Goal: Task Accomplishment & Management: Manage account settings

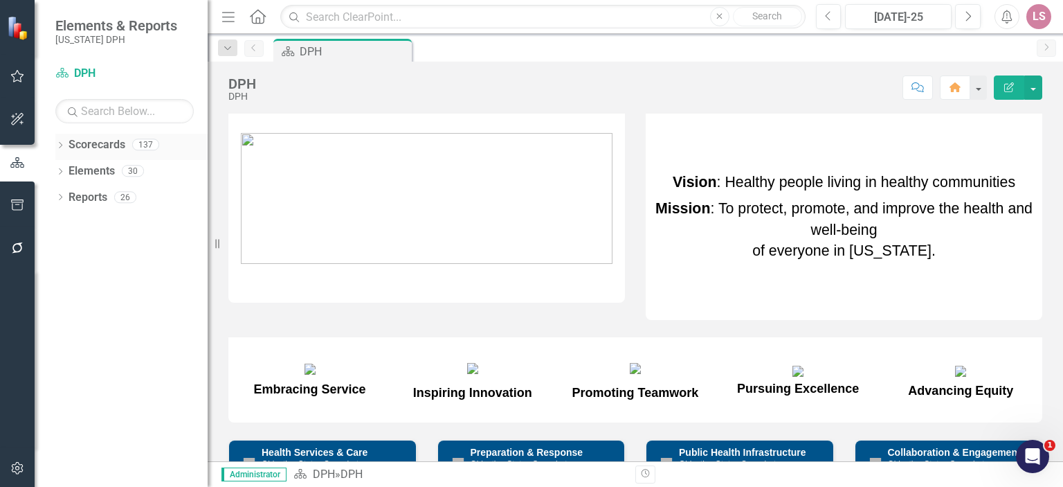
click at [104, 143] on link "Scorecards" at bounding box center [97, 145] width 57 height 16
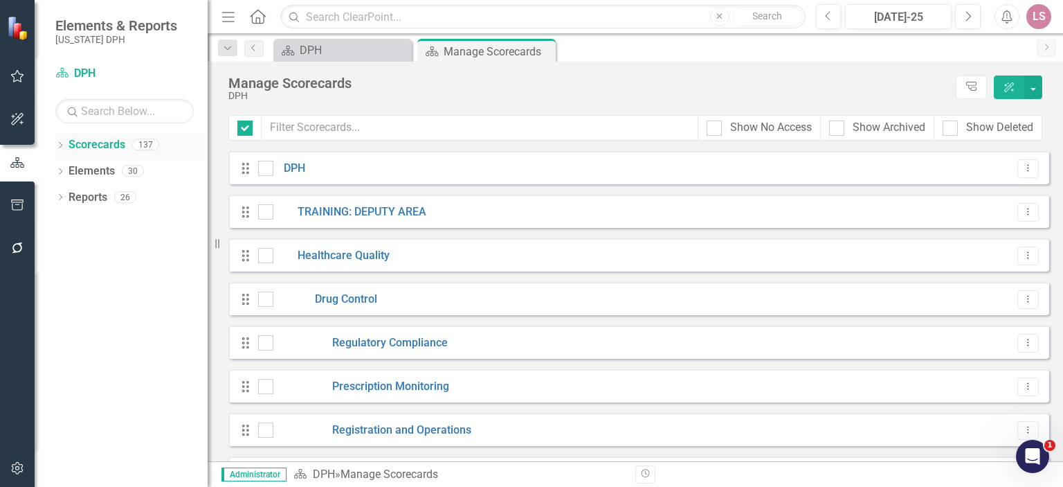
checkbox input "false"
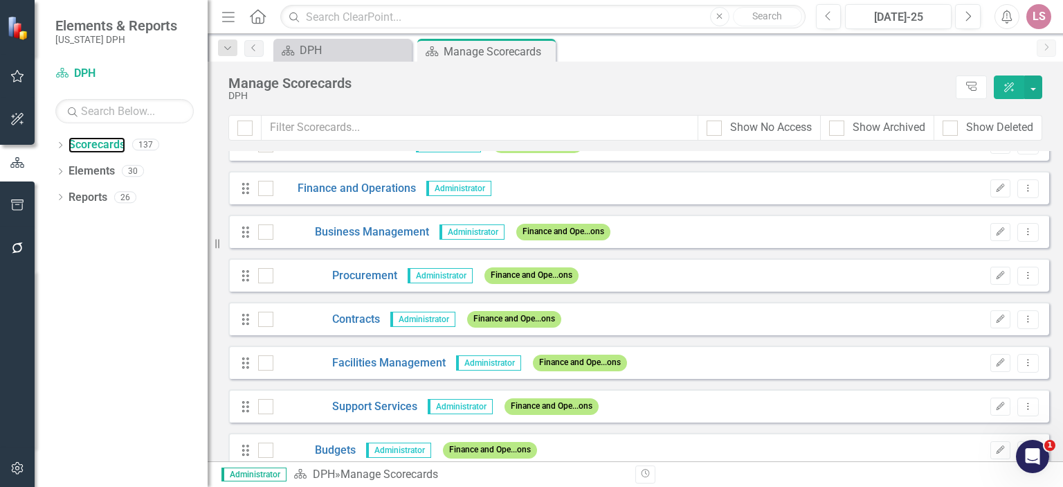
scroll to position [1856, 0]
click at [351, 271] on link "Procurement" at bounding box center [335, 275] width 124 height 16
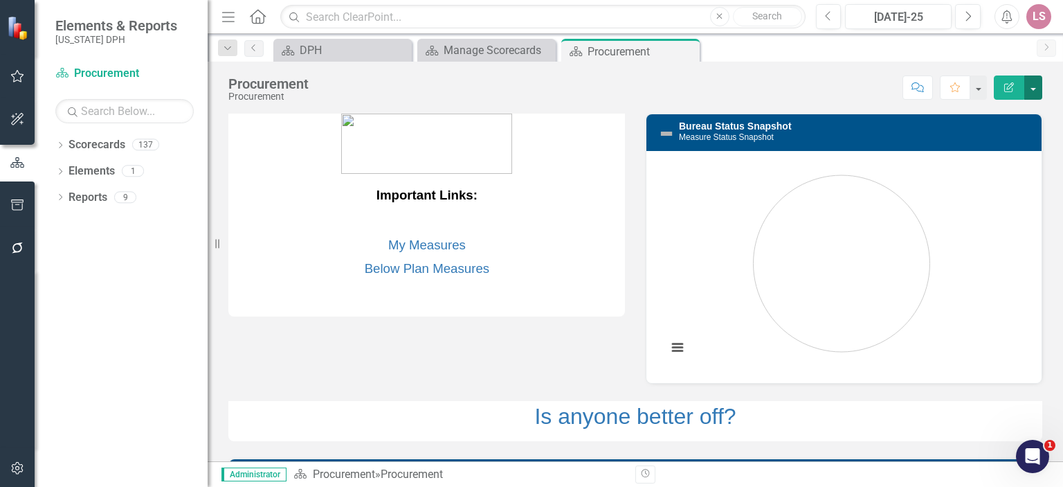
click at [1029, 86] on button "button" at bounding box center [1033, 87] width 18 height 24
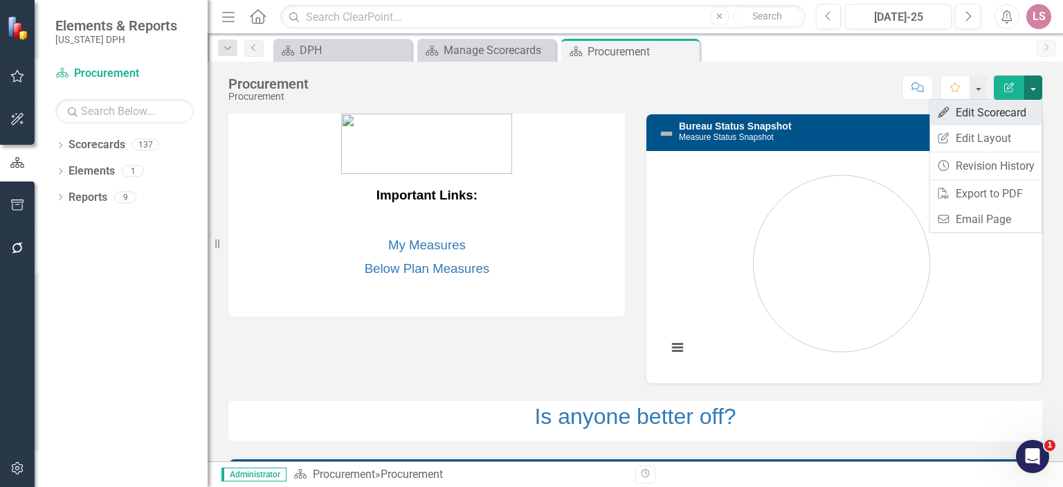
click at [1005, 110] on link "Edit Edit Scorecard" at bounding box center [986, 113] width 112 height 26
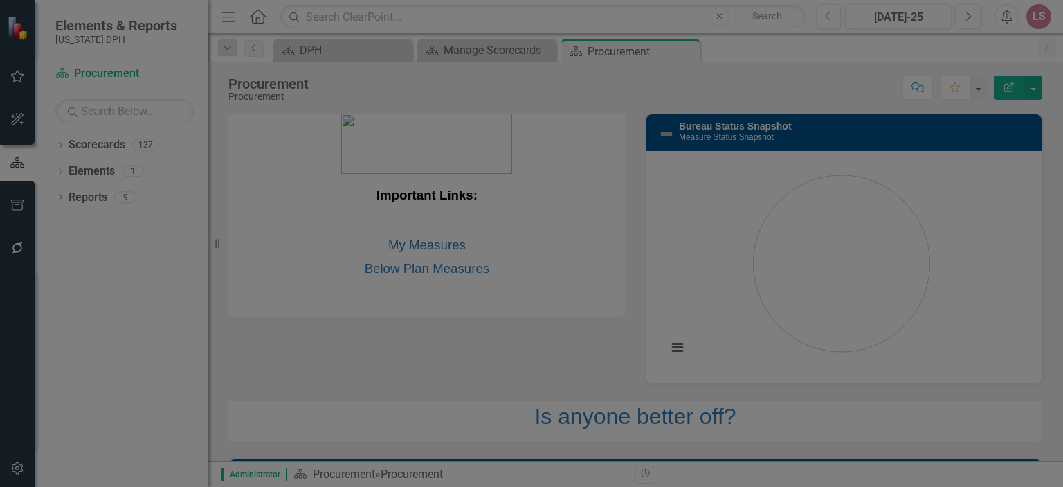
click at [151, 76] on link "Edit Fields" at bounding box center [202, 78] width 191 height 28
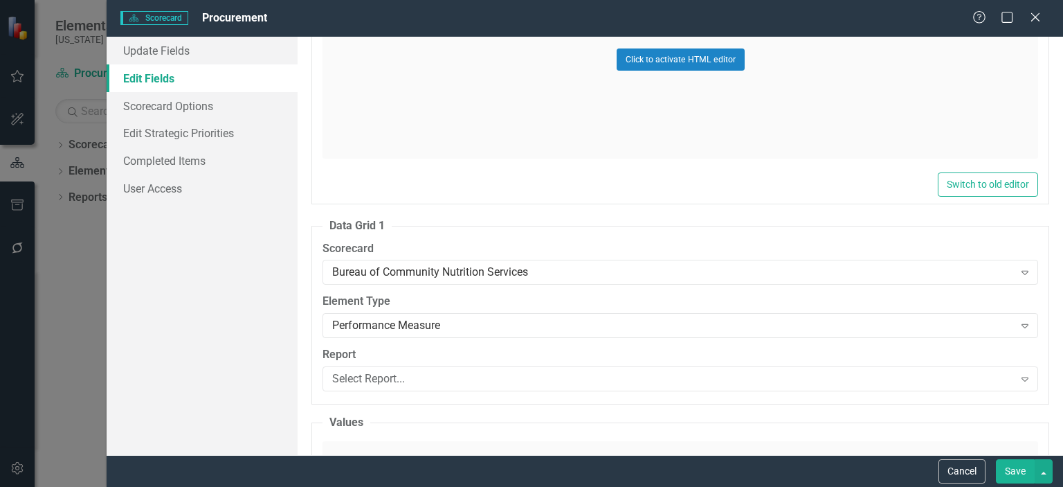
scroll to position [2694, 0]
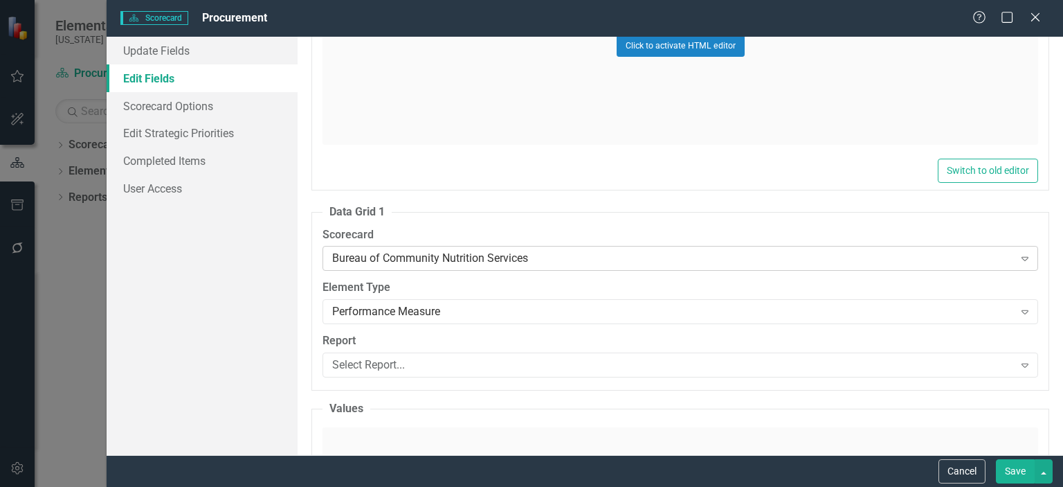
click at [1018, 253] on icon "Expand" at bounding box center [1025, 258] width 14 height 11
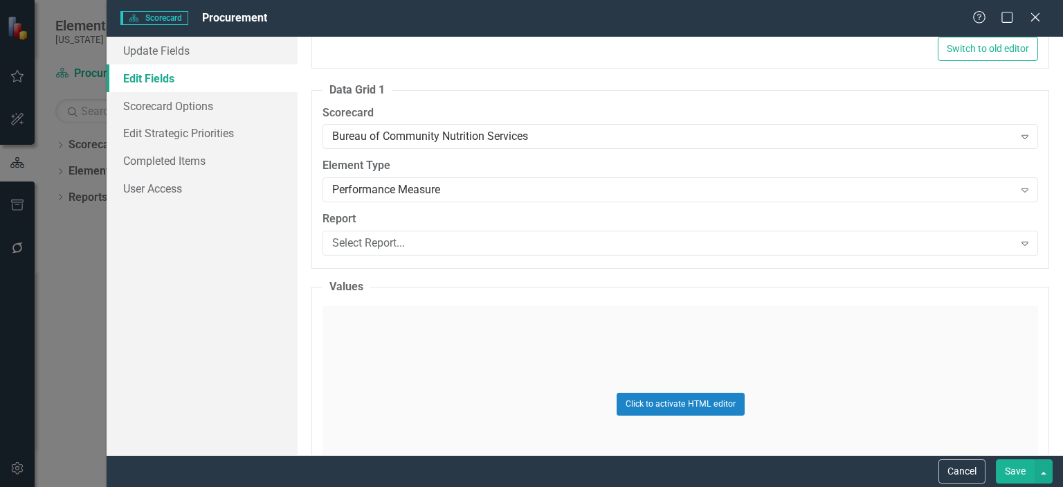
scroll to position [2849, 0]
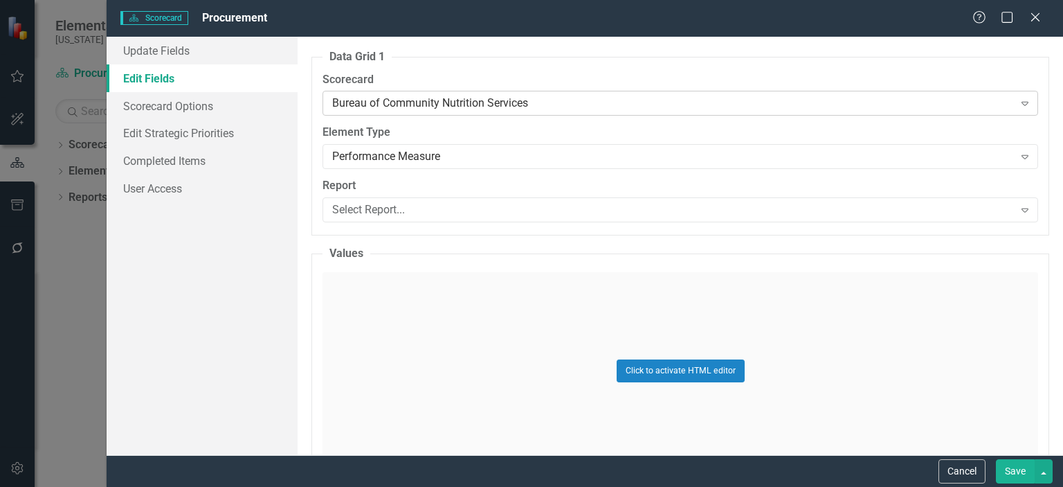
click at [1021, 98] on icon "Expand" at bounding box center [1025, 103] width 14 height 11
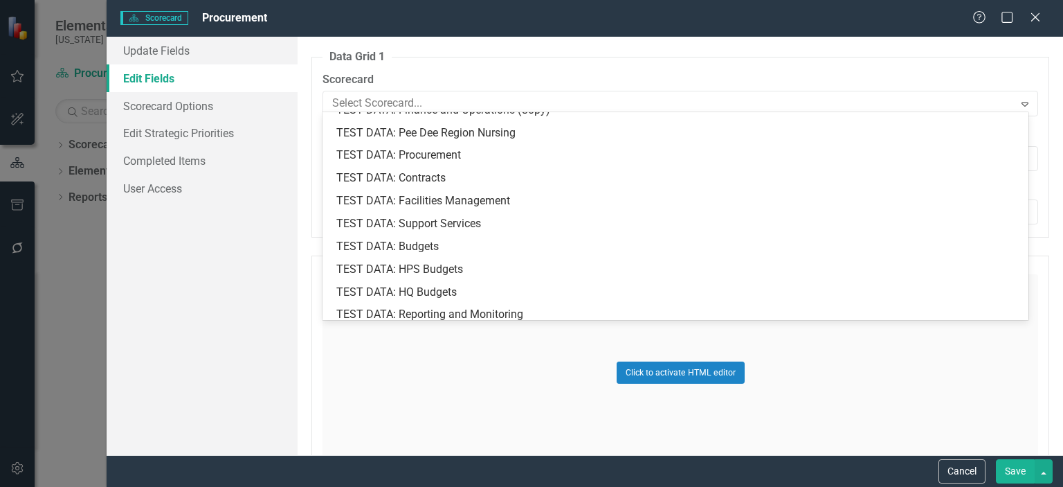
scroll to position [1528, 0]
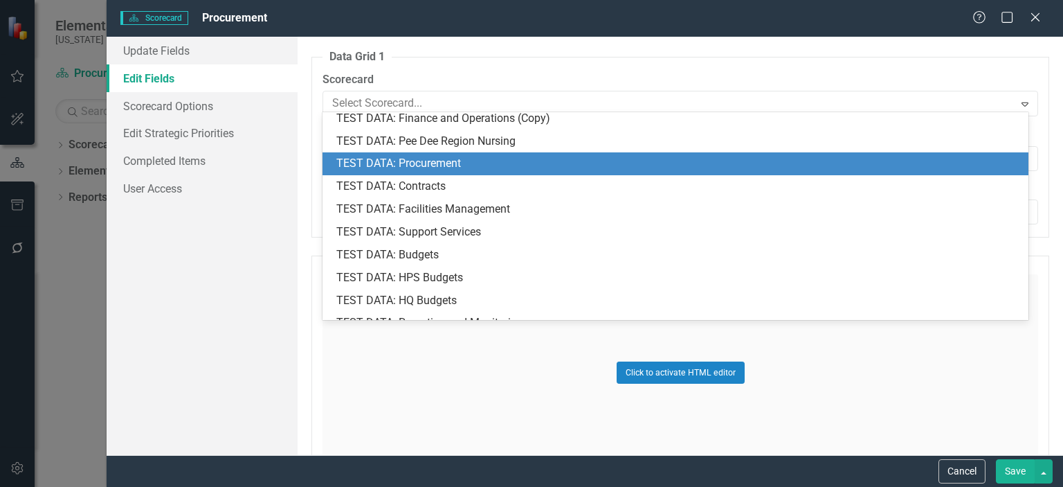
click at [568, 165] on div "TEST DATA: Procurement" at bounding box center [678, 164] width 684 height 16
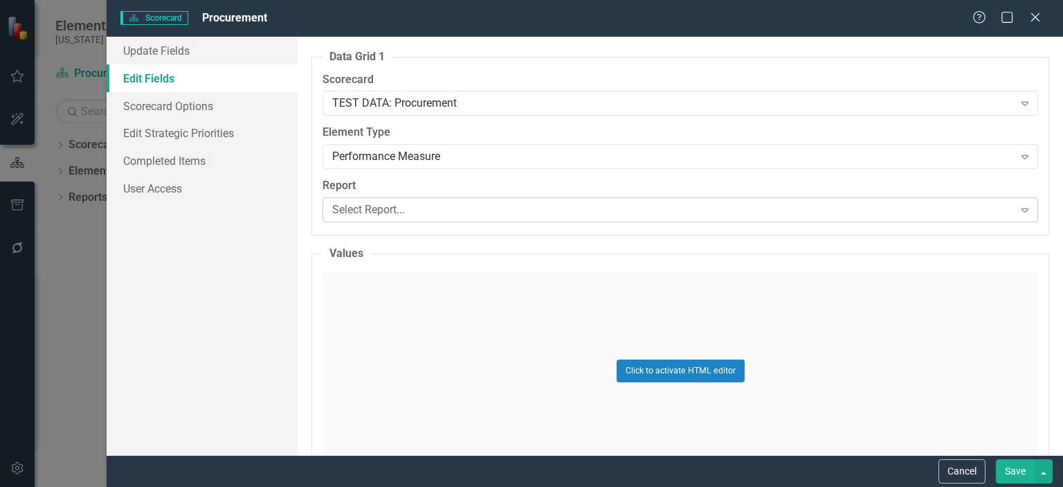
click at [483, 207] on div "Select Report..." at bounding box center [672, 210] width 681 height 16
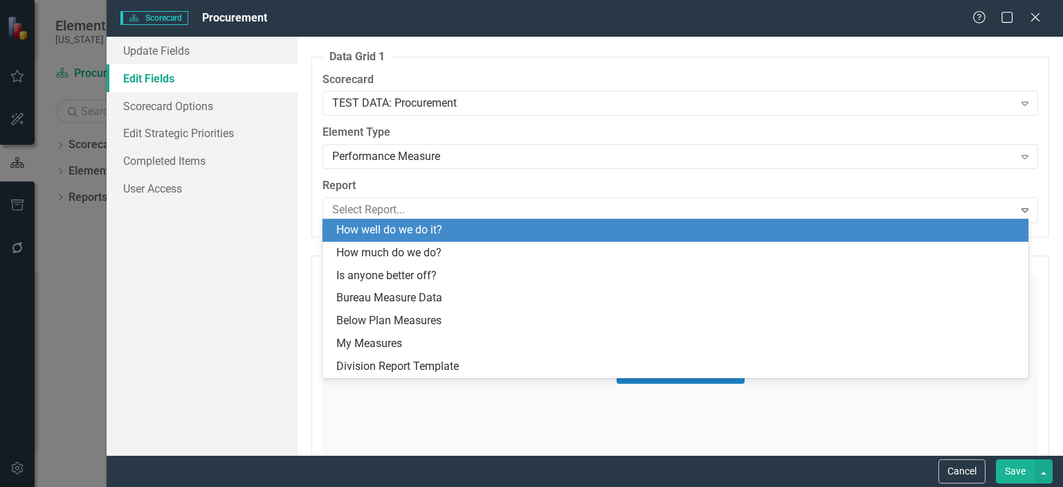
click at [559, 227] on div "How well do we do it?" at bounding box center [678, 230] width 684 height 16
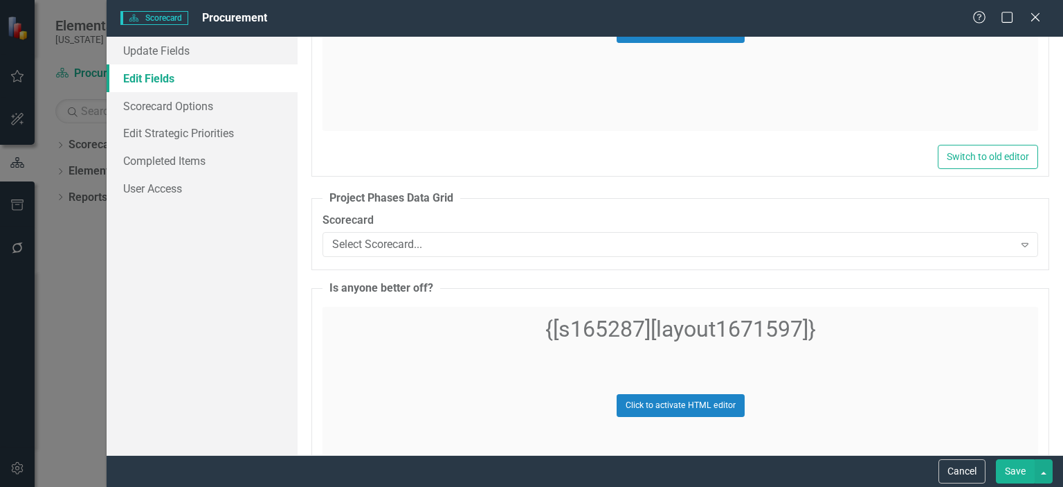
scroll to position [3754, 0]
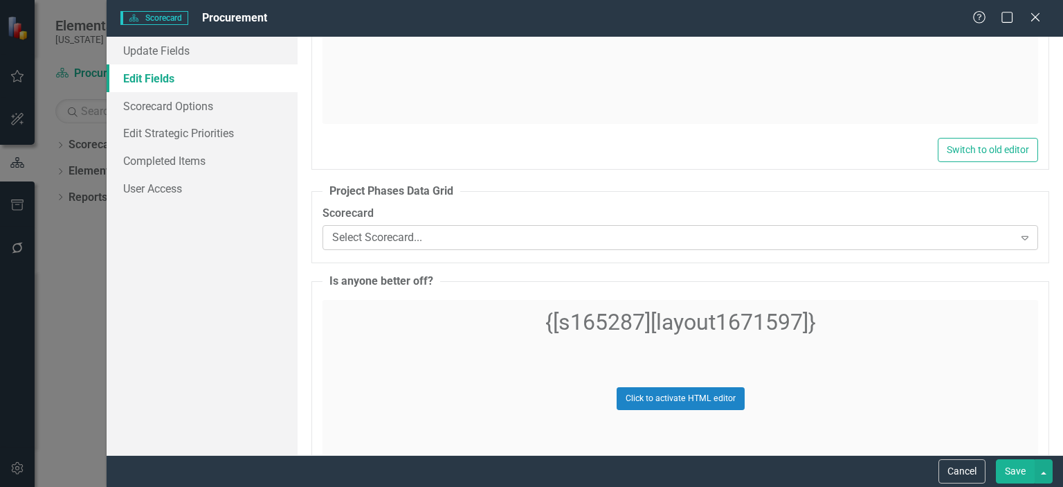
click at [1018, 232] on icon "Expand" at bounding box center [1025, 237] width 14 height 11
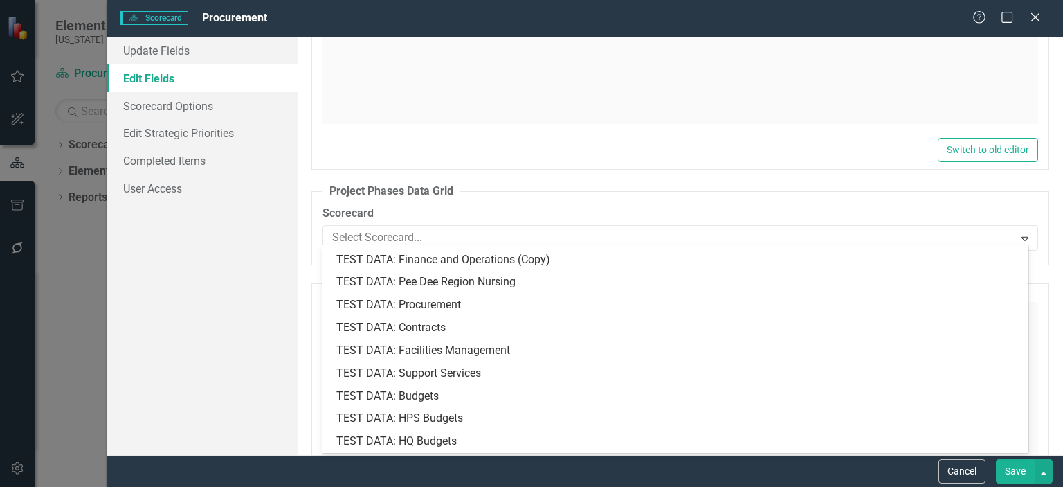
scroll to position [1528, 0]
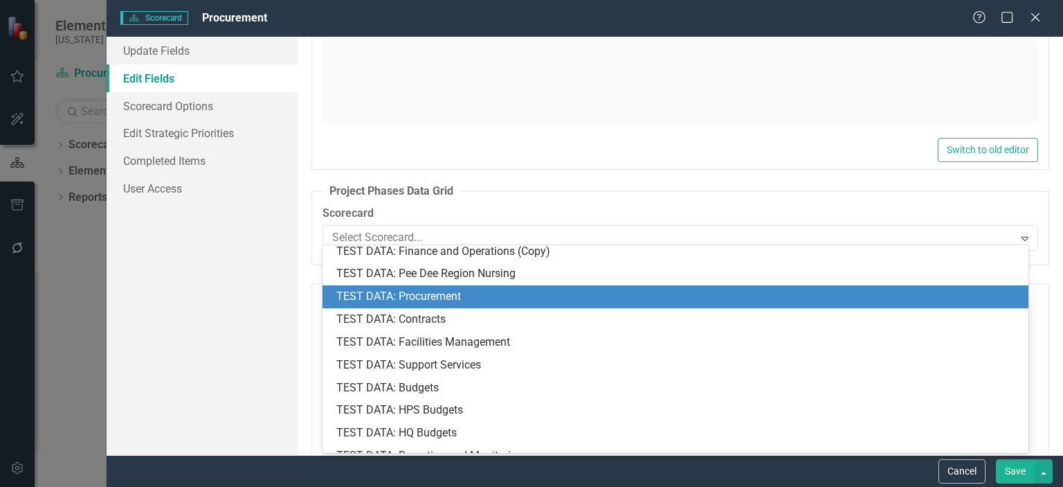
click at [521, 289] on div "TEST DATA: Procurement" at bounding box center [678, 297] width 684 height 16
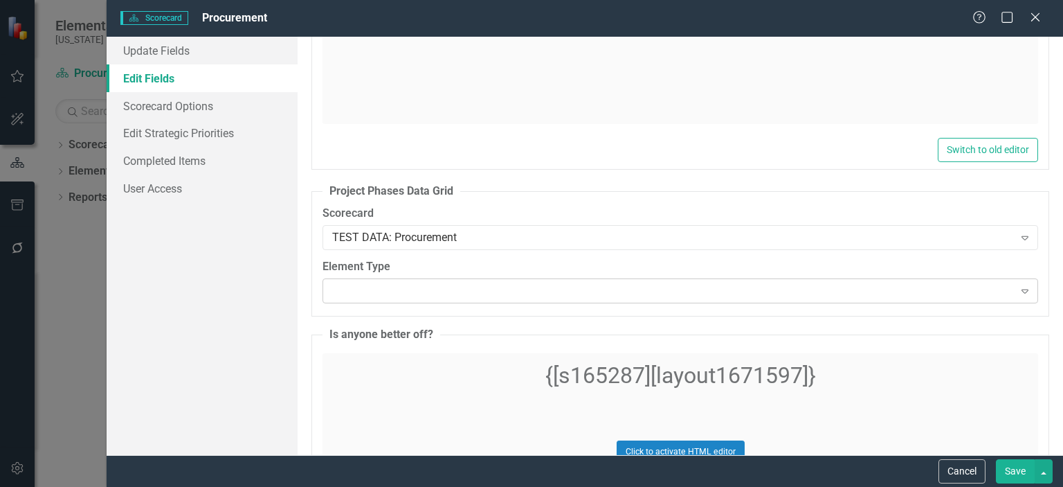
click at [1018, 285] on icon "Expand" at bounding box center [1025, 290] width 14 height 11
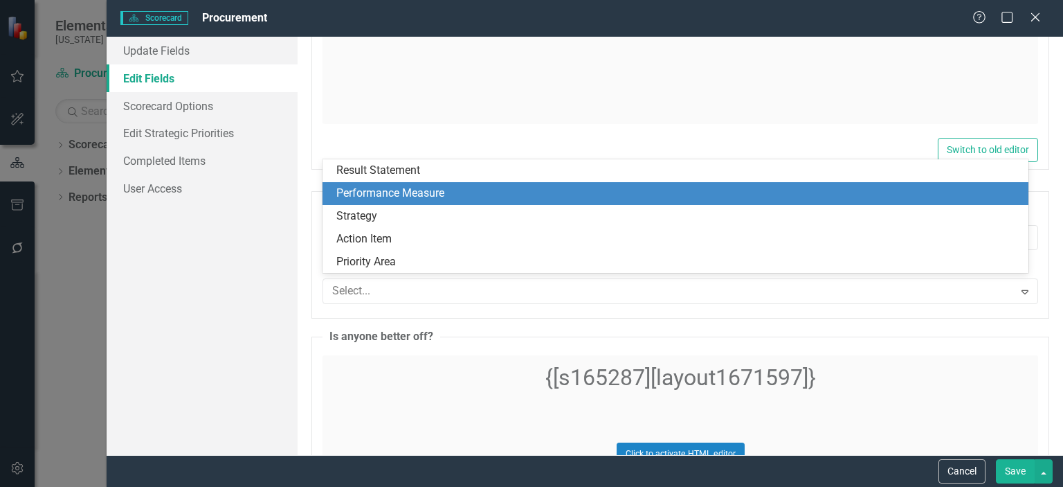
click at [739, 199] on div "Performance Measure" at bounding box center [678, 194] width 684 height 16
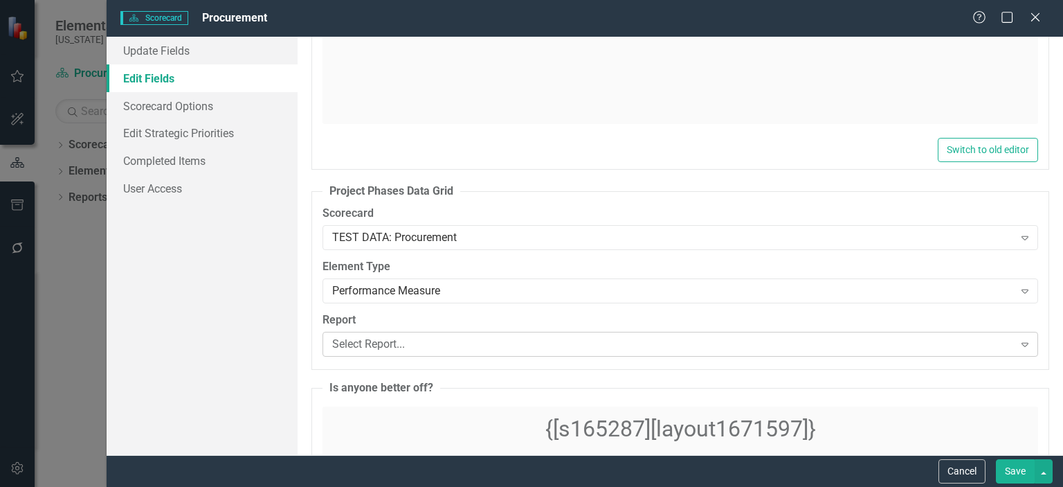
click at [1020, 343] on icon "Expand" at bounding box center [1025, 343] width 14 height 11
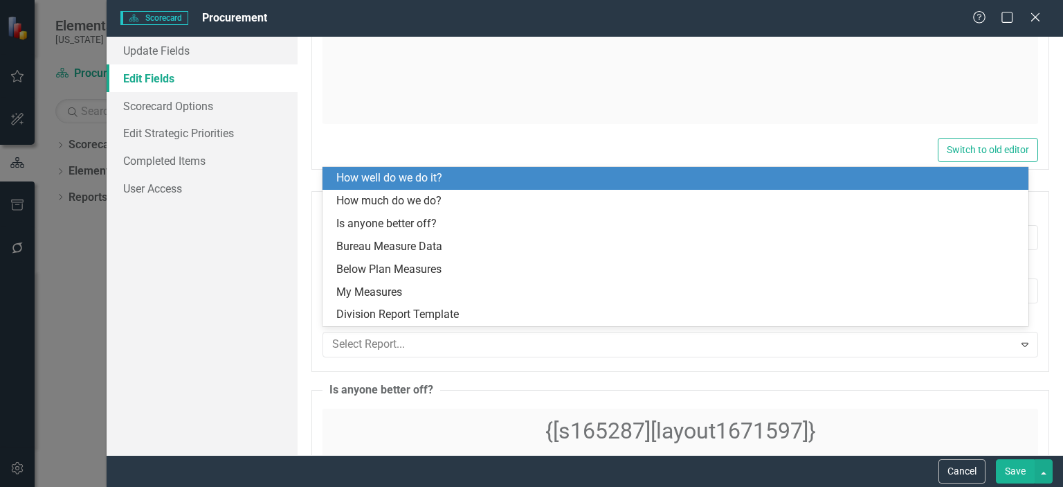
click at [851, 170] on div "How well do we do it?" at bounding box center [678, 178] width 684 height 16
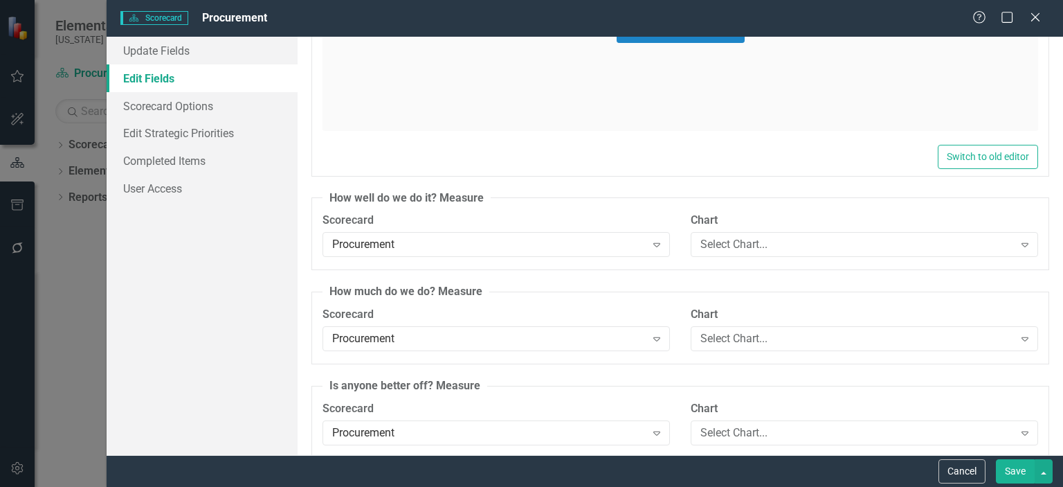
scroll to position [4792, 0]
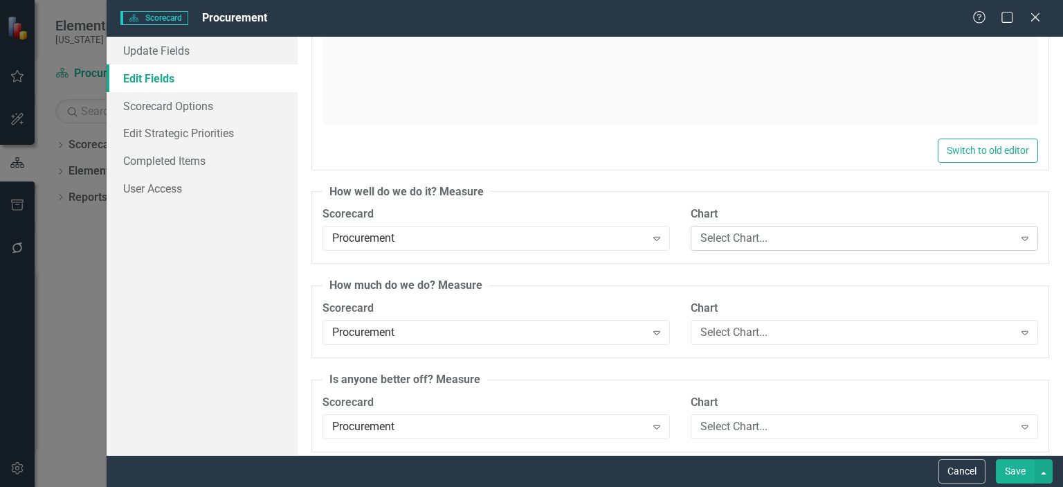
click at [1018, 233] on icon "Expand" at bounding box center [1025, 238] width 14 height 11
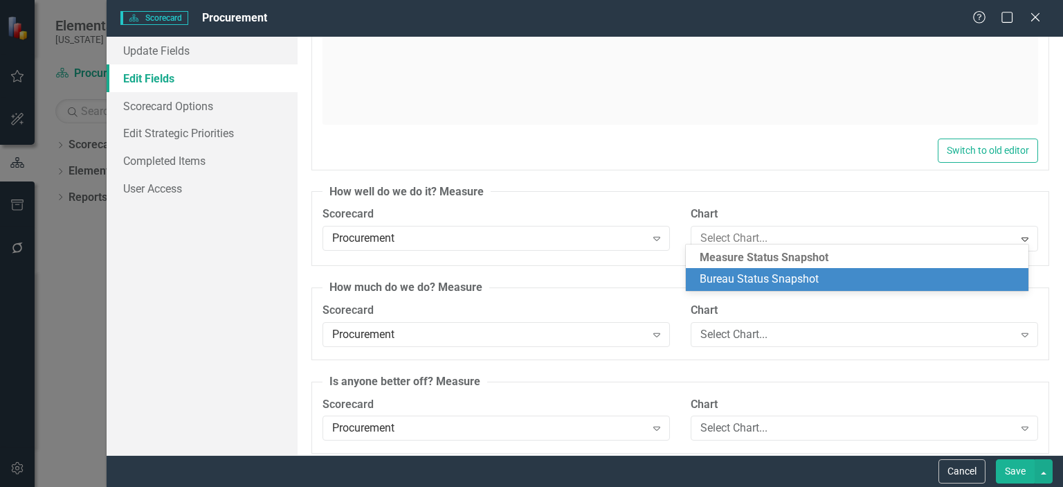
click at [826, 258] on div "Measure Status Snapshot" at bounding box center [857, 258] width 343 height 20
click at [836, 255] on div "Measure Status Snapshot" at bounding box center [857, 258] width 343 height 20
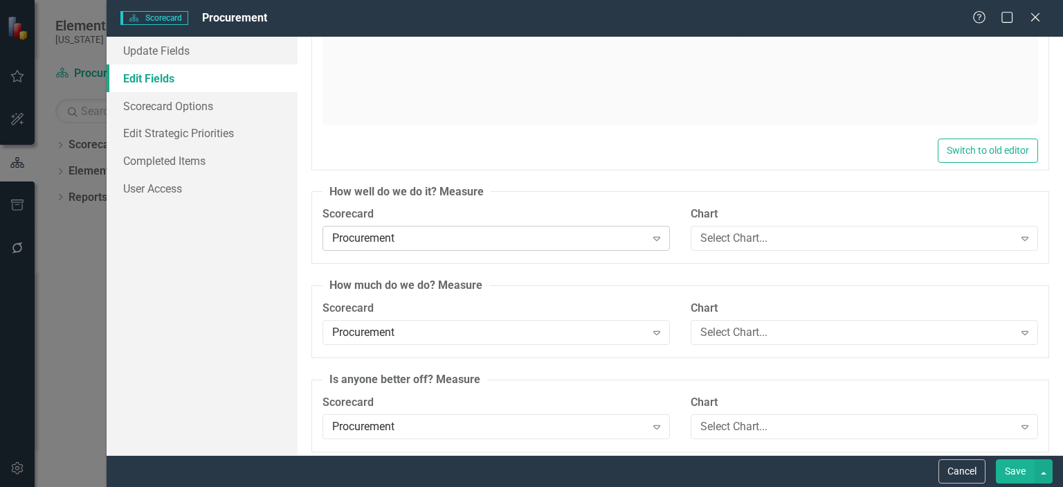
click at [452, 226] on div "Procurement Expand" at bounding box center [496, 238] width 347 height 25
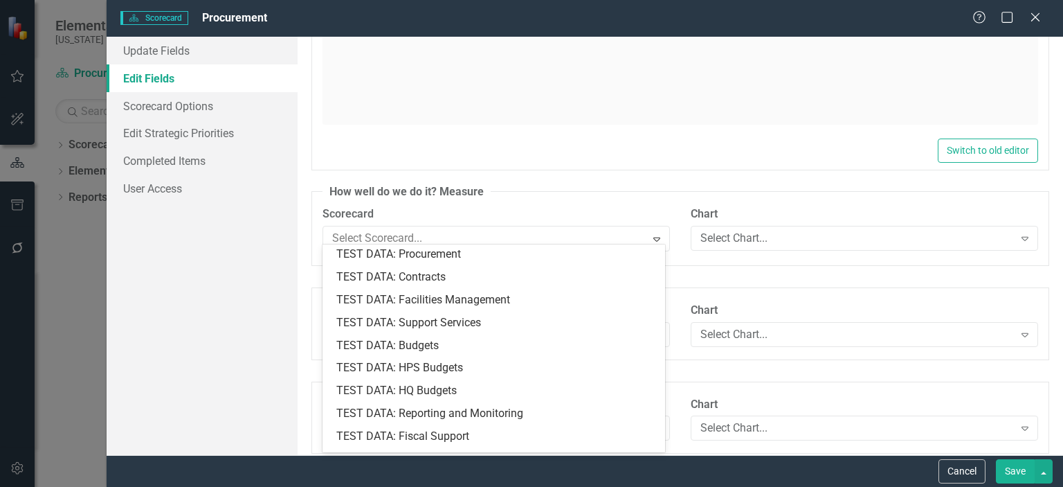
scroll to position [1562, 0]
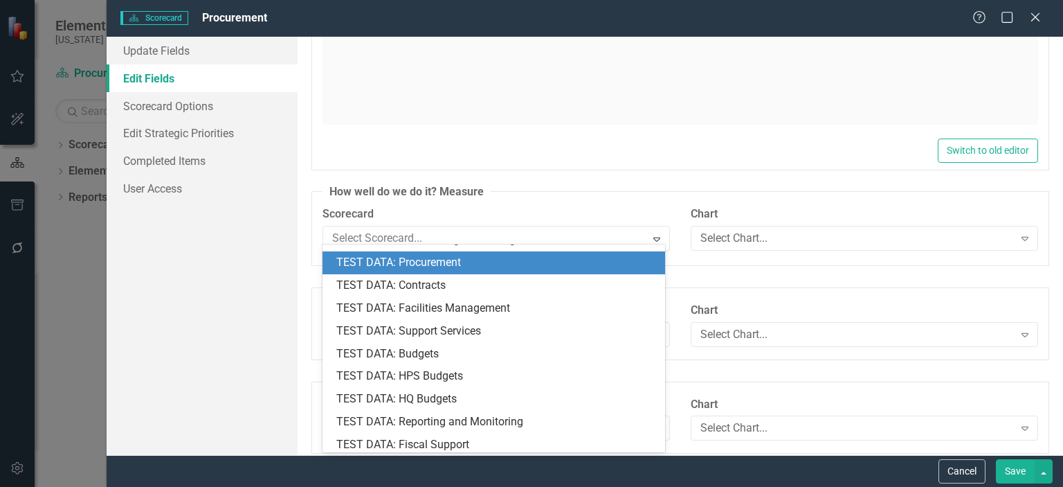
click at [440, 262] on div "TEST DATA: Procurement" at bounding box center [496, 263] width 320 height 16
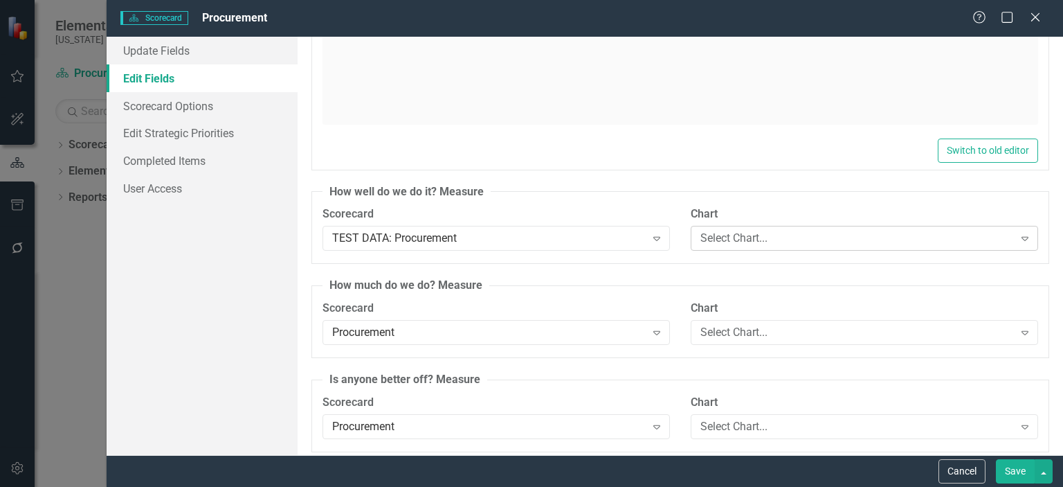
click at [1022, 237] on icon at bounding box center [1025, 239] width 7 height 4
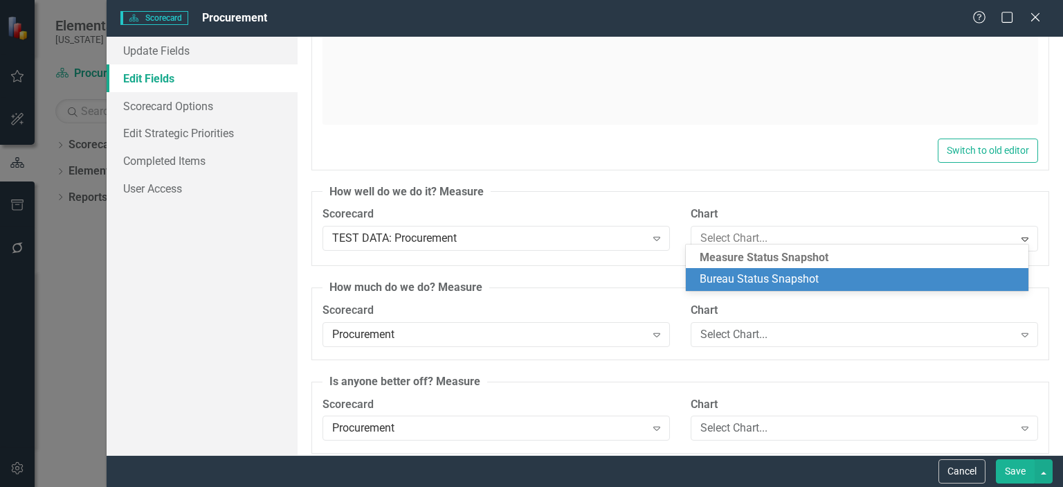
click at [808, 254] on div "Measure Status Snapshot" at bounding box center [857, 258] width 343 height 20
click at [809, 255] on div "Measure Status Snapshot" at bounding box center [857, 258] width 343 height 20
click at [650, 329] on icon "Expand" at bounding box center [657, 334] width 14 height 11
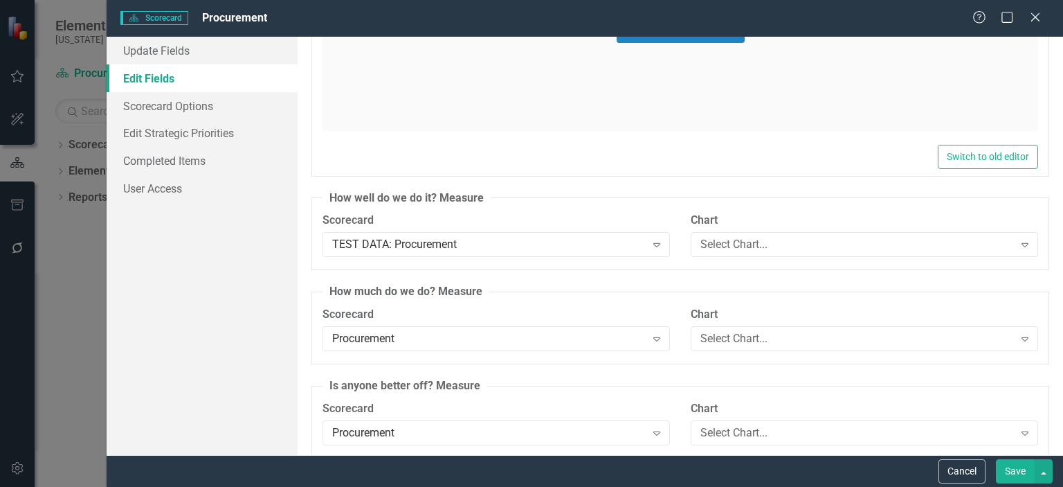
scroll to position [4792, 0]
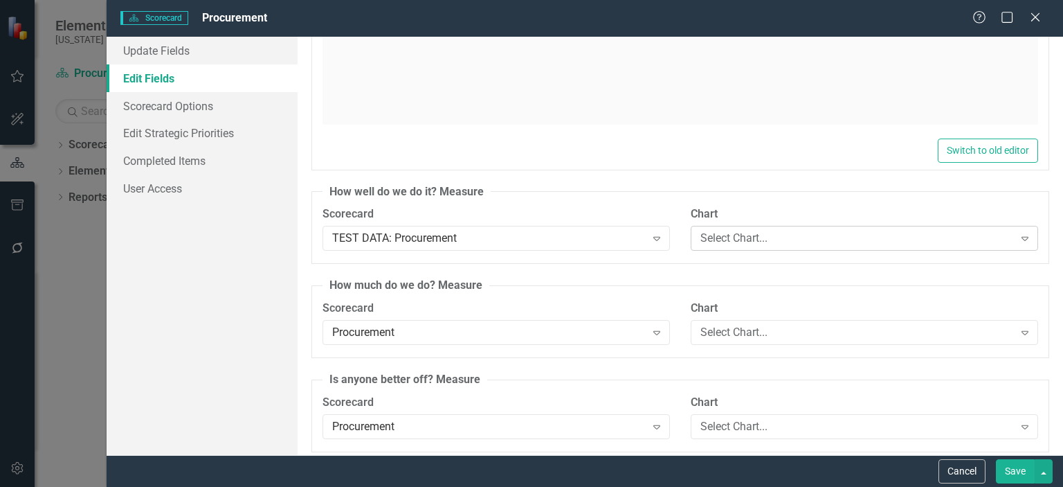
click at [1018, 233] on icon "Expand" at bounding box center [1025, 238] width 14 height 11
click at [1018, 235] on icon "Expand" at bounding box center [1025, 238] width 14 height 11
click at [1018, 233] on icon "Expand" at bounding box center [1025, 238] width 14 height 11
click at [1017, 470] on button "Save" at bounding box center [1015, 471] width 39 height 24
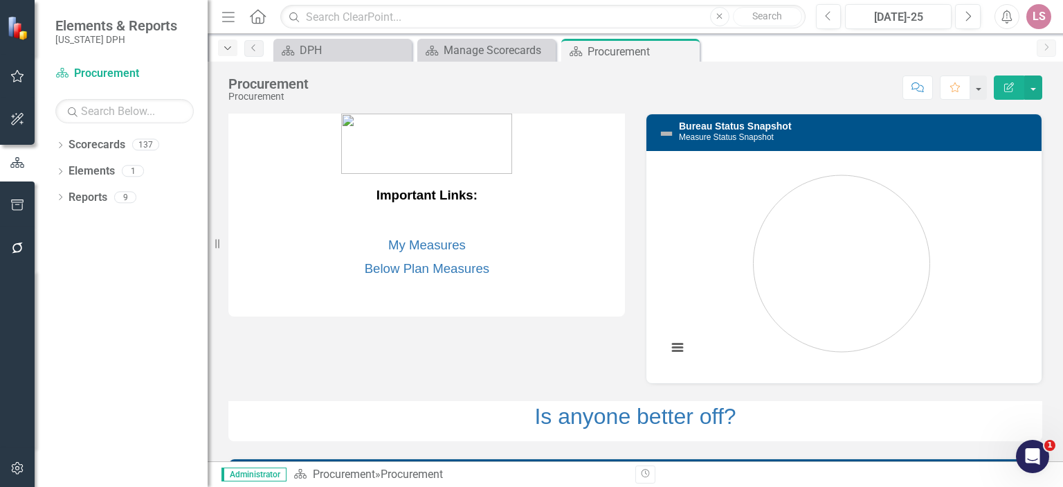
click at [227, 47] on icon "Dropdown" at bounding box center [227, 49] width 12 height 10
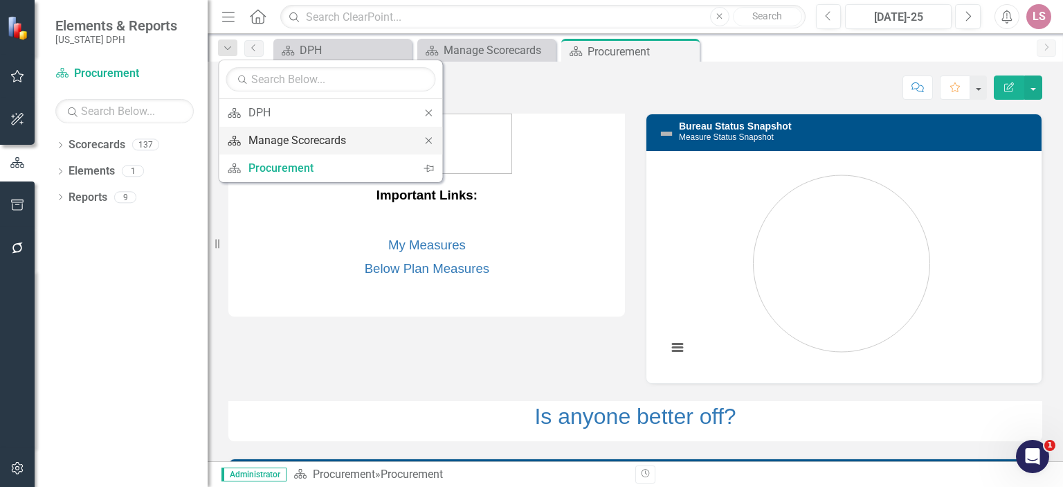
click at [302, 136] on div "Manage Scorecards" at bounding box center [327, 140] width 159 height 17
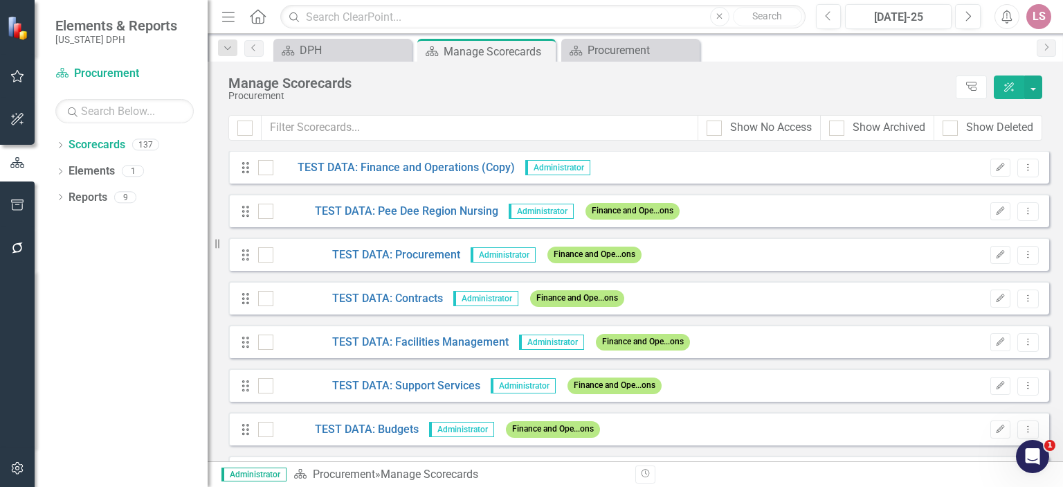
scroll to position [2933, 0]
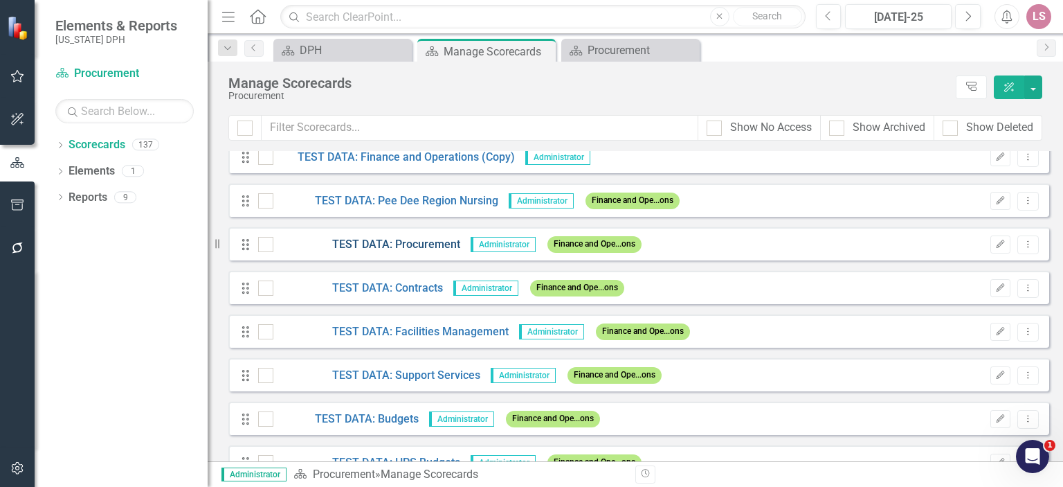
click at [381, 240] on link "TEST DATA: Procurement" at bounding box center [366, 245] width 187 height 16
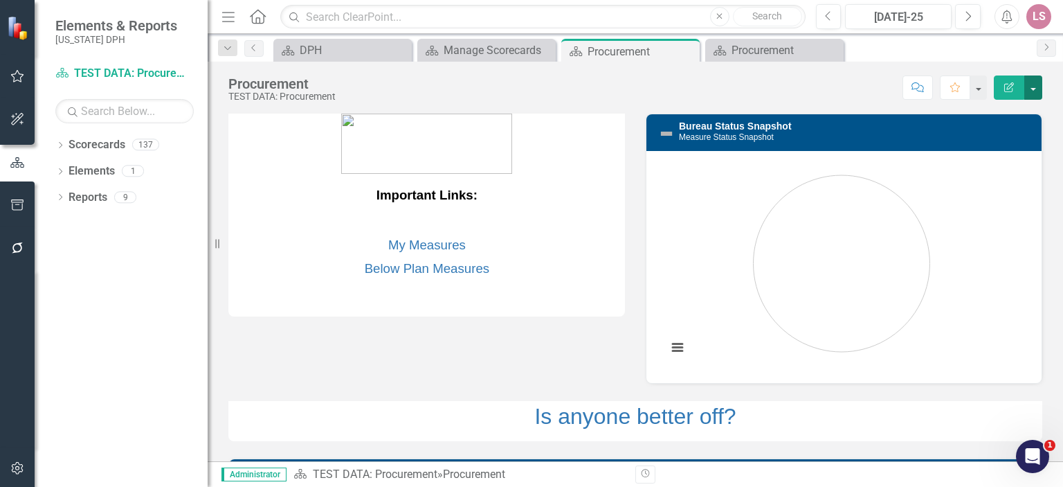
click at [1031, 82] on button "button" at bounding box center [1033, 87] width 18 height 24
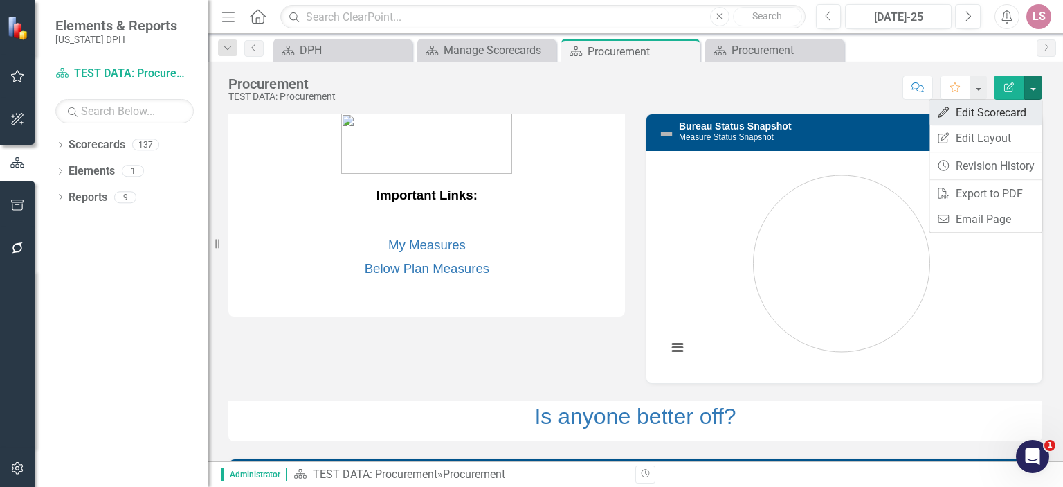
click at [1005, 111] on link "Edit Edit Scorecard" at bounding box center [986, 113] width 112 height 26
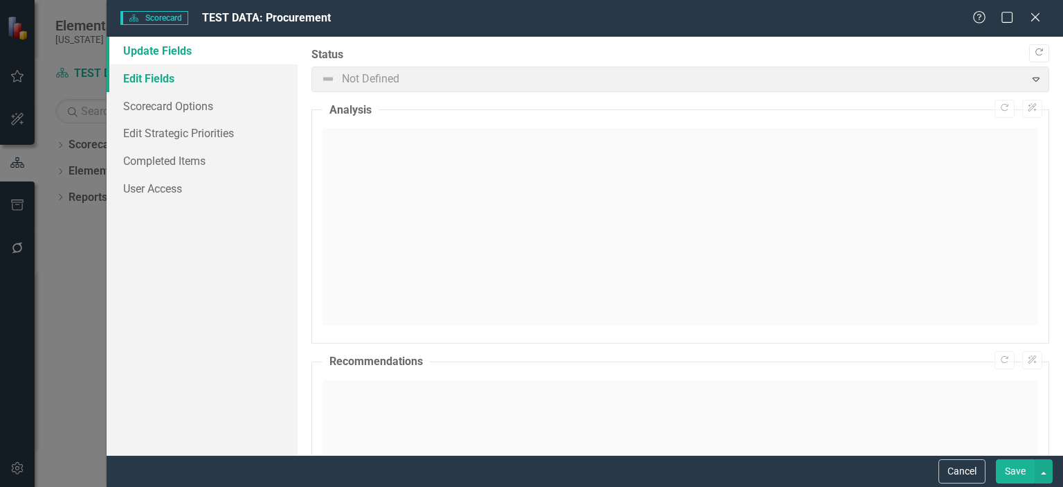
click at [139, 75] on link "Edit Fields" at bounding box center [202, 78] width 191 height 28
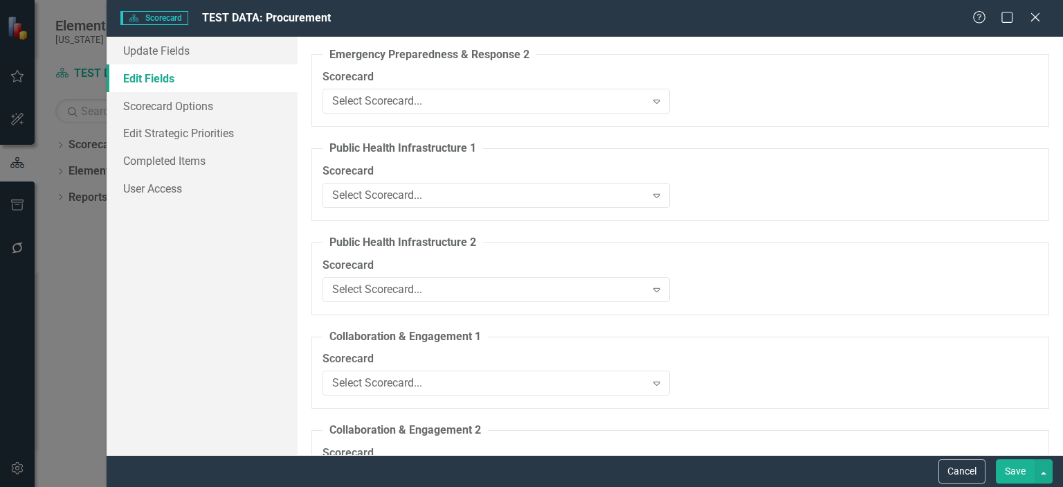
scroll to position [1829, 0]
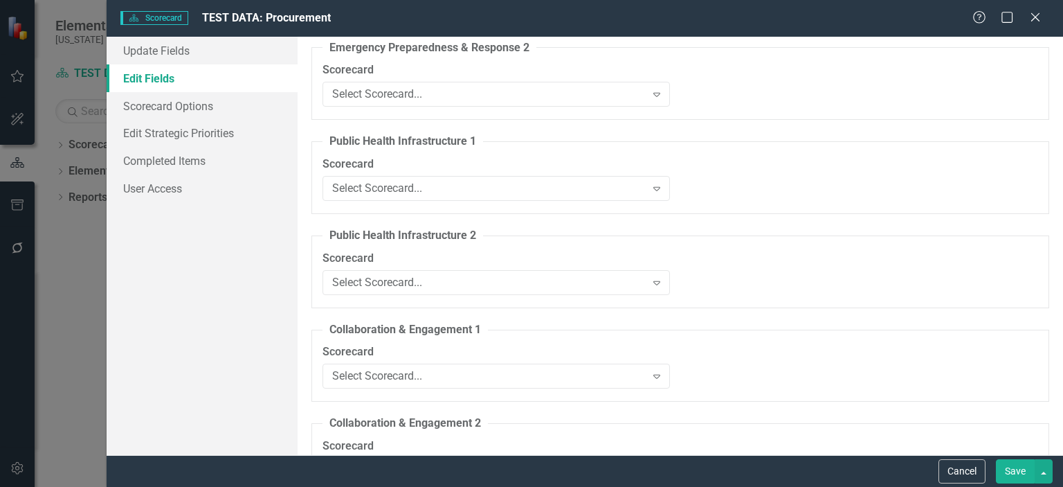
click at [657, 251] on label "Scorecard" at bounding box center [496, 259] width 347 height 16
click at [653, 283] on icon "Expand" at bounding box center [657, 282] width 14 height 11
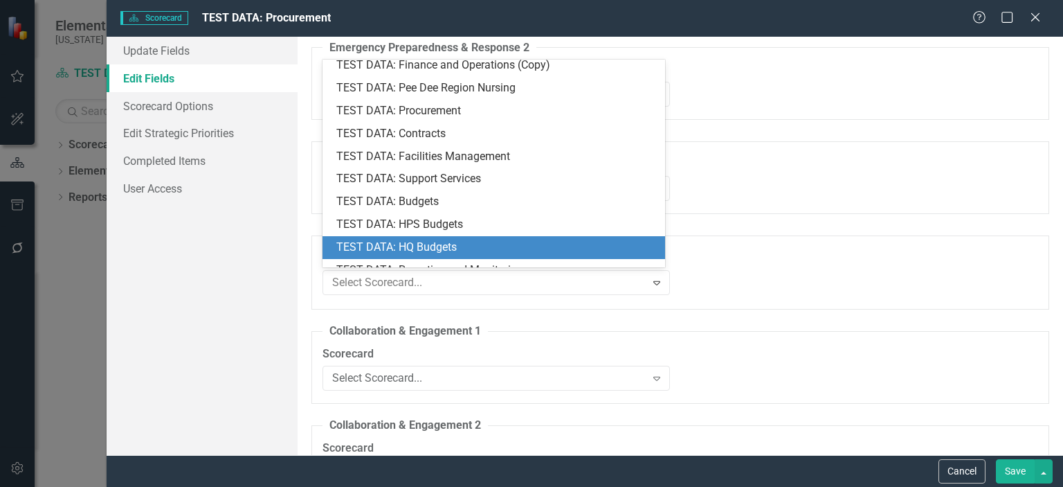
scroll to position [1520, 0]
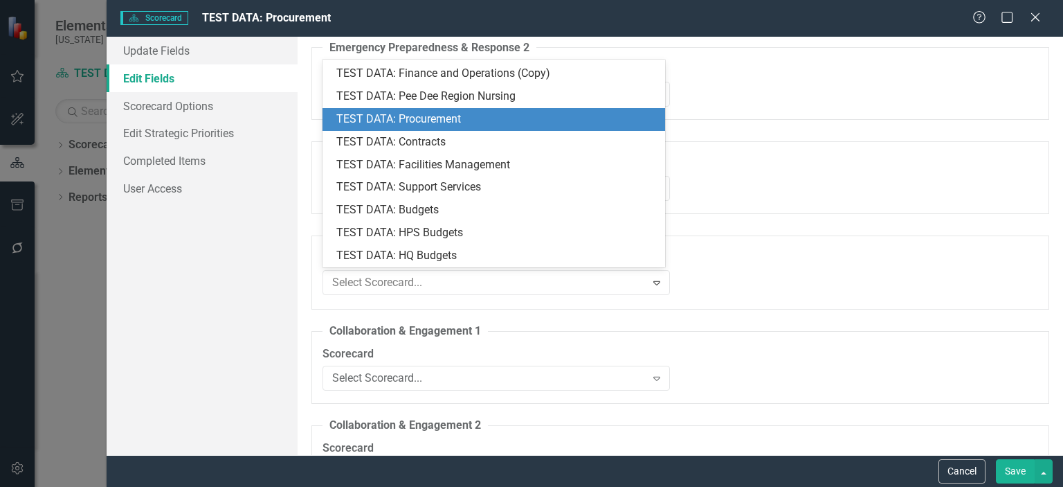
click at [463, 124] on div "TEST DATA: Procurement" at bounding box center [496, 119] width 320 height 16
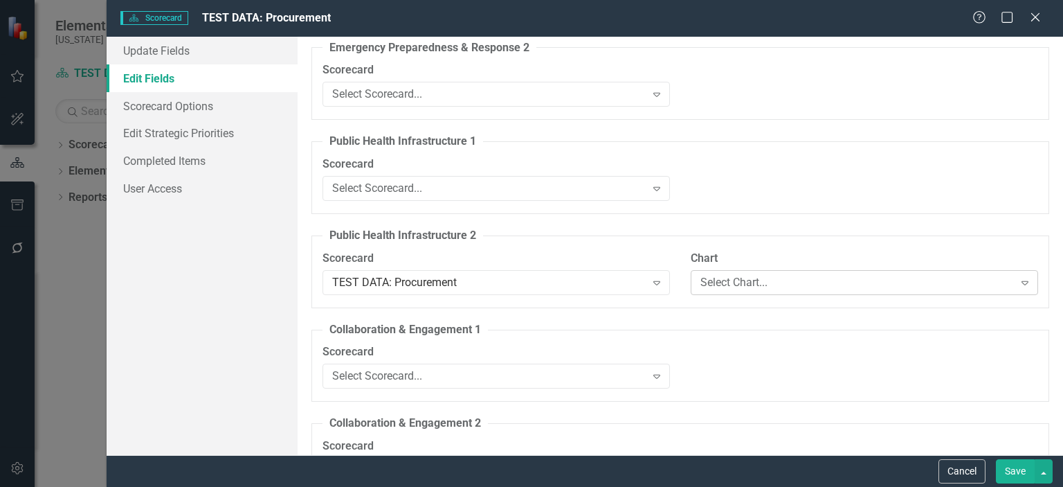
click at [1019, 283] on icon "Expand" at bounding box center [1025, 282] width 14 height 11
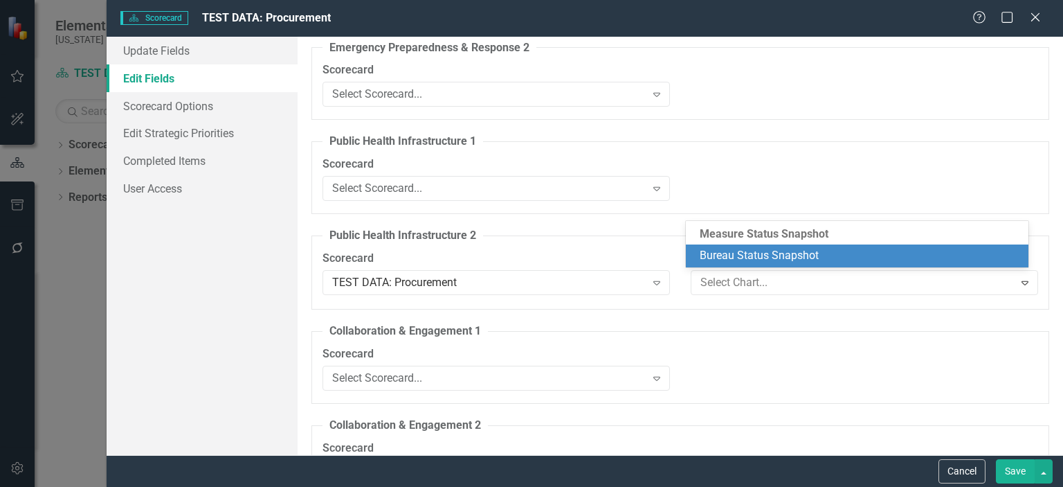
click at [943, 231] on div "Measure Status Snapshot" at bounding box center [857, 234] width 343 height 20
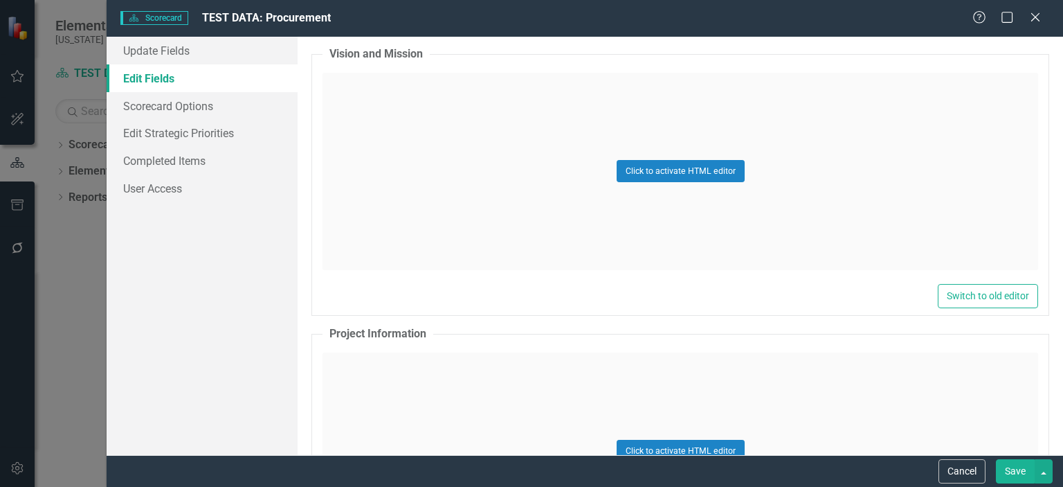
scroll to position [3336, 0]
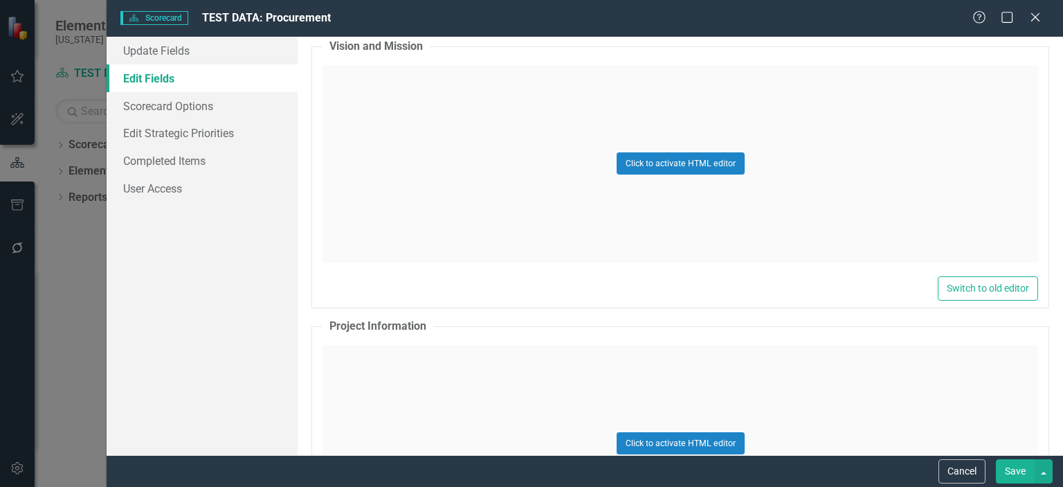
click at [356, 348] on div "Click to activate HTML editor" at bounding box center [681, 443] width 716 height 197
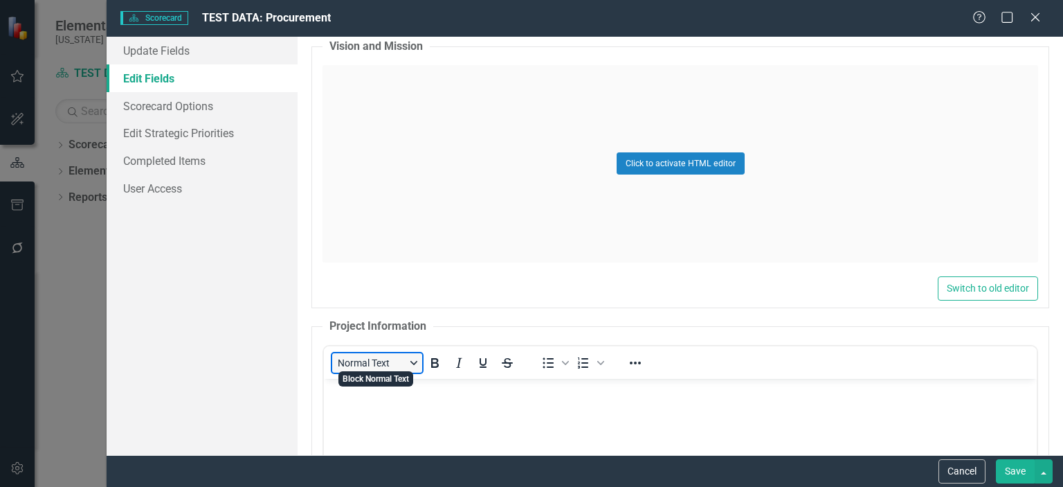
scroll to position [0, 0]
drag, startPoint x: 676, startPoint y: 726, endPoint x: 332, endPoint y: 401, distance: 473.0
click at [332, 401] on body "Rich Text Area. Press ALT-0 for help." at bounding box center [680, 482] width 713 height 208
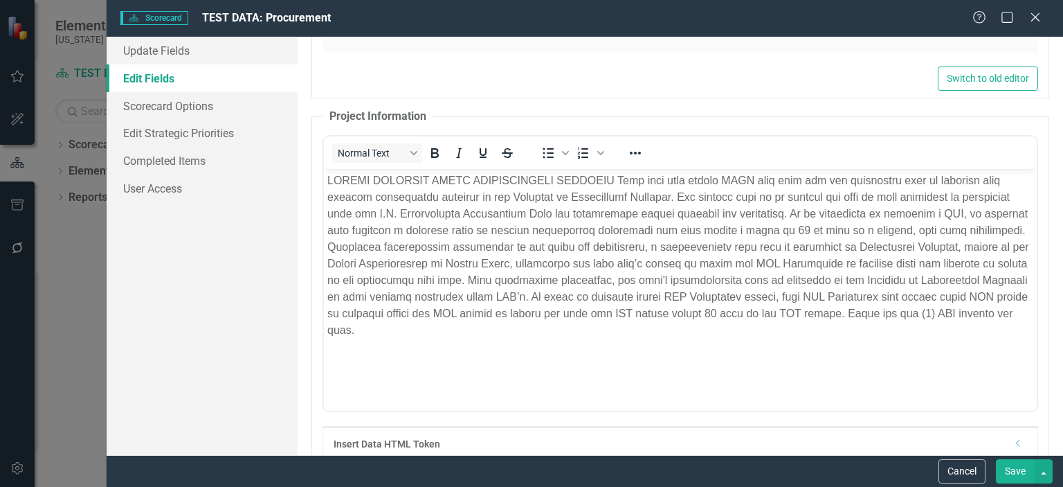
scroll to position [3559, 0]
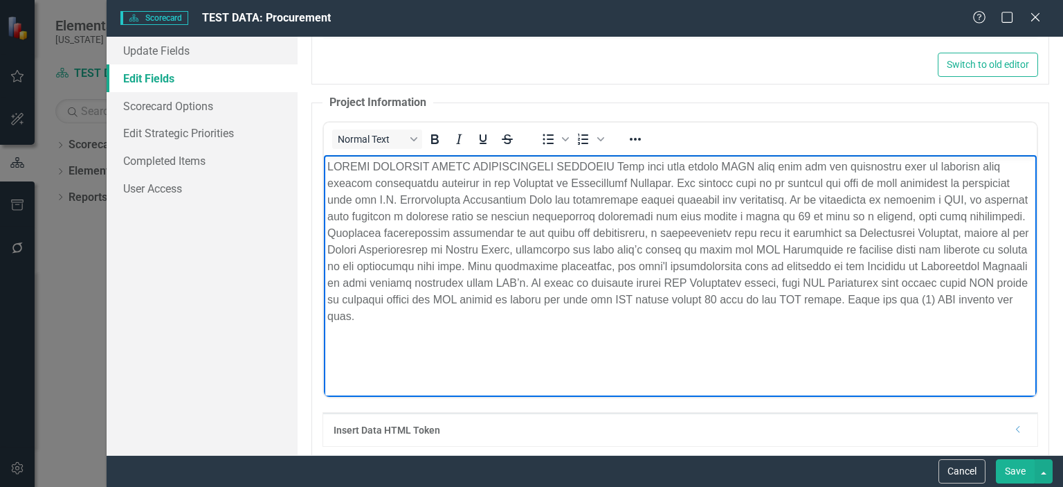
click at [508, 315] on p "Rich Text Area. Press ALT-0 for help." at bounding box center [680, 241] width 706 height 166
drag, startPoint x: 985, startPoint y: 298, endPoint x: 985, endPoint y: 311, distance: 13.2
click at [985, 311] on p "Rich Text Area. Press ALT-0 for help." at bounding box center [680, 241] width 706 height 166
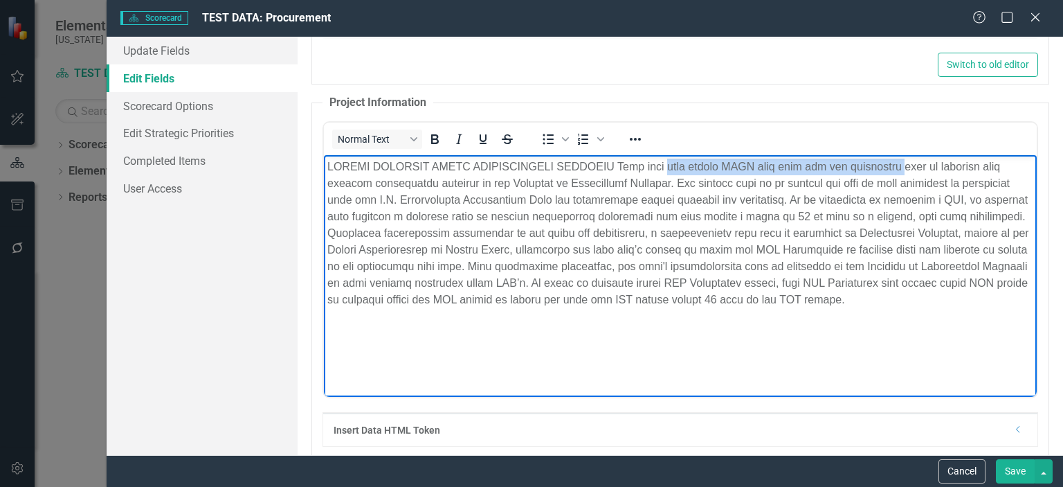
drag, startPoint x: 677, startPoint y: 165, endPoint x: 907, endPoint y: 172, distance: 230.6
click at [907, 172] on p "Rich Text Area. Press ALT-0 for help." at bounding box center [680, 233] width 706 height 150
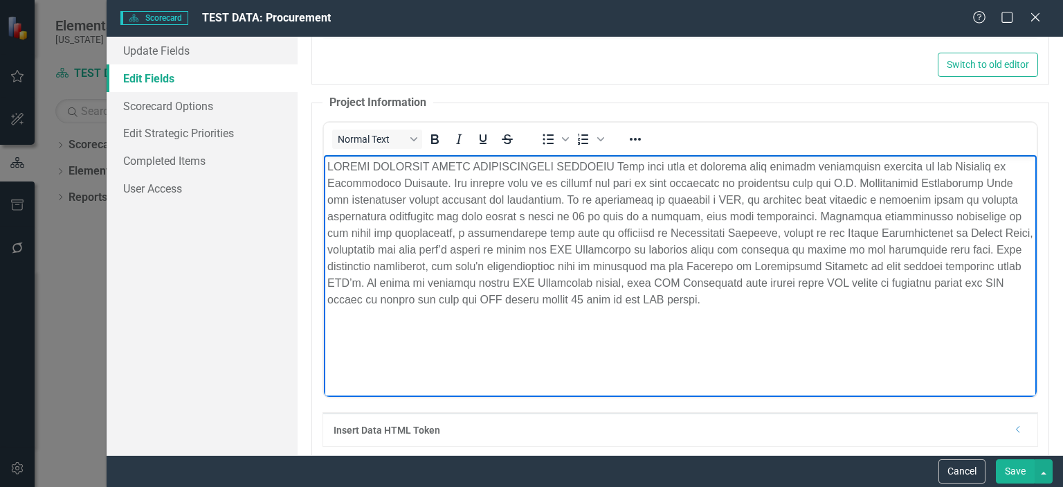
click at [648, 273] on p "Rich Text Area. Press ALT-0 for help." at bounding box center [680, 233] width 706 height 150
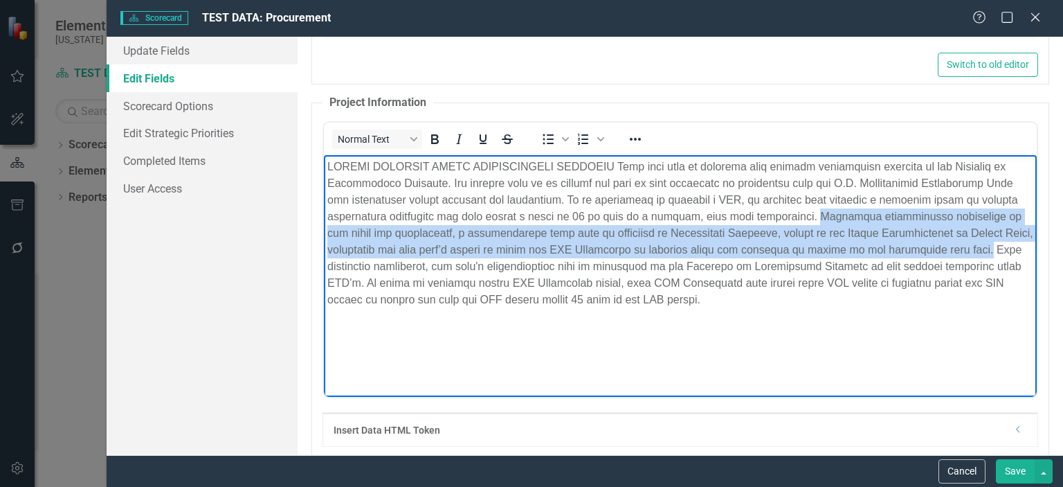
drag, startPoint x: 860, startPoint y: 213, endPoint x: 1004, endPoint y: 249, distance: 147.7
click at [1004, 249] on p "Rich Text Area. Press ALT-0 for help." at bounding box center [680, 233] width 706 height 150
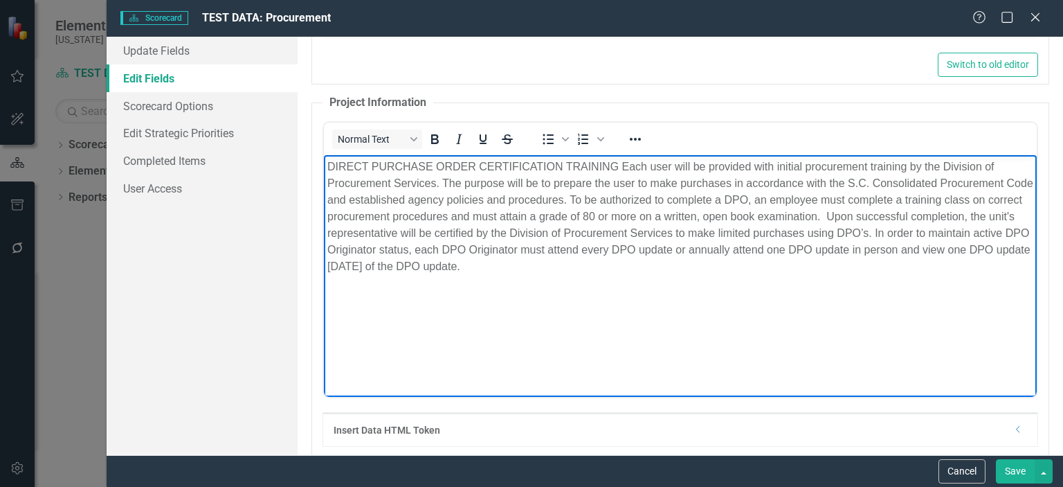
click at [332, 234] on p "DIRECT PURCHASE ORDER CERTIFICATION TRAINING Each user will be provided with in…" at bounding box center [680, 216] width 706 height 116
drag, startPoint x: 328, startPoint y: 233, endPoint x: 427, endPoint y: 233, distance: 99.0
click at [427, 233] on p "DIRECT PURCHASE ORDER CERTIFICATION TRAINING Each user will be provided with in…" at bounding box center [680, 216] width 706 height 116
drag, startPoint x: 669, startPoint y: 231, endPoint x: 670, endPoint y: 248, distance: 17.3
click at [669, 232] on p "DIRECT PURCHASE ORDER CERTIFICATION TRAINING Each user will be provided with in…" at bounding box center [680, 216] width 706 height 116
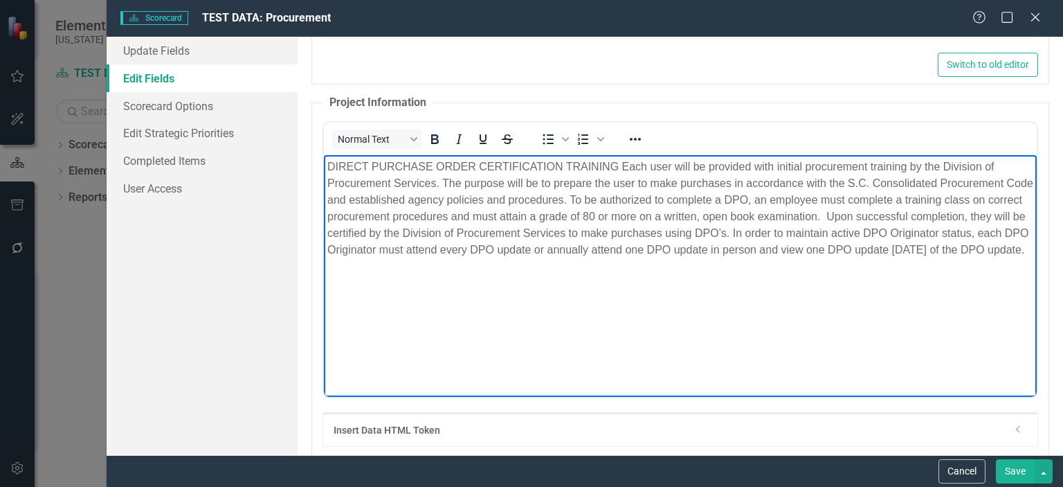
drag, startPoint x: 793, startPoint y: 229, endPoint x: 892, endPoint y: 293, distance: 118.3
click at [892, 293] on body "DIRECT PURCHASE ORDER CERTIFICATION TRAINING Each user will be provided with in…" at bounding box center [680, 258] width 713 height 208
drag, startPoint x: 788, startPoint y: 232, endPoint x: 822, endPoint y: 266, distance: 48.5
click at [822, 257] on p "DIRECT PURCHASE ORDER CERTIFICATION TRAINING Each user will be provided with in…" at bounding box center [680, 208] width 706 height 100
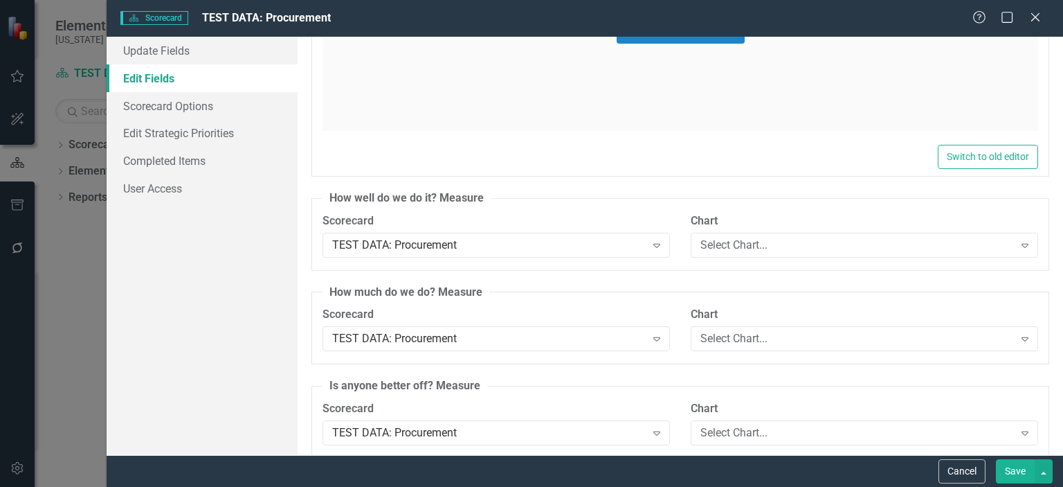
scroll to position [4809, 0]
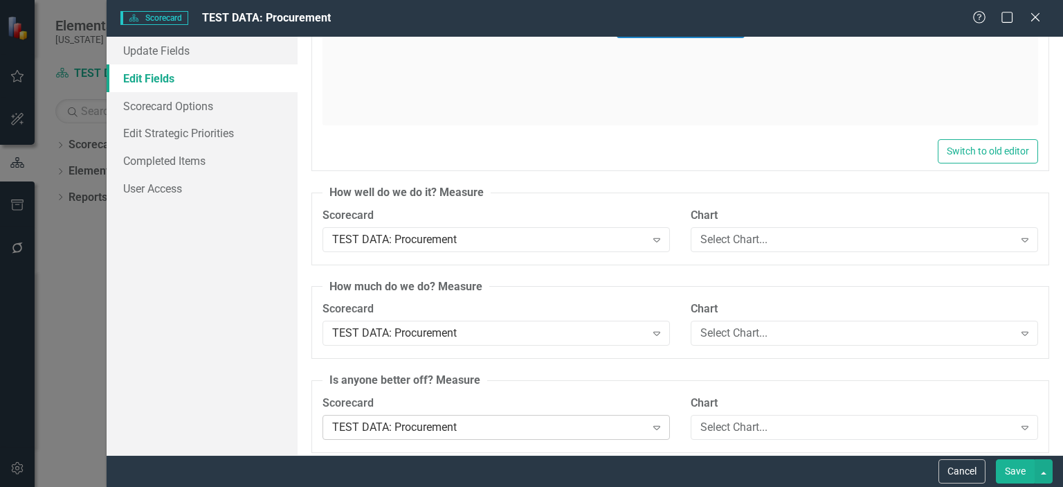
click at [469, 419] on div "TEST DATA: Procurement" at bounding box center [488, 427] width 313 height 16
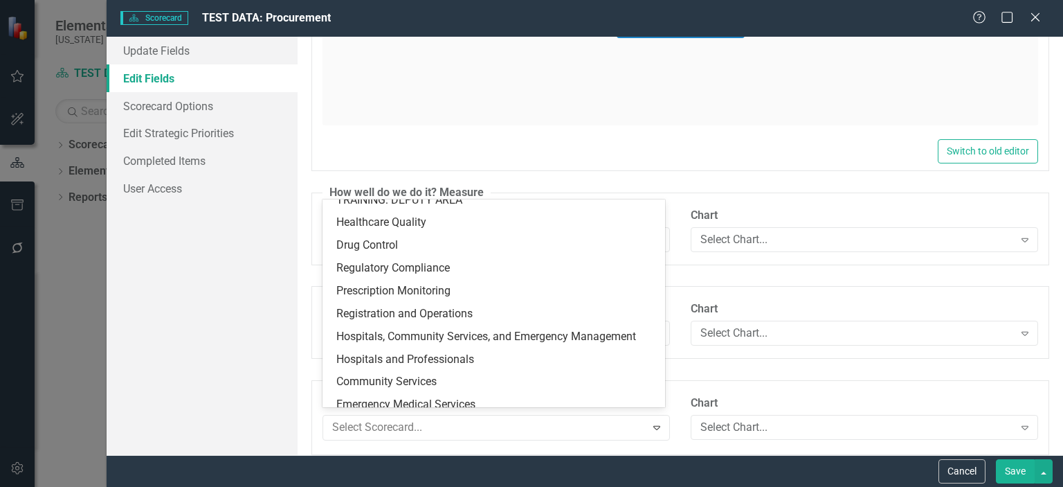
scroll to position [0, 0]
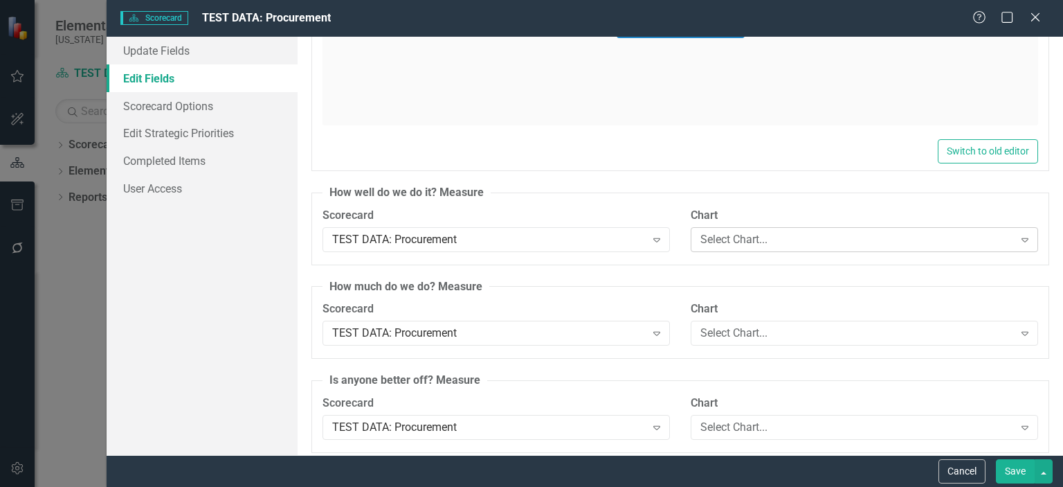
click at [1022, 238] on icon at bounding box center [1025, 240] width 7 height 4
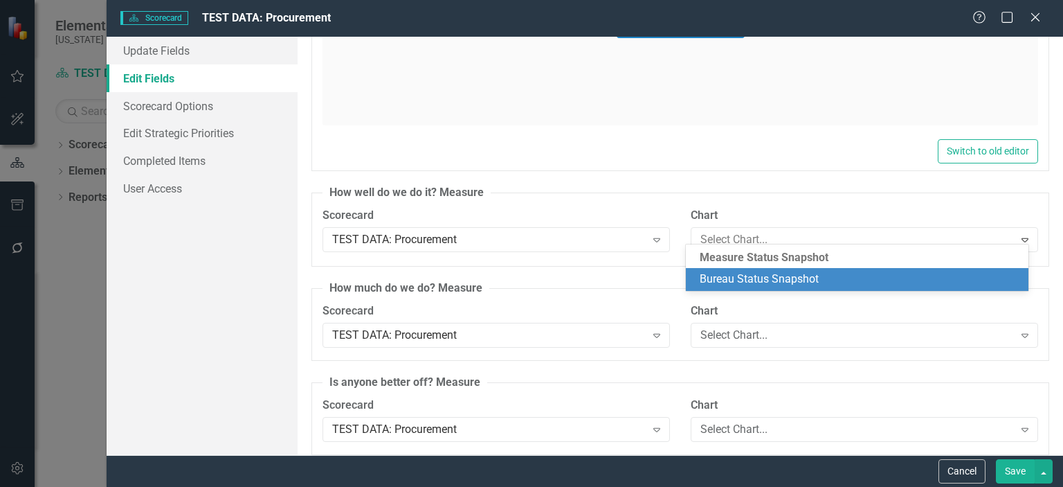
click at [821, 279] on div "Bureau Status Snapshot" at bounding box center [860, 279] width 320 height 16
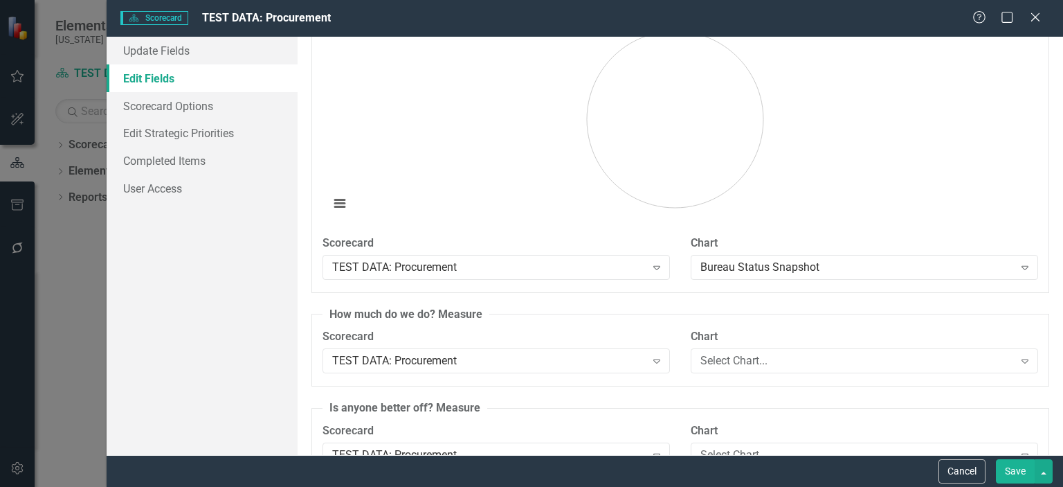
scroll to position [5028, 0]
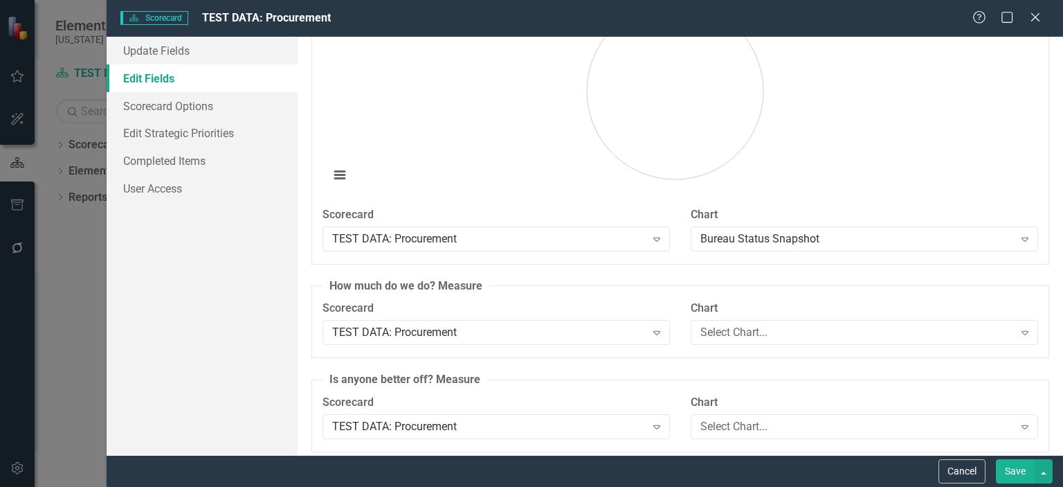
click at [1004, 469] on button "Save" at bounding box center [1015, 471] width 39 height 24
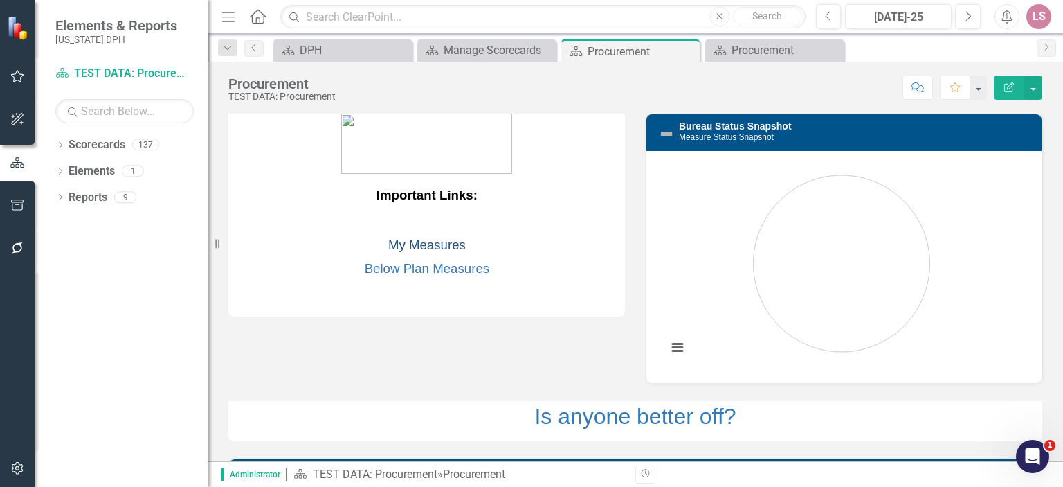
click at [421, 245] on link "My Measures" at bounding box center [427, 244] width 78 height 15
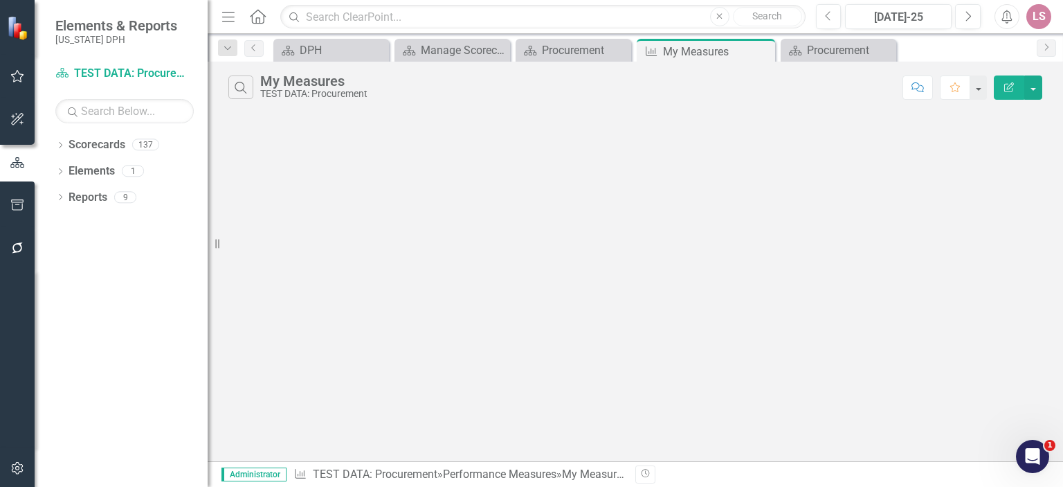
click at [1044, 88] on div "Search My Measures TEST DATA: Procurement Comment Favorite Edit Report" at bounding box center [636, 84] width 856 height 45
click at [1035, 91] on button "button" at bounding box center [1033, 87] width 18 height 24
click at [1002, 115] on link "Edit Report Edit Report" at bounding box center [986, 113] width 109 height 26
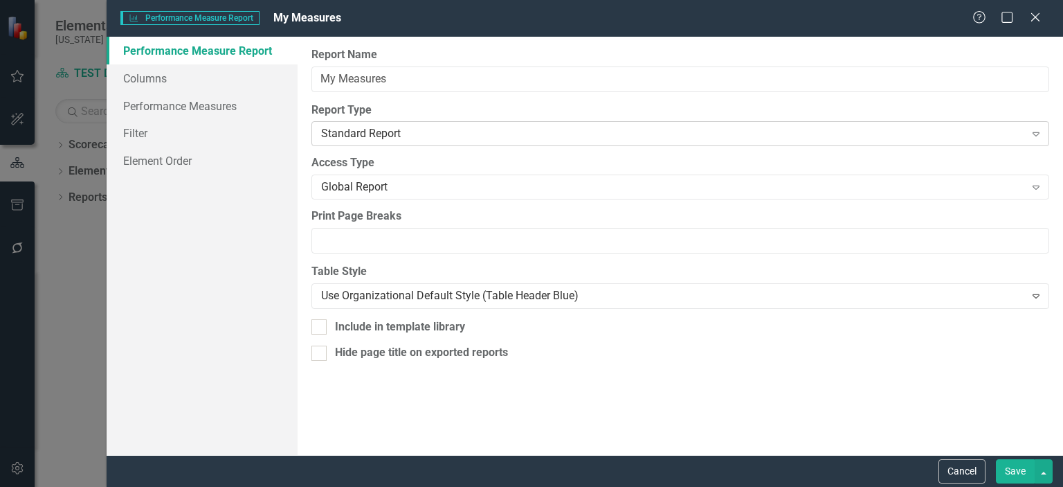
click at [1038, 133] on icon at bounding box center [1036, 134] width 7 height 4
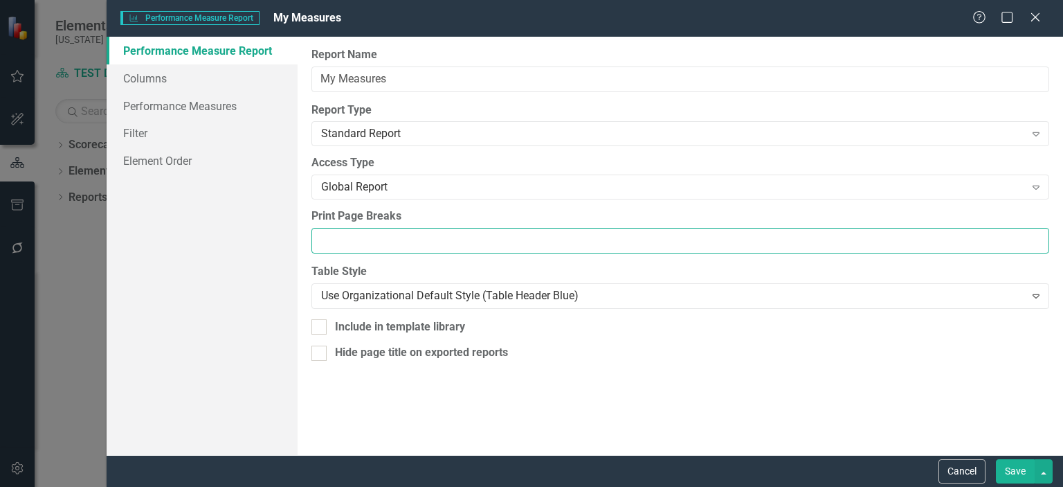
click at [920, 243] on input "Print Page Breaks" at bounding box center [680, 241] width 738 height 26
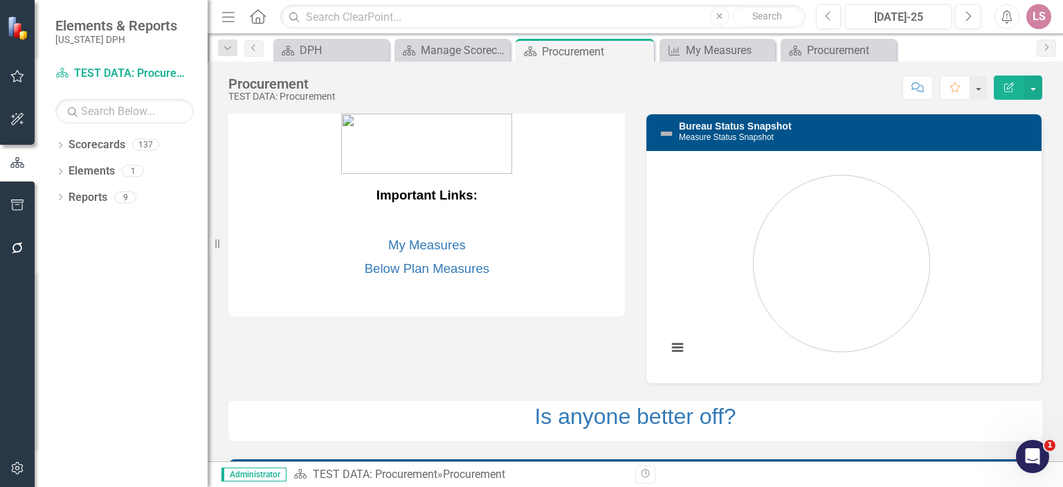
click at [1005, 84] on icon "button" at bounding box center [1009, 87] width 10 height 10
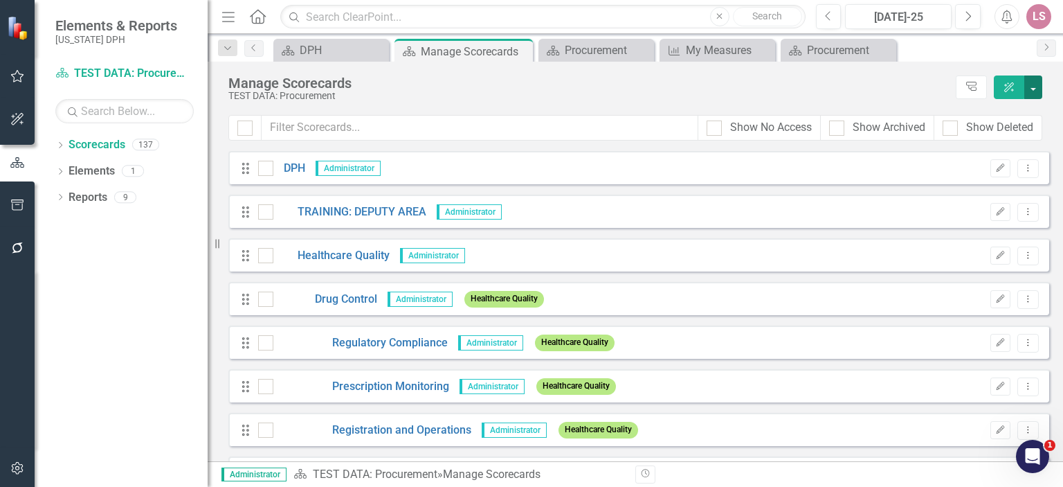
click at [1033, 91] on button "button" at bounding box center [1033, 87] width 18 height 24
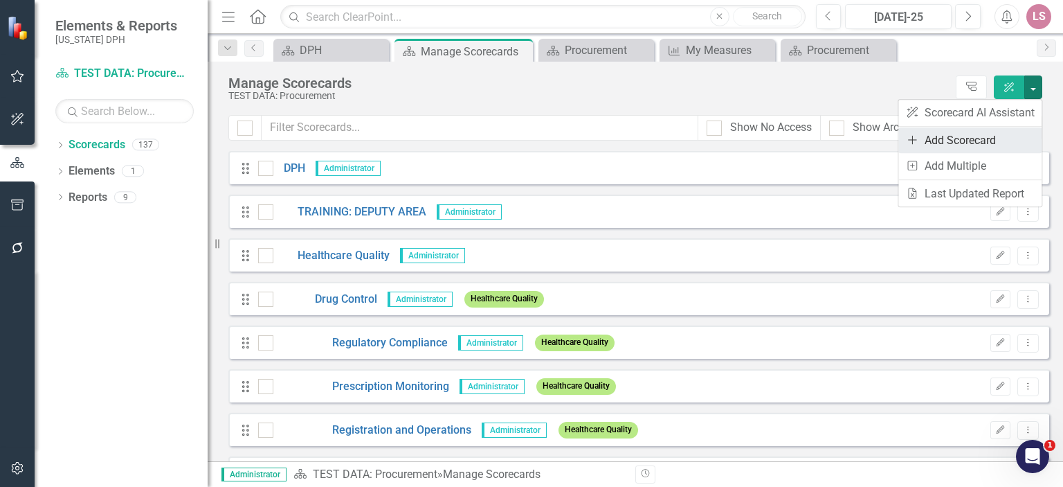
click at [986, 135] on link "Add Add Scorecard" at bounding box center [969, 140] width 143 height 26
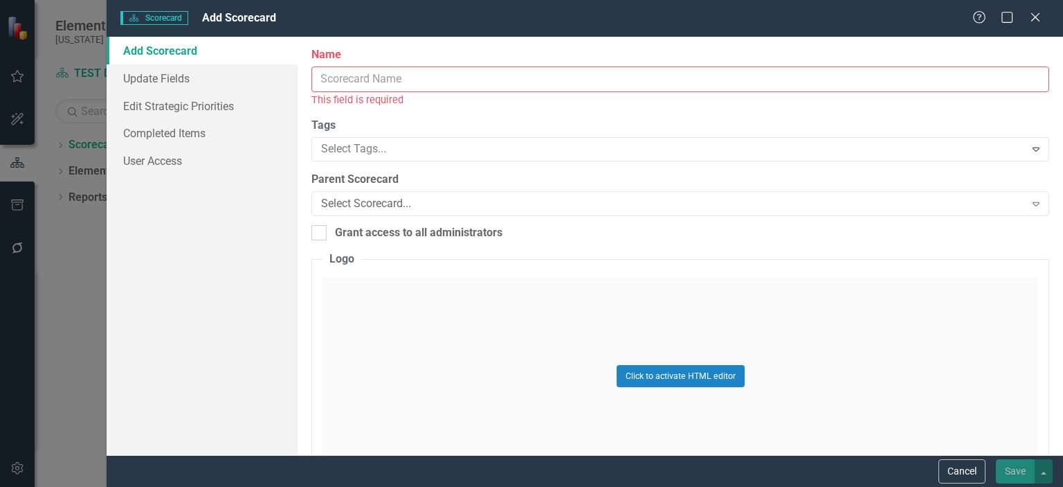
click at [410, 75] on input "Name" at bounding box center [680, 79] width 738 height 26
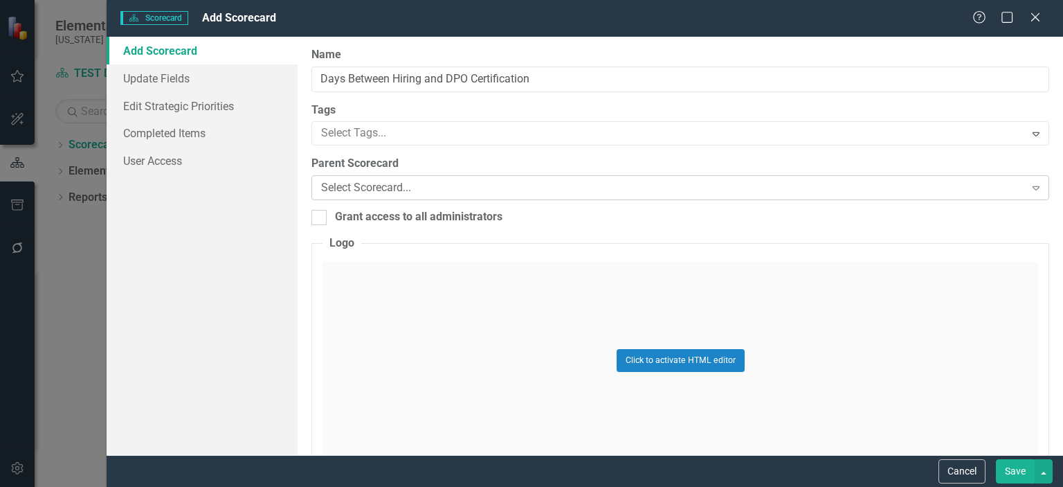
click at [425, 187] on div "Select Scorecard..." at bounding box center [672, 188] width 703 height 16
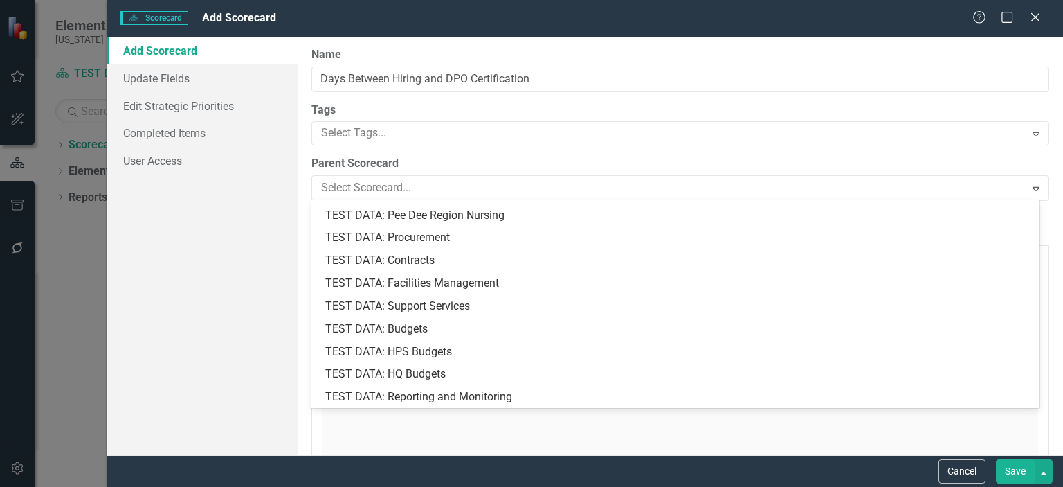
scroll to position [1574, 0]
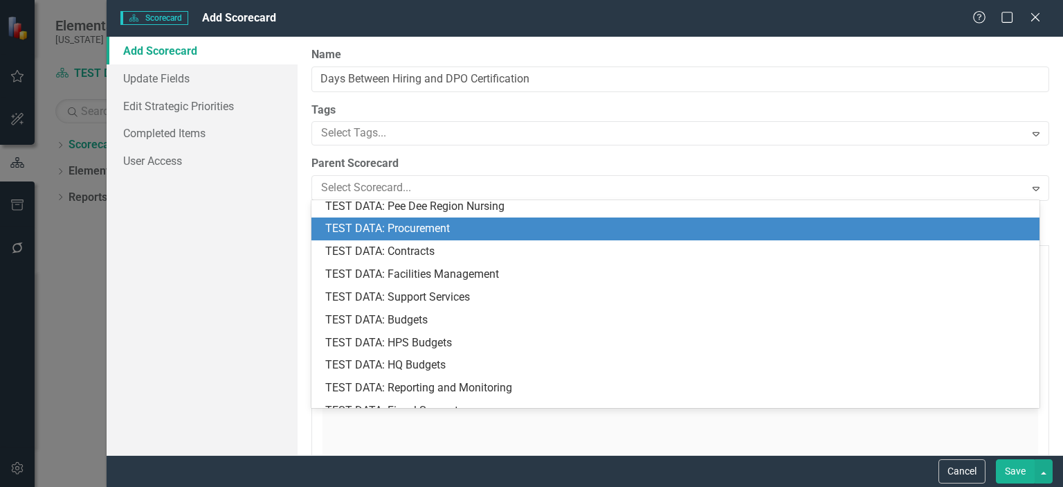
click at [435, 226] on div "TEST DATA: Procurement" at bounding box center [678, 229] width 706 height 16
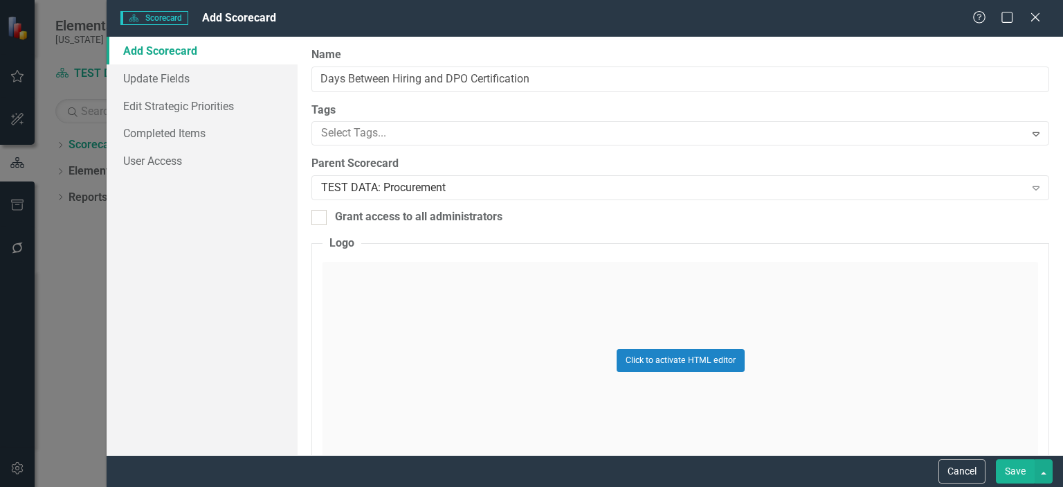
scroll to position [24, 0]
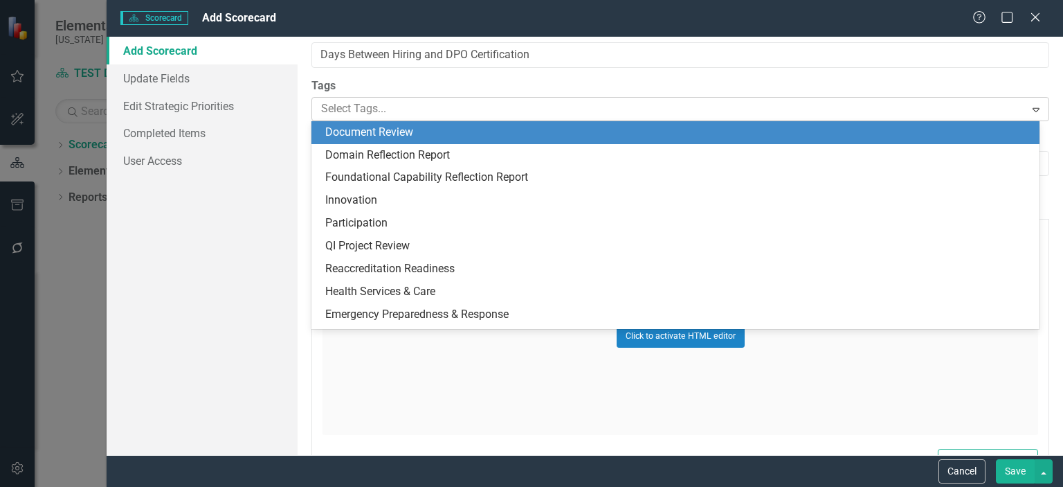
click at [401, 111] on div at bounding box center [670, 109] width 709 height 19
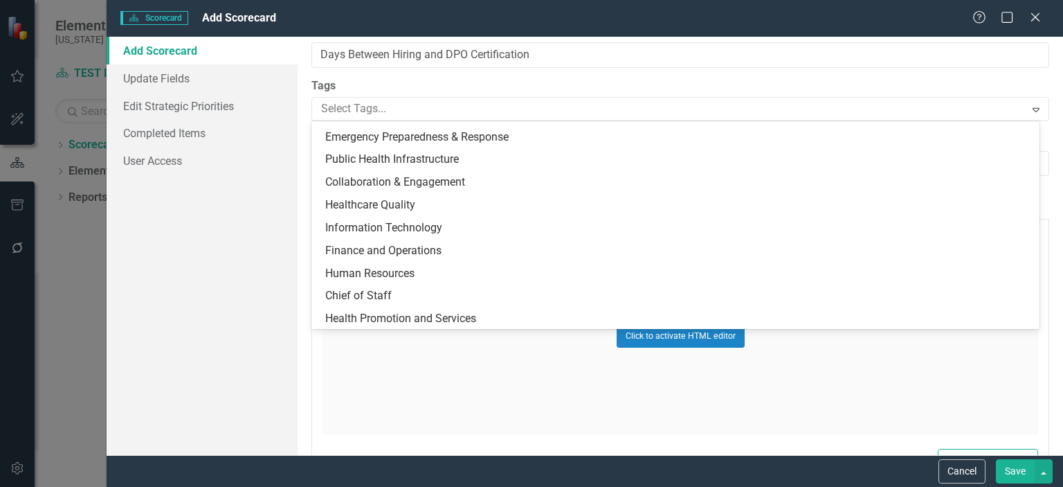
scroll to position [179, 0]
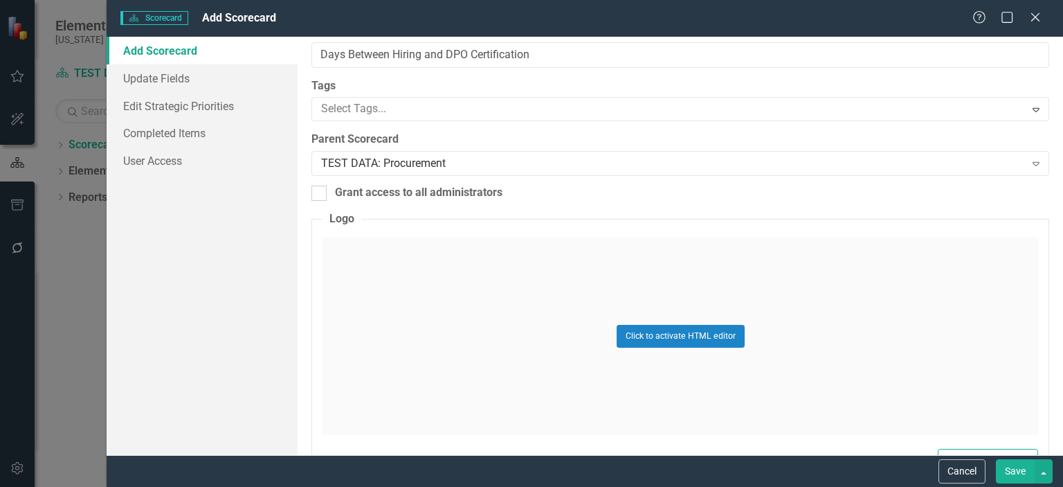
click at [1047, 174] on div "Name Days Between Hiring and DPO Certification Tags Select Tags... Expand Paren…" at bounding box center [681, 246] width 766 height 418
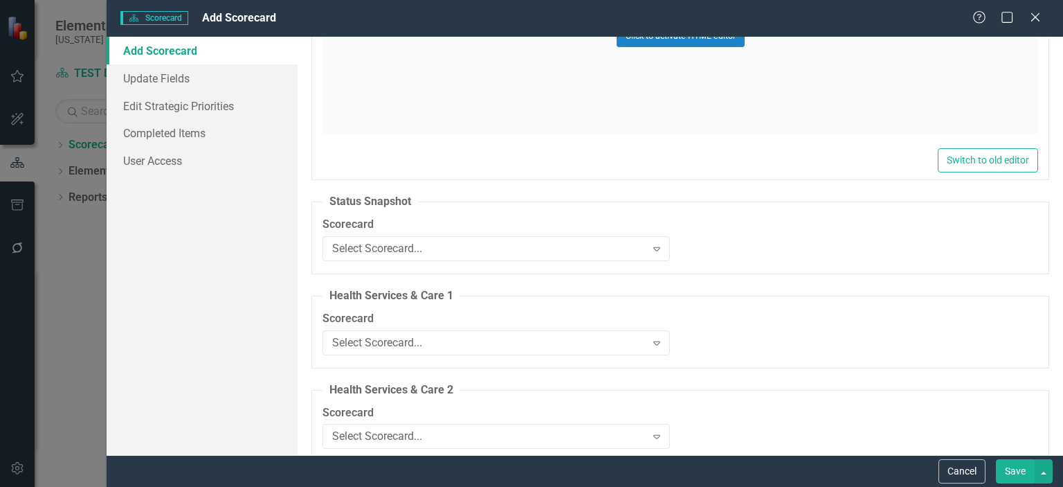
scroll to position [990, 0]
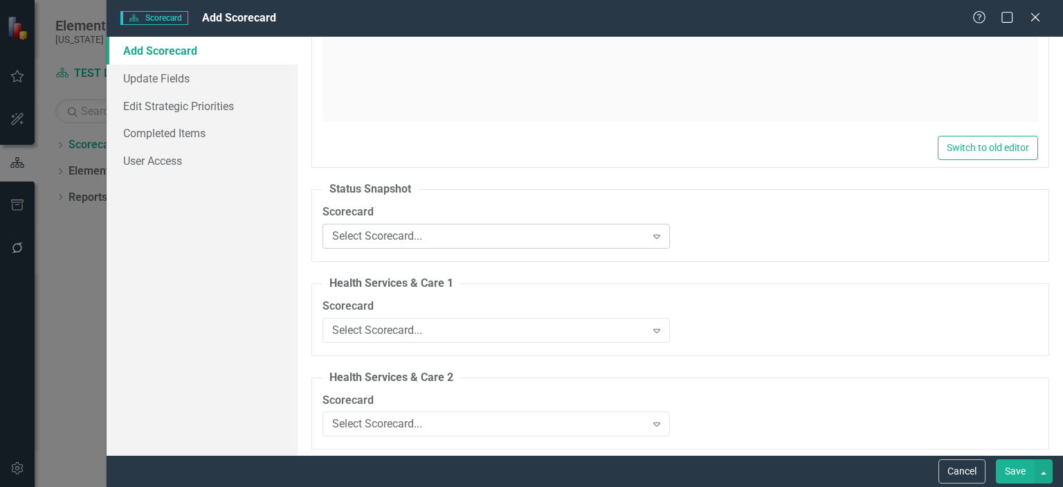
click at [653, 235] on icon at bounding box center [656, 237] width 7 height 4
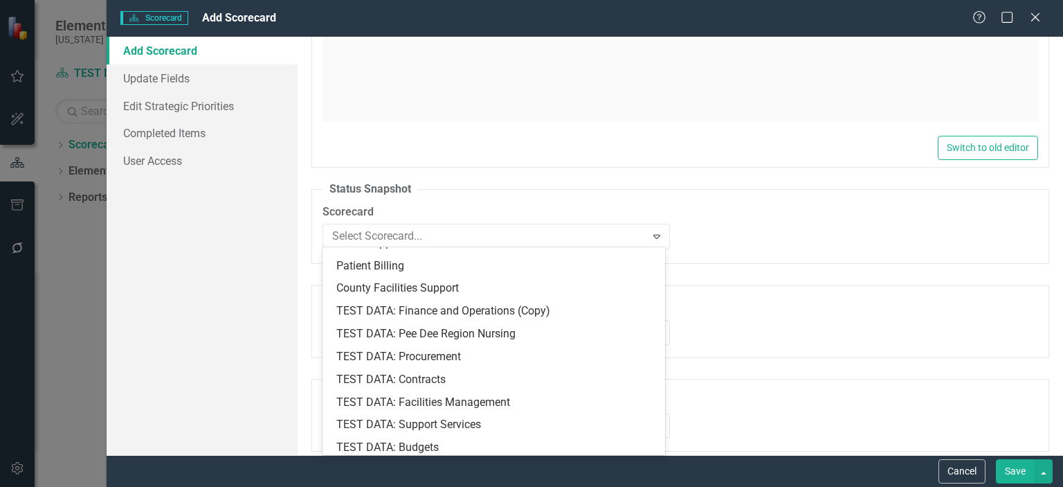
scroll to position [1478, 0]
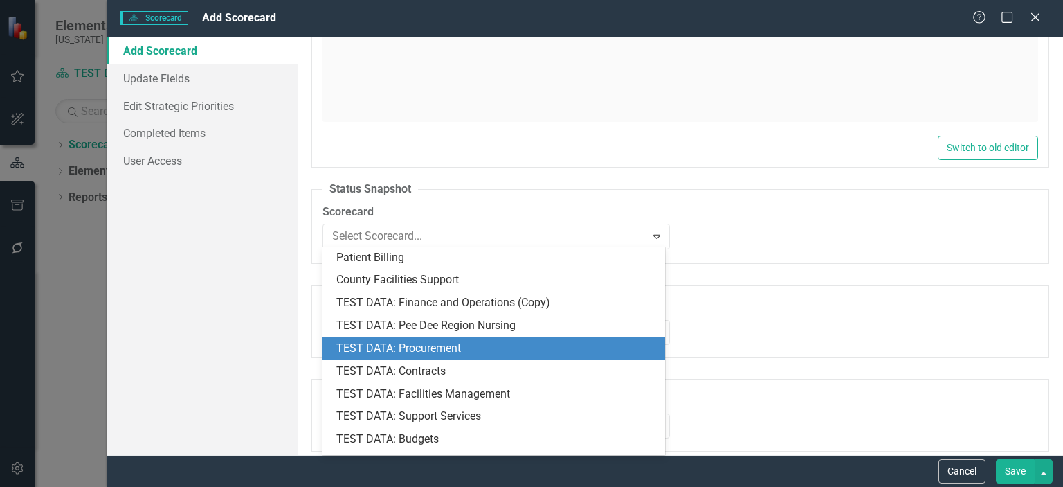
click at [471, 343] on div "TEST DATA: Procurement" at bounding box center [496, 349] width 320 height 16
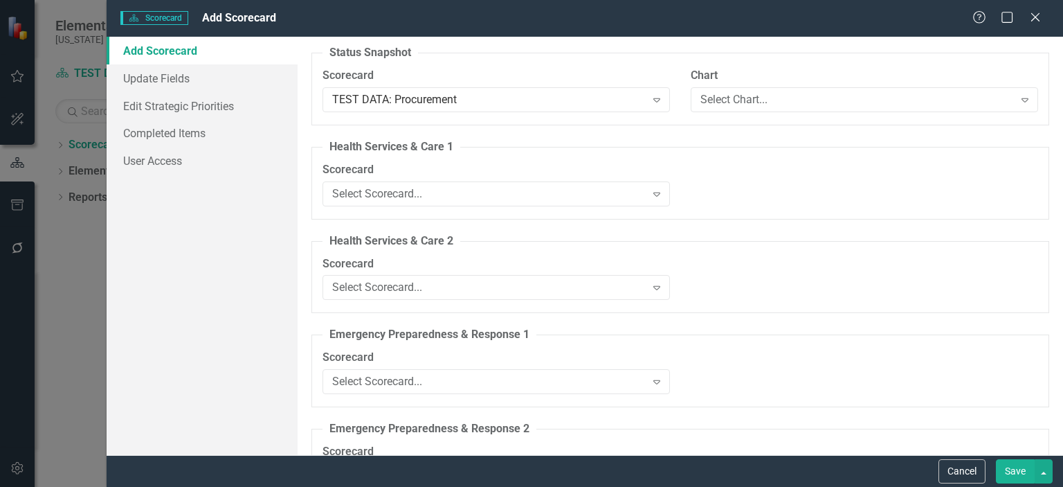
scroll to position [1132, 0]
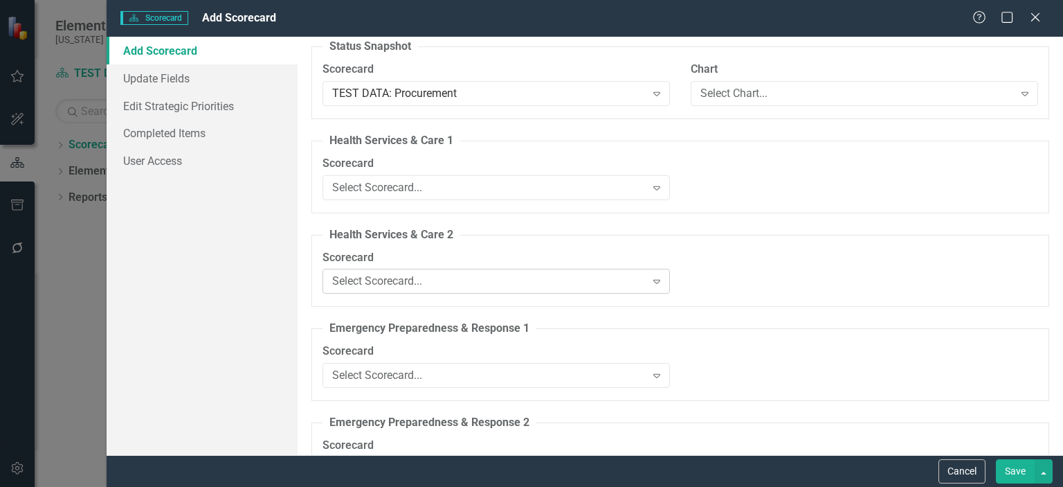
click at [650, 281] on icon "Expand" at bounding box center [657, 280] width 14 height 11
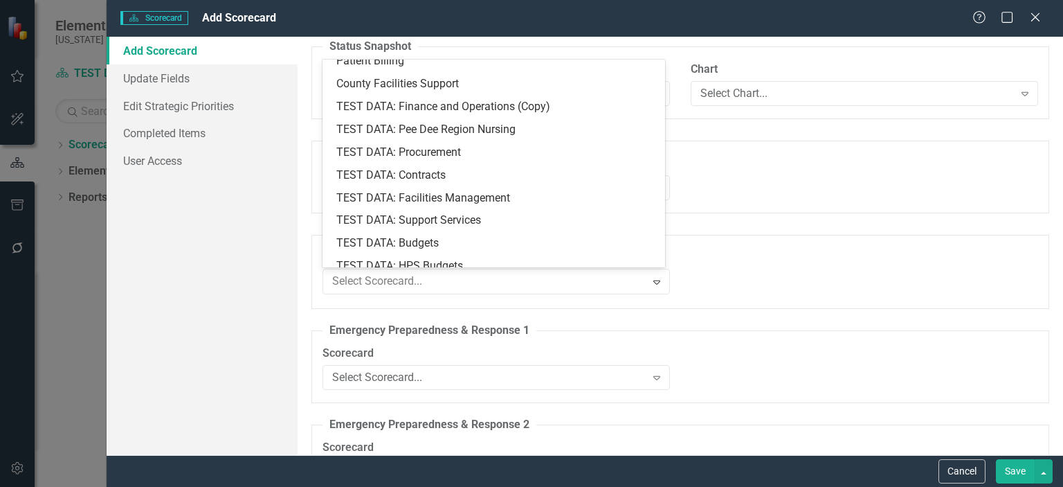
scroll to position [1495, 0]
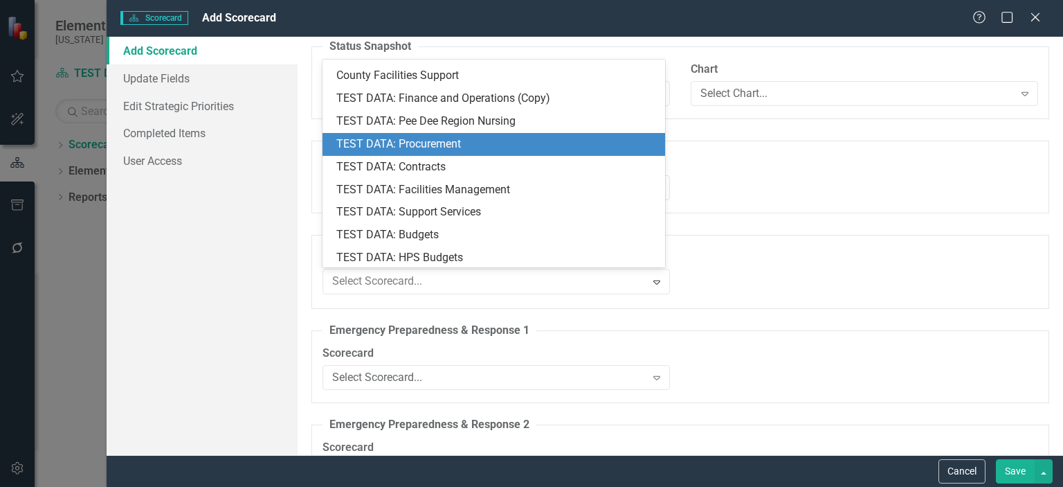
click at [512, 142] on div "TEST DATA: Procurement" at bounding box center [496, 144] width 320 height 16
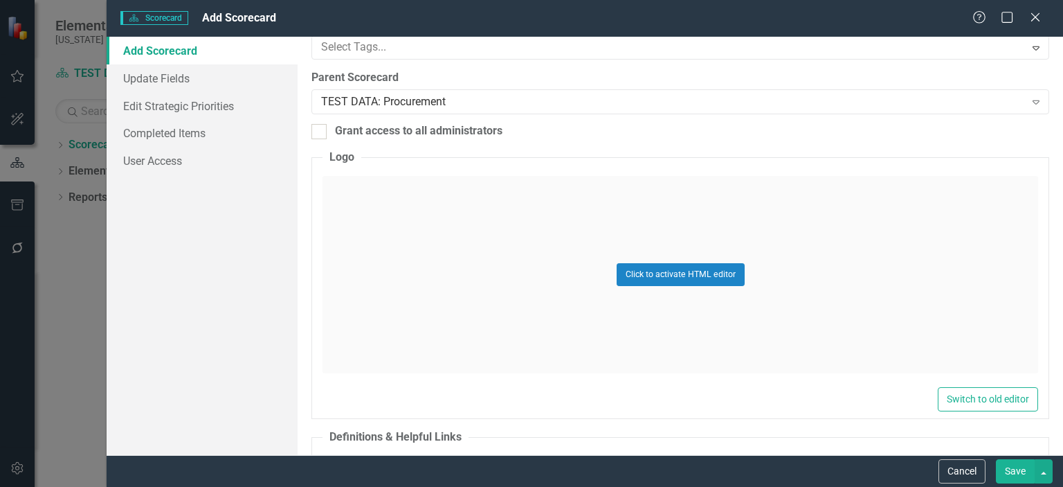
scroll to position [0, 0]
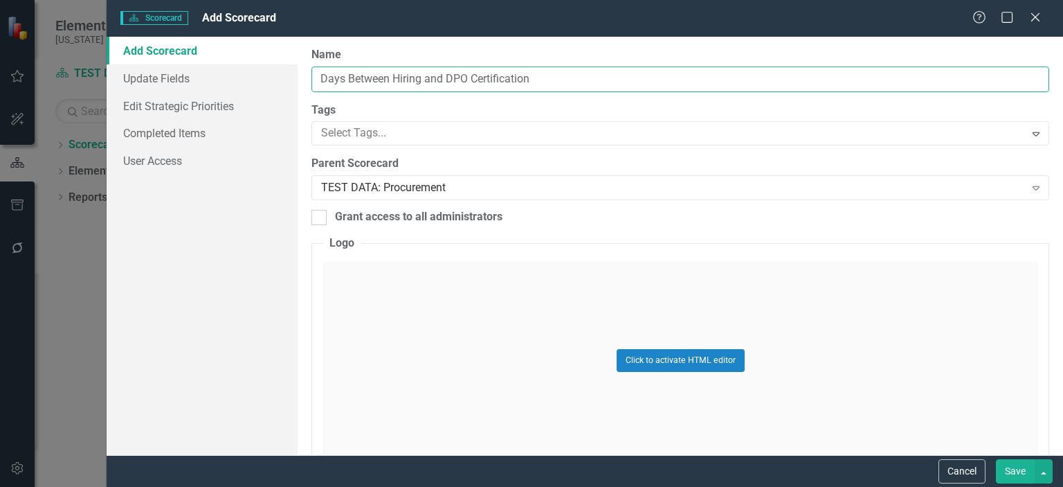
click at [395, 77] on input "Days Between Hiring and DPO Certification" at bounding box center [680, 79] width 738 height 26
type input "Days Between Initial Hiring Date and DPO Certification"
click at [579, 221] on div "Grant access to all administrators" at bounding box center [680, 217] width 738 height 16
click at [320, 219] on input "Grant access to all administrators" at bounding box center [315, 214] width 9 height 9
checkbox input "true"
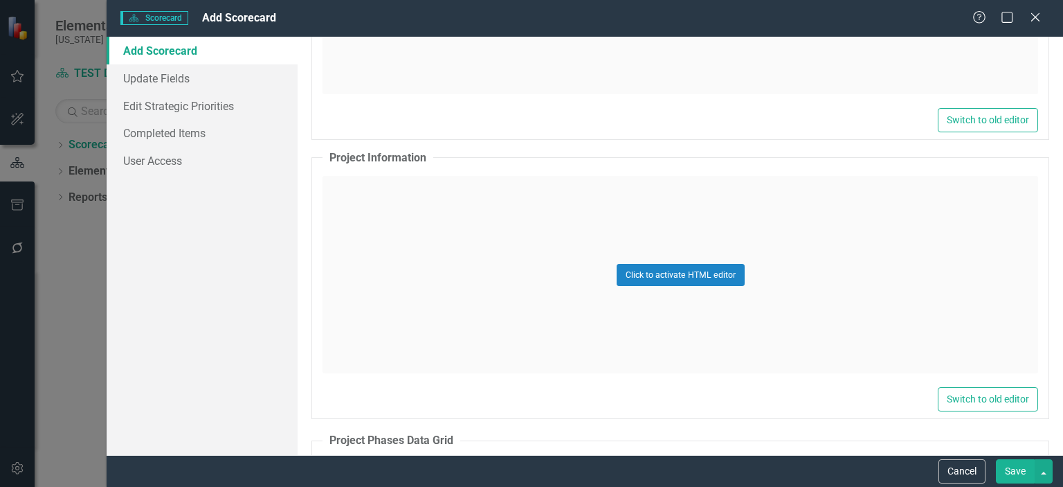
scroll to position [3101, 0]
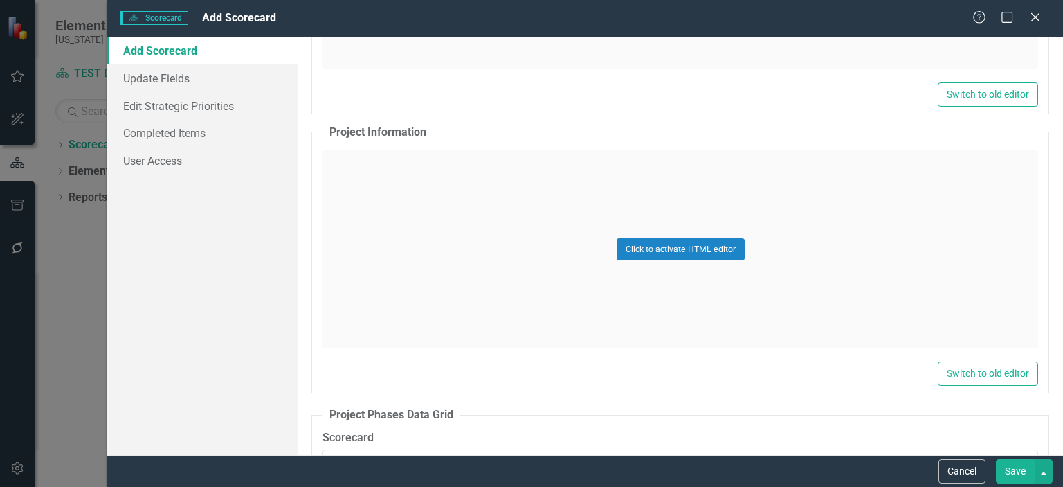
click at [487, 224] on div "Click to activate HTML editor" at bounding box center [681, 248] width 716 height 197
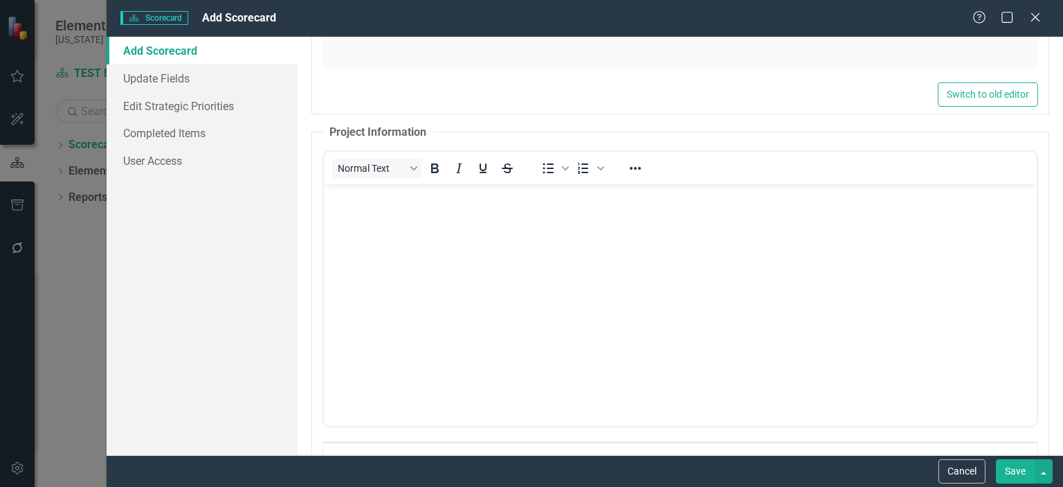
scroll to position [0, 0]
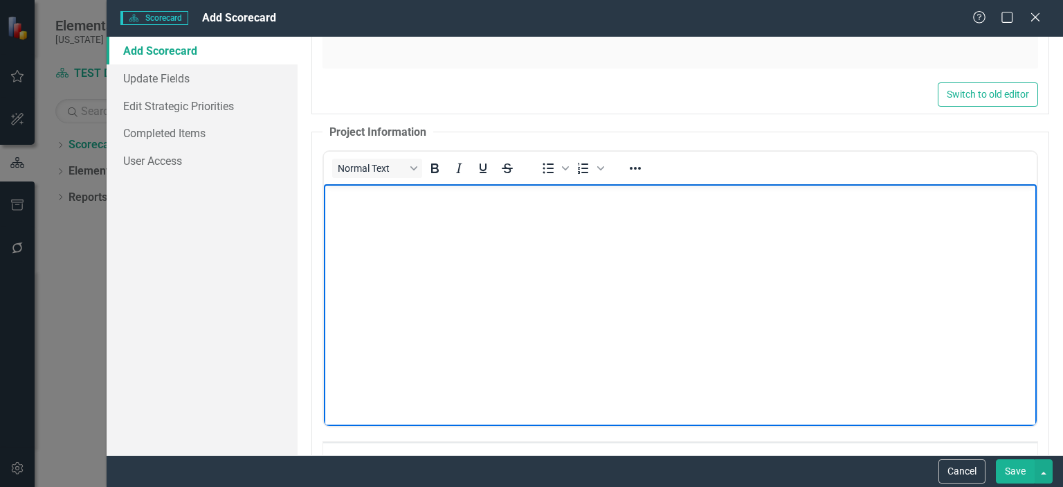
click at [408, 233] on body "Rich Text Area. Press ALT-0 for help." at bounding box center [680, 288] width 713 height 208
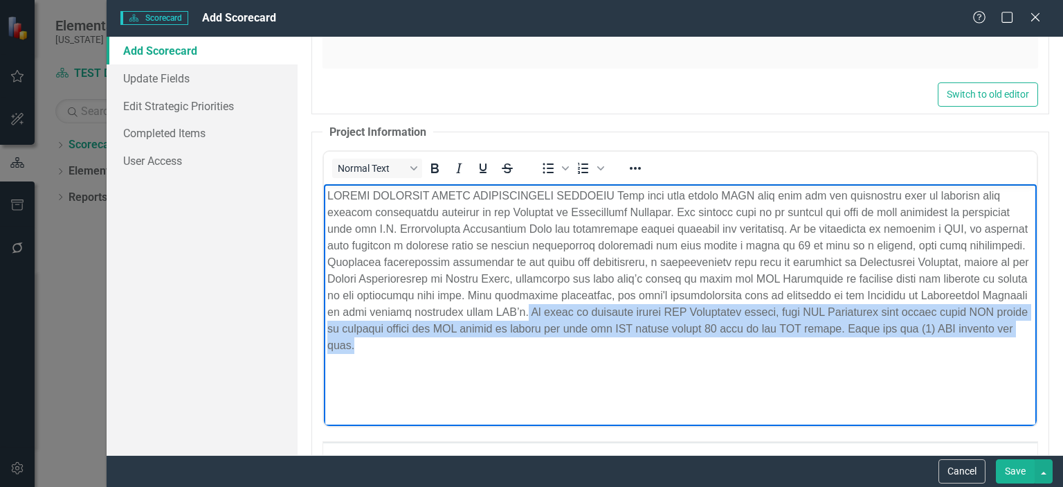
drag, startPoint x: 498, startPoint y: 344, endPoint x: 635, endPoint y: 309, distance: 142.0
click at [635, 309] on p "Rich Text Area. Press ALT-0 for help." at bounding box center [680, 271] width 706 height 166
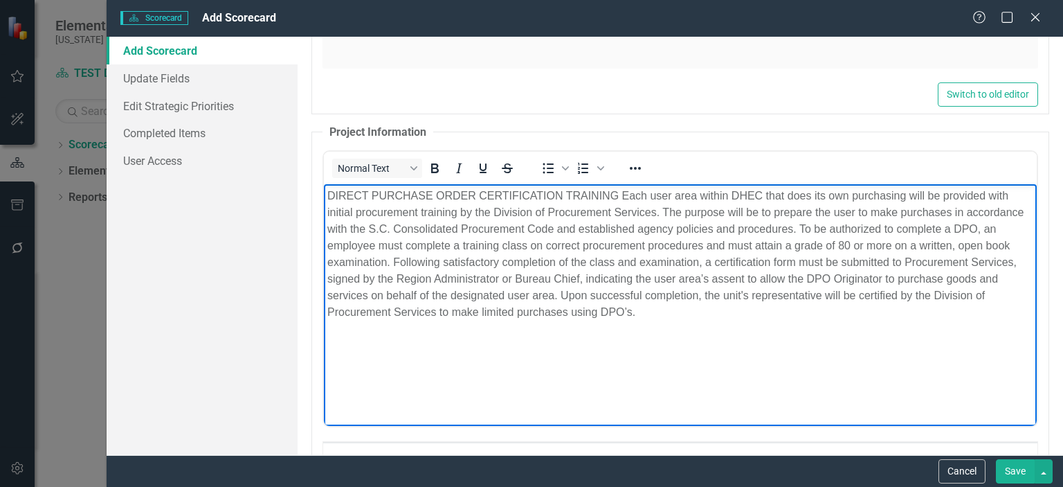
click at [481, 307] on p "DIRECT PURCHASE ORDER CERTIFICATION TRAINING Each user area within DHEC that do…" at bounding box center [680, 254] width 706 height 133
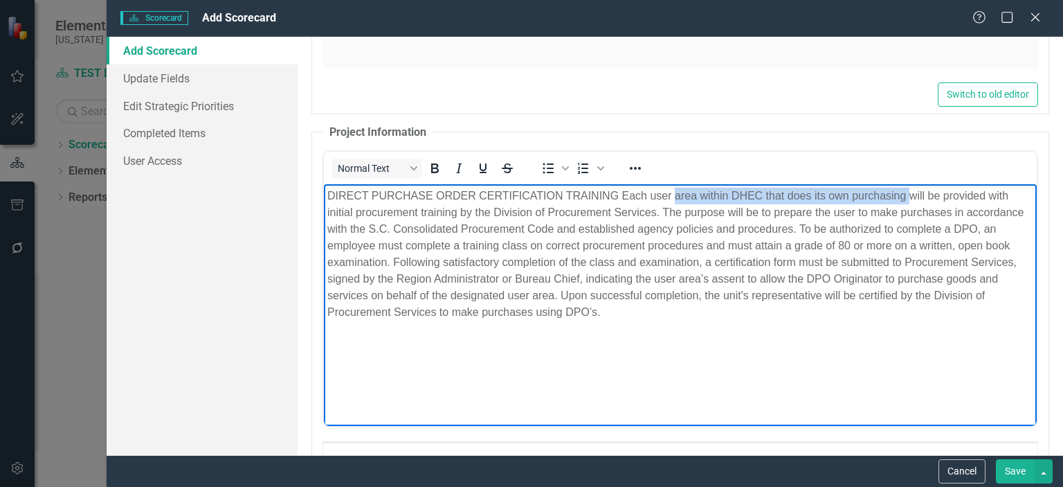
drag, startPoint x: 677, startPoint y: 195, endPoint x: 910, endPoint y: 181, distance: 232.9
click at [910, 184] on html "DIRECT PURCHASE ORDER CERTIFICATION TRAINING Each user area within DHEC that do…" at bounding box center [680, 288] width 713 height 208
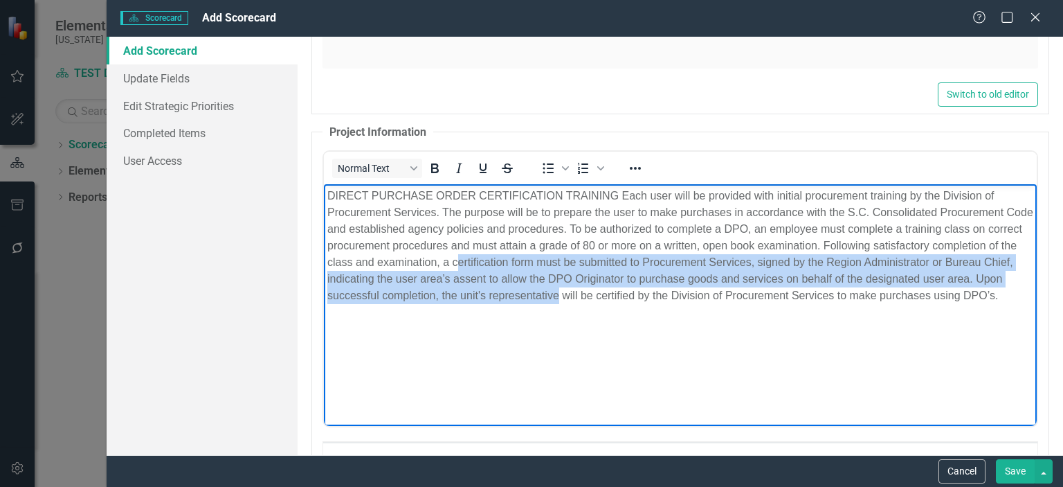
drag, startPoint x: 486, startPoint y: 265, endPoint x: 586, endPoint y: 296, distance: 104.4
click at [586, 296] on p "DIRECT PURCHASE ORDER CERTIFICATION TRAINING Each user will be provided with in…" at bounding box center [680, 246] width 706 height 116
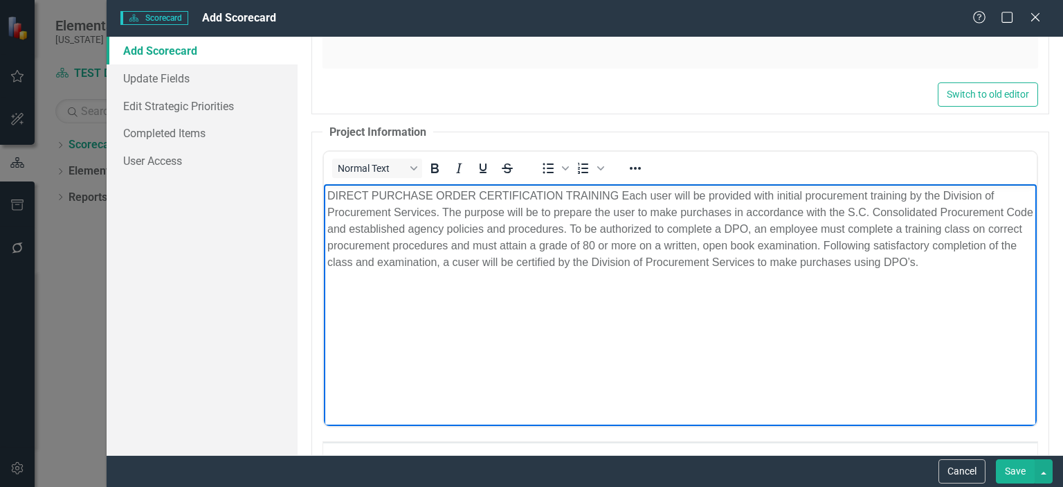
click at [485, 262] on p "DIRECT PURCHASE ORDER CERTIFICATION TRAINING Each user will be provided with in…" at bounding box center [680, 229] width 706 height 83
click at [635, 305] on body "DIRECT PURCHASE ORDER CERTIFICATION TRAINING Each user will be provided with in…" at bounding box center [680, 288] width 713 height 208
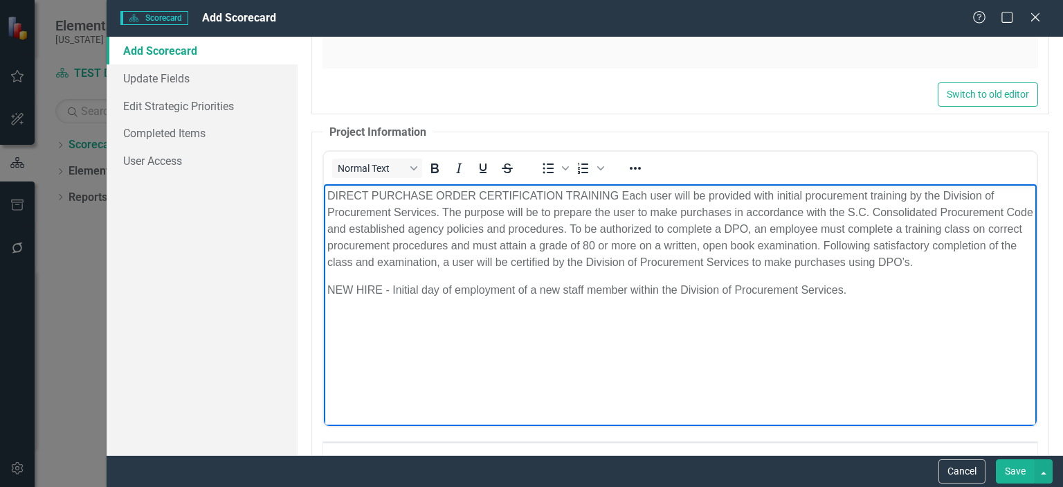
click at [919, 365] on body "DIRECT PURCHASE ORDER CERTIFICATION TRAINING Each user will be provided with in…" at bounding box center [680, 288] width 713 height 208
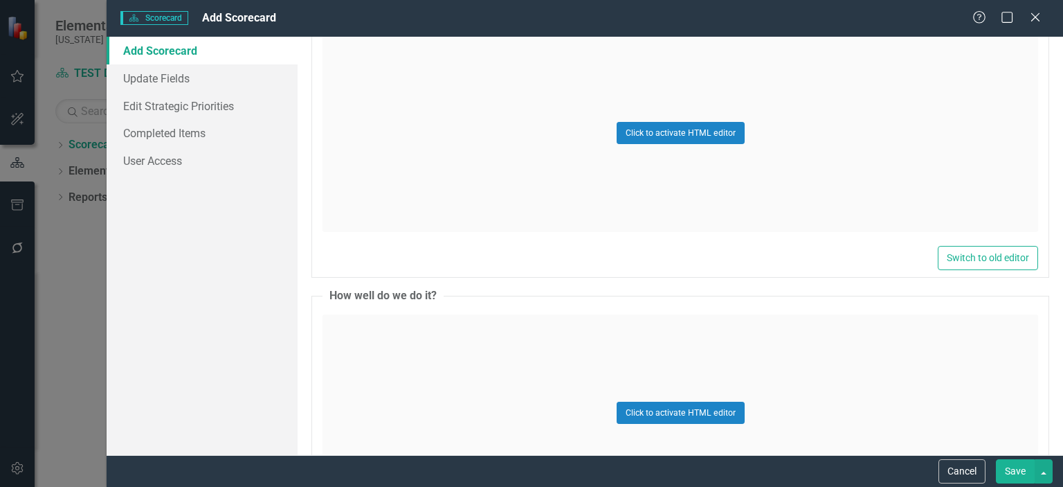
scroll to position [4006, 0]
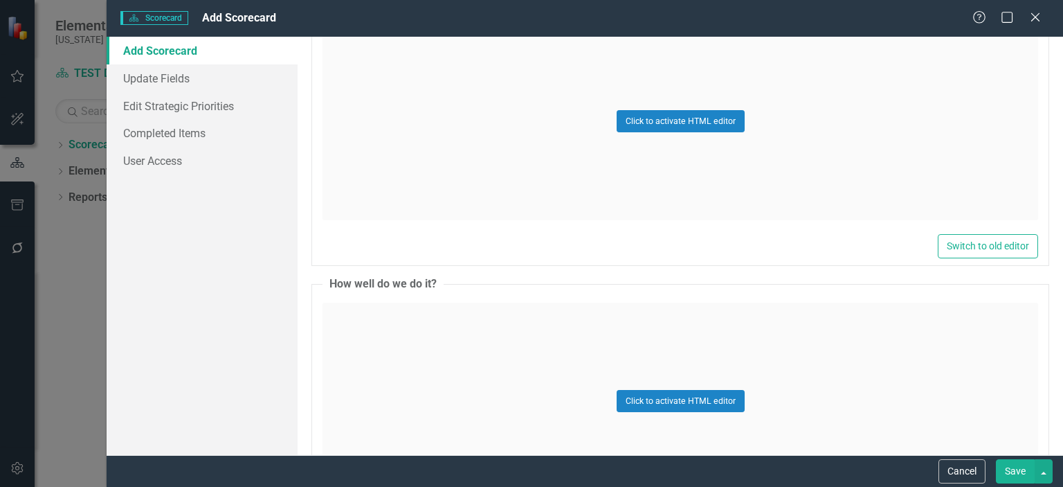
click at [393, 343] on div "Click to activate HTML editor" at bounding box center [681, 400] width 716 height 197
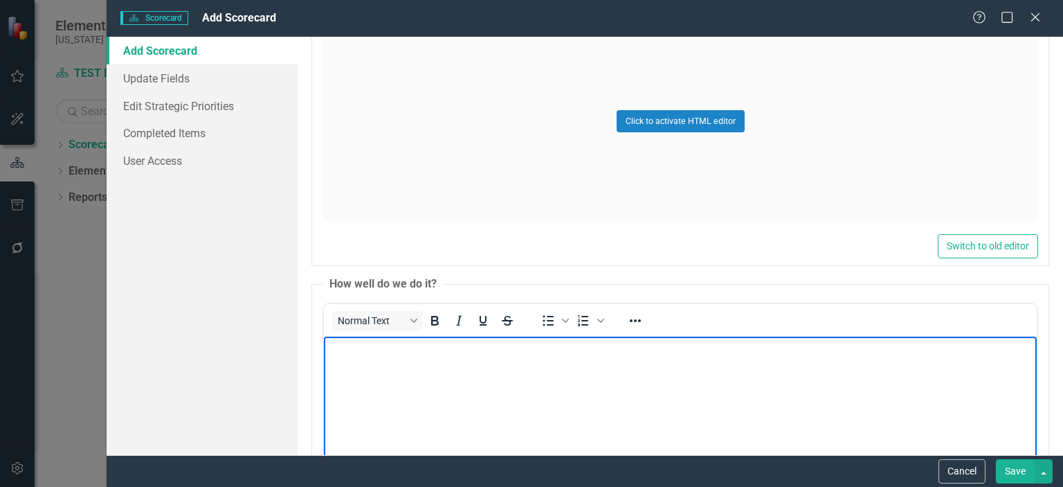
click at [369, 361] on body "Rich Text Area. Press ALT-0 for help." at bounding box center [680, 440] width 713 height 208
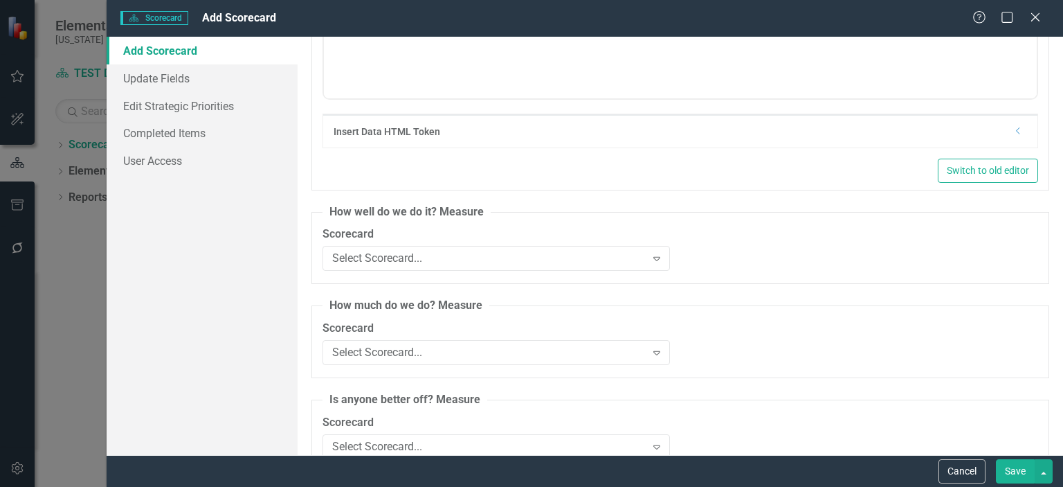
scroll to position [4505, 0]
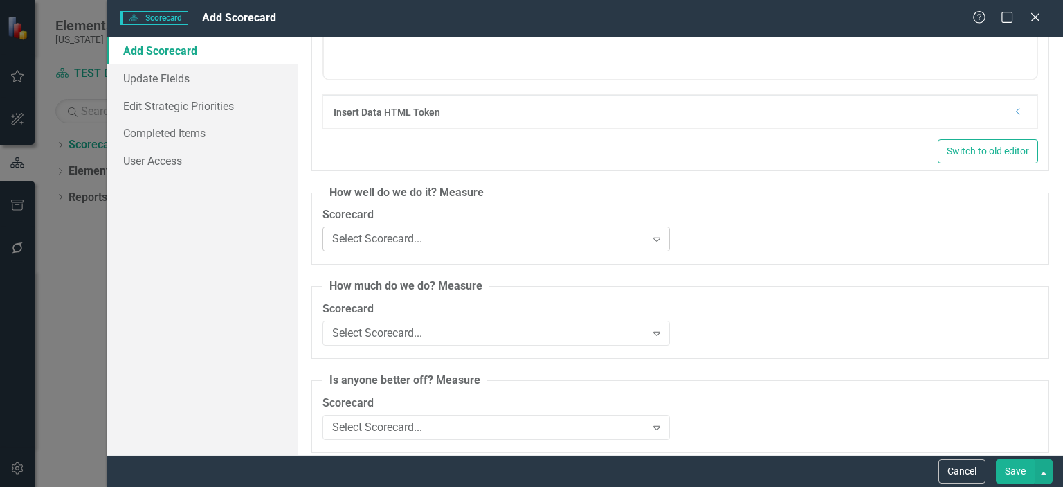
click at [656, 233] on icon "Expand" at bounding box center [657, 238] width 14 height 11
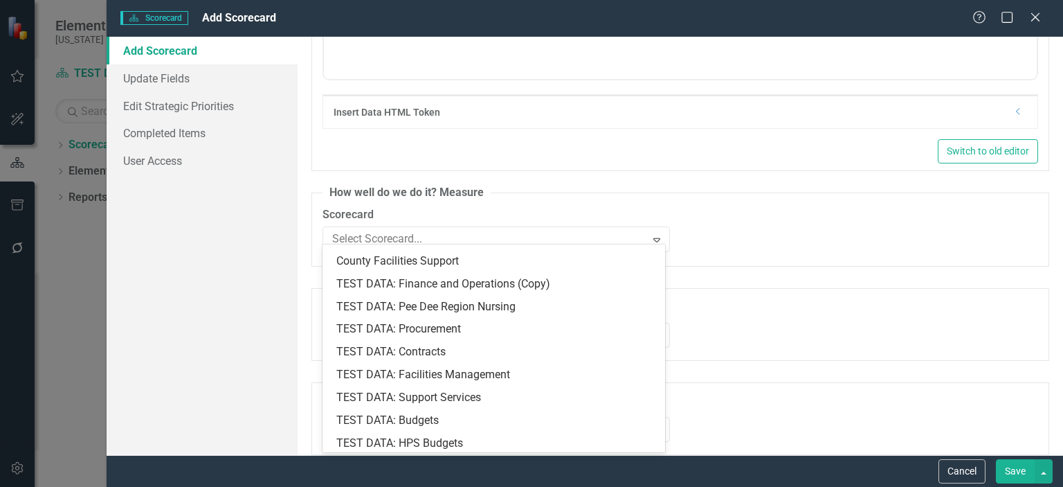
scroll to position [1503, 0]
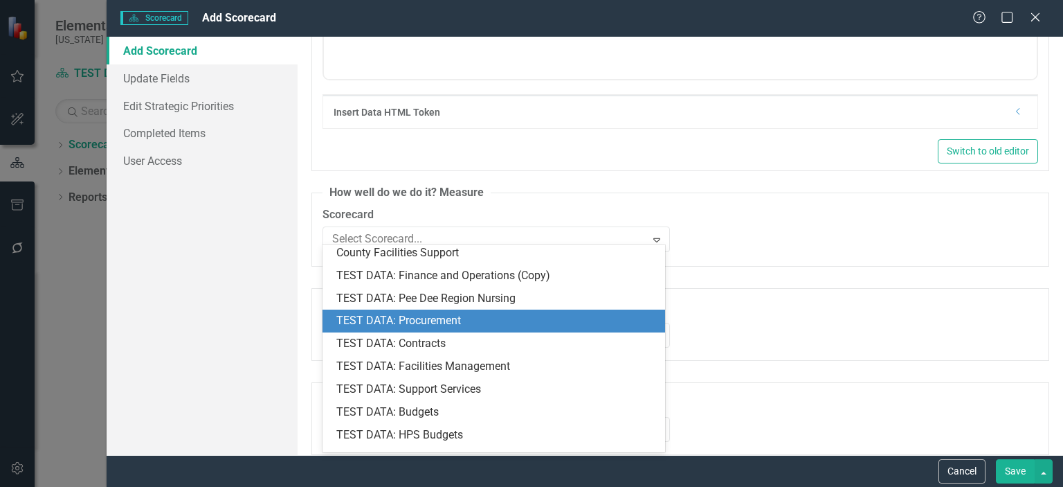
click at [499, 316] on div "TEST DATA: Procurement" at bounding box center [496, 321] width 320 height 16
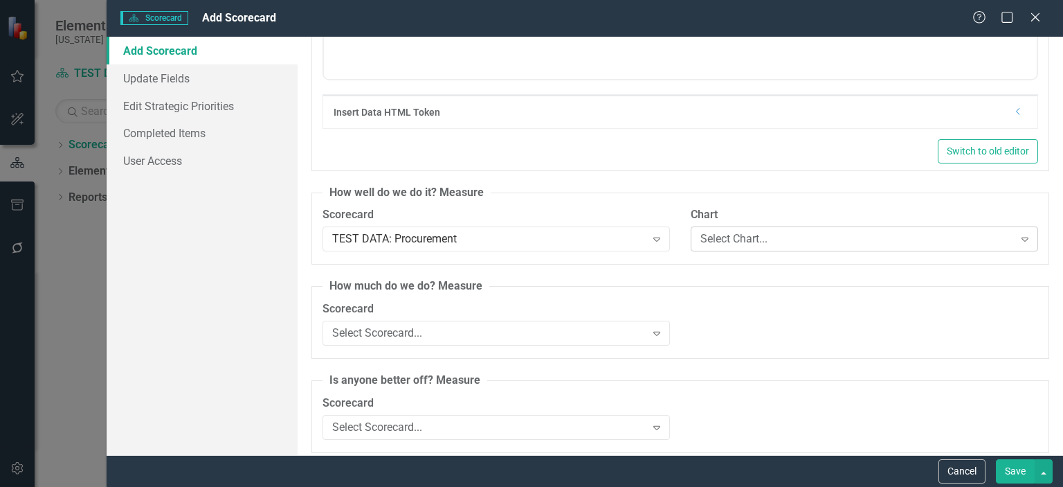
click at [1019, 233] on icon "Expand" at bounding box center [1025, 238] width 14 height 11
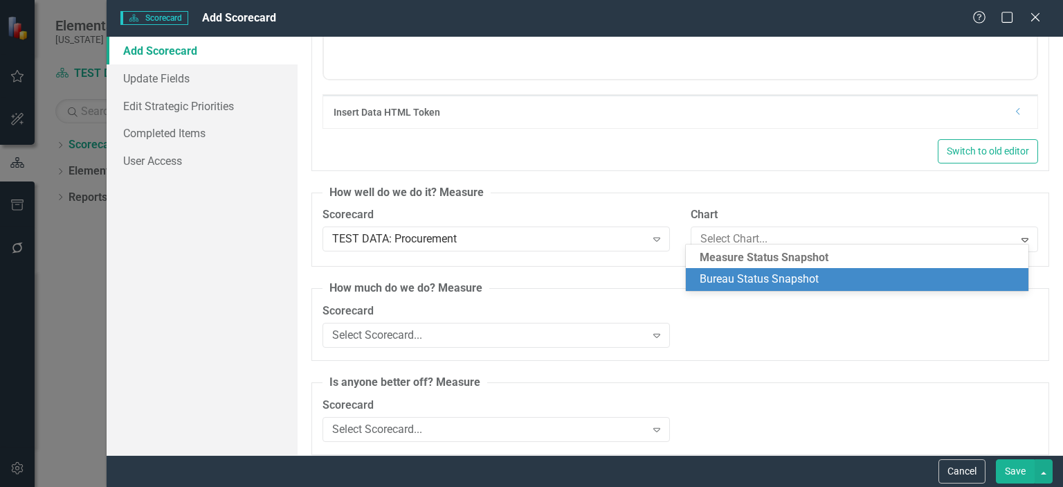
click at [911, 256] on div "Measure Status Snapshot" at bounding box center [857, 258] width 343 height 20
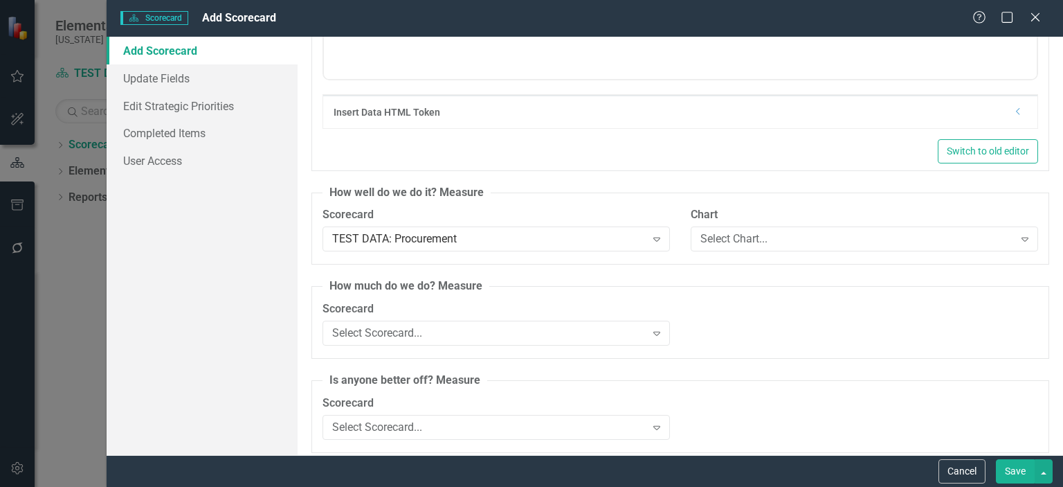
click at [940, 343] on div "Scorecard Select Scorecard... Expand Chart Select Chart... Expand" at bounding box center [680, 327] width 736 height 53
click at [1019, 233] on icon "Expand" at bounding box center [1025, 238] width 14 height 11
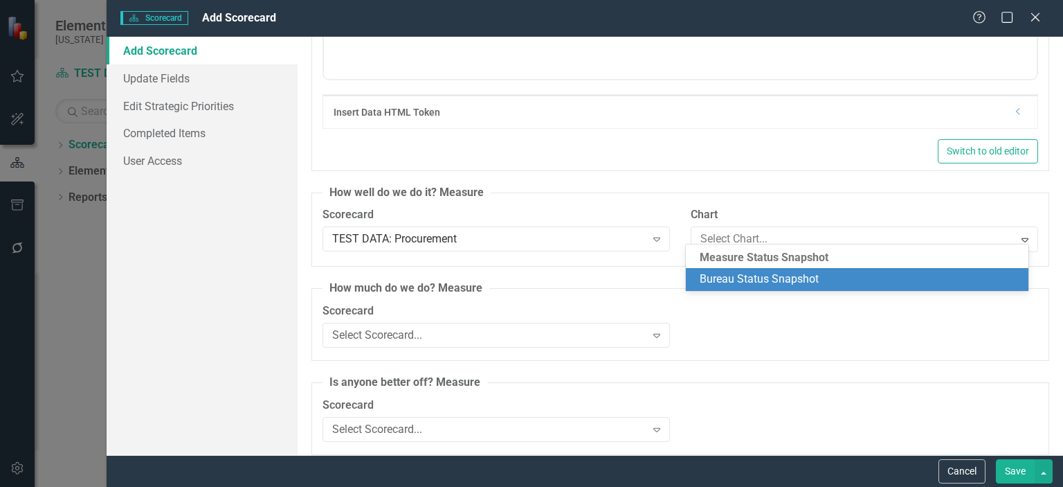
click at [928, 280] on div "Bureau Status Snapshot" at bounding box center [860, 279] width 320 height 16
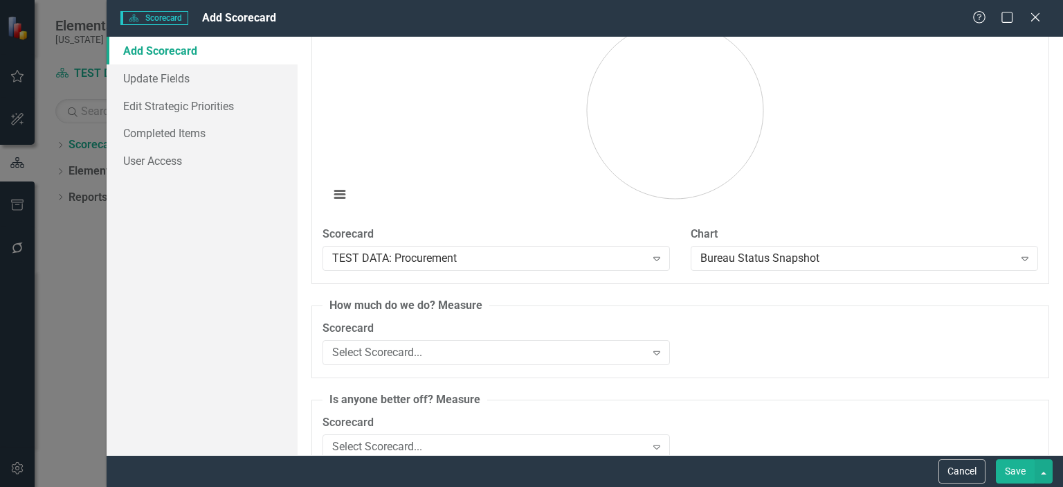
scroll to position [4723, 0]
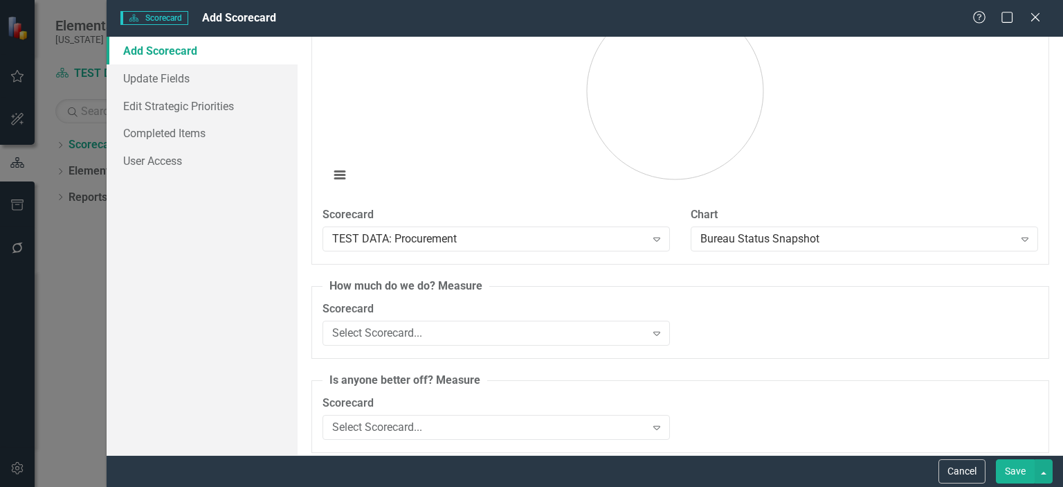
click at [1015, 471] on button "Save" at bounding box center [1015, 471] width 39 height 24
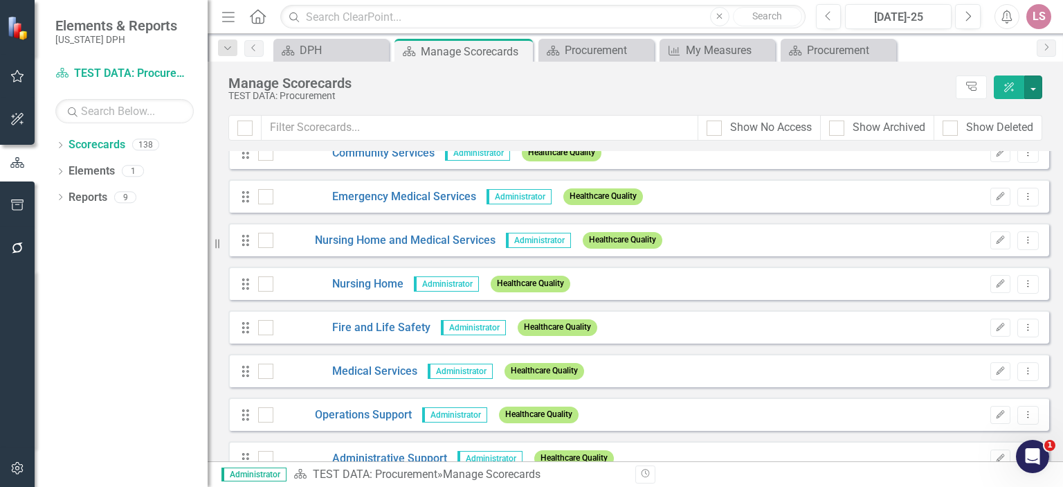
scroll to position [419, 0]
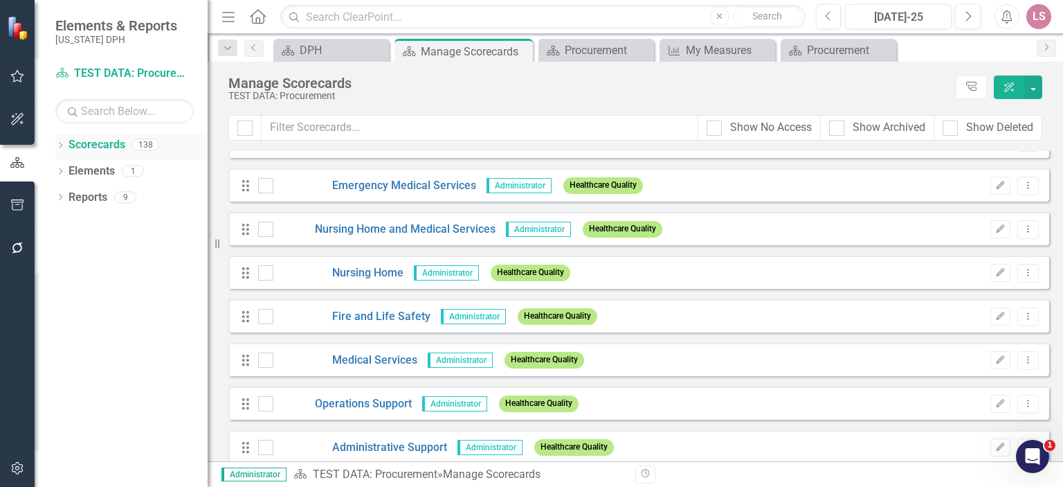
click at [79, 145] on link "Scorecards" at bounding box center [97, 145] width 57 height 16
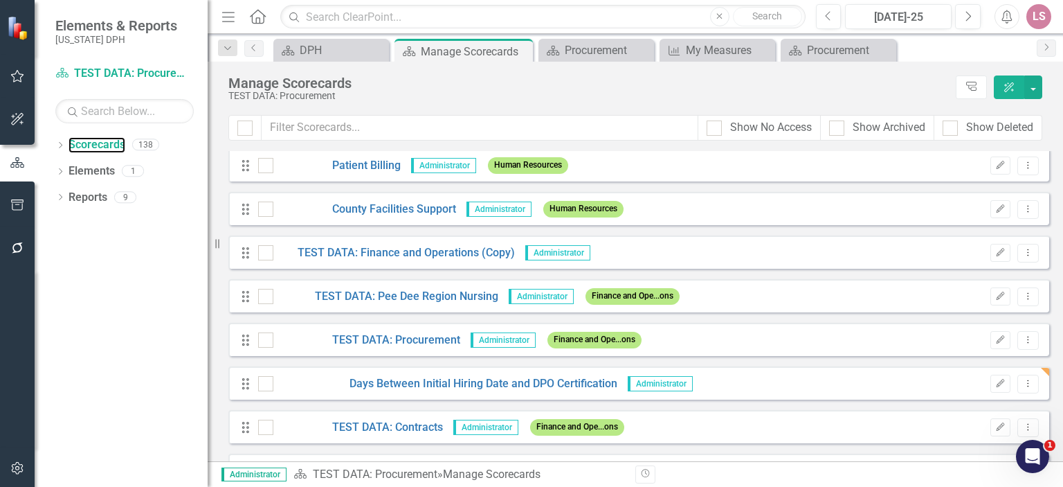
scroll to position [2880, 0]
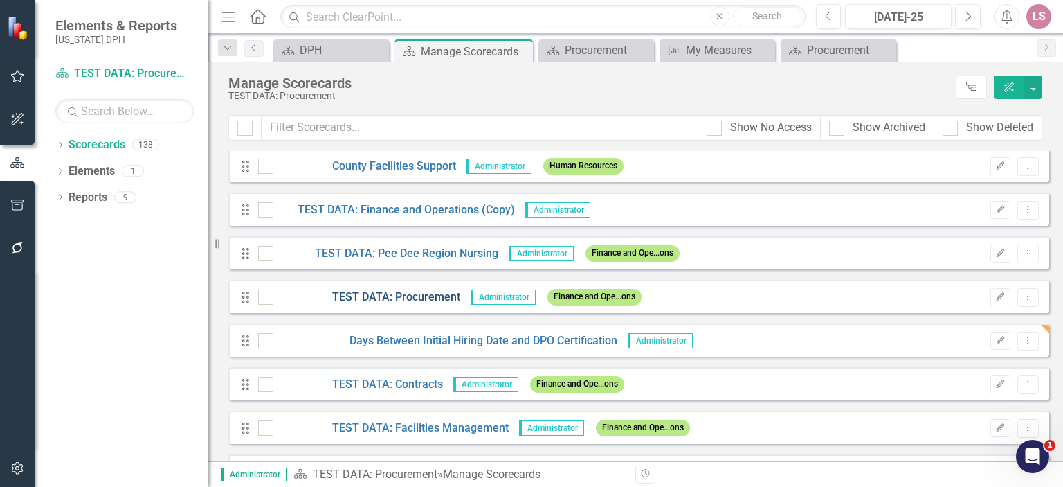
click at [381, 294] on link "TEST DATA: Procurement" at bounding box center [366, 297] width 187 height 16
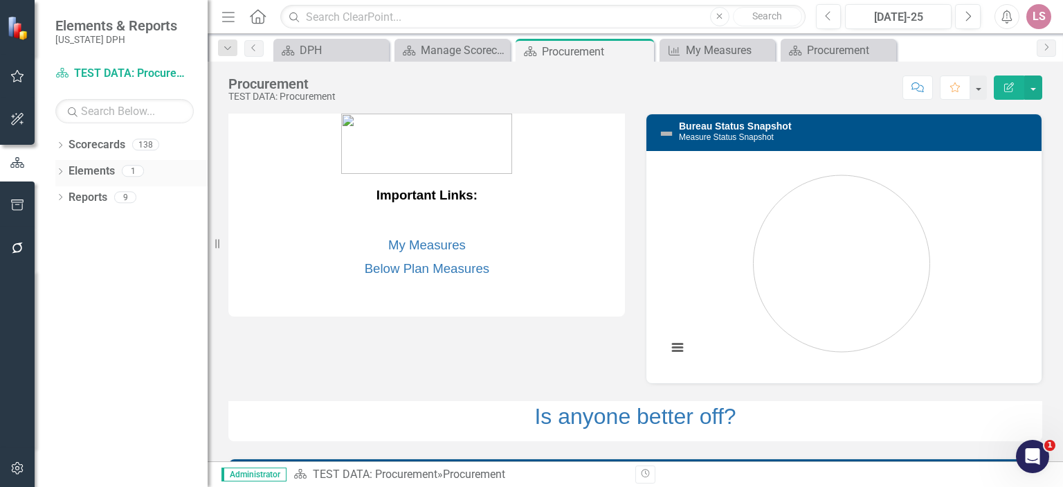
click at [73, 168] on link "Elements" at bounding box center [92, 171] width 46 height 16
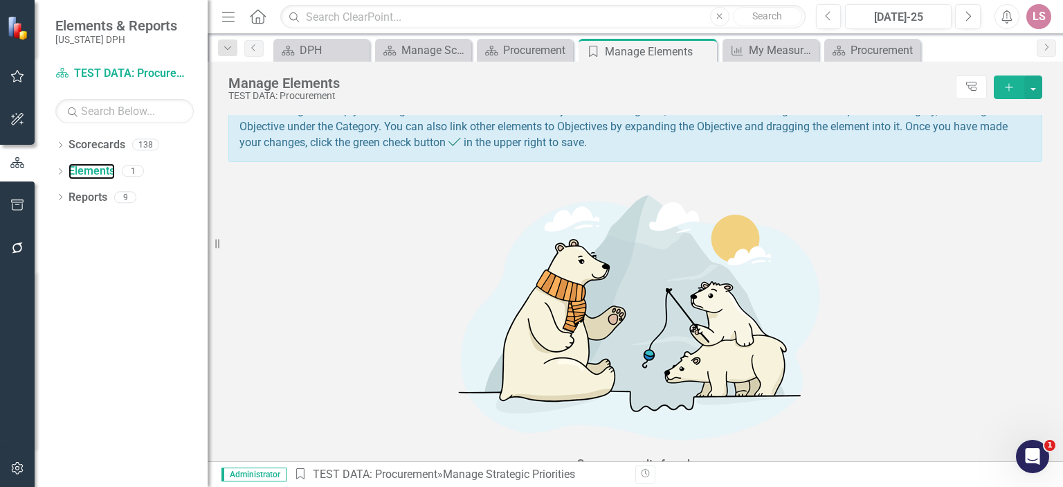
scroll to position [146, 0]
click at [1038, 85] on button "button" at bounding box center [1033, 87] width 18 height 24
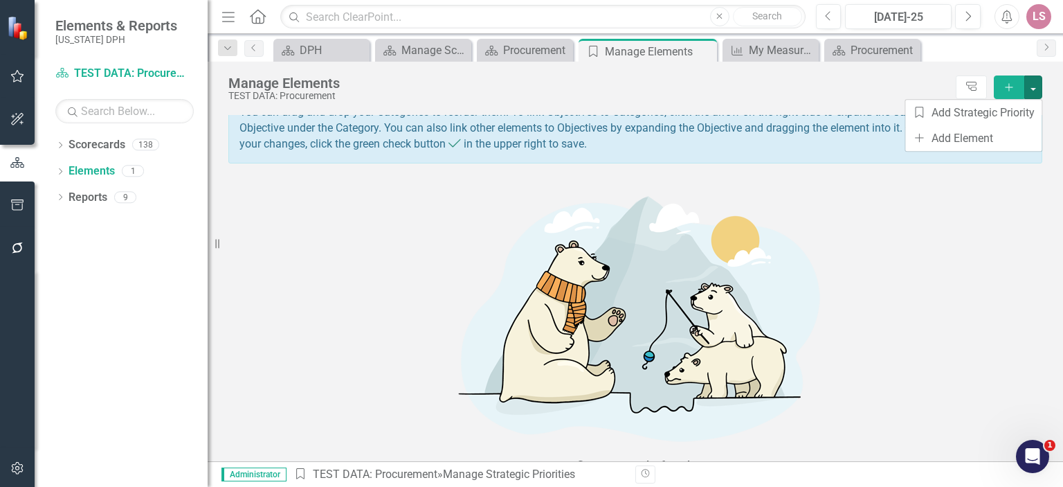
click at [1009, 83] on icon "button" at bounding box center [1009, 87] width 8 height 8
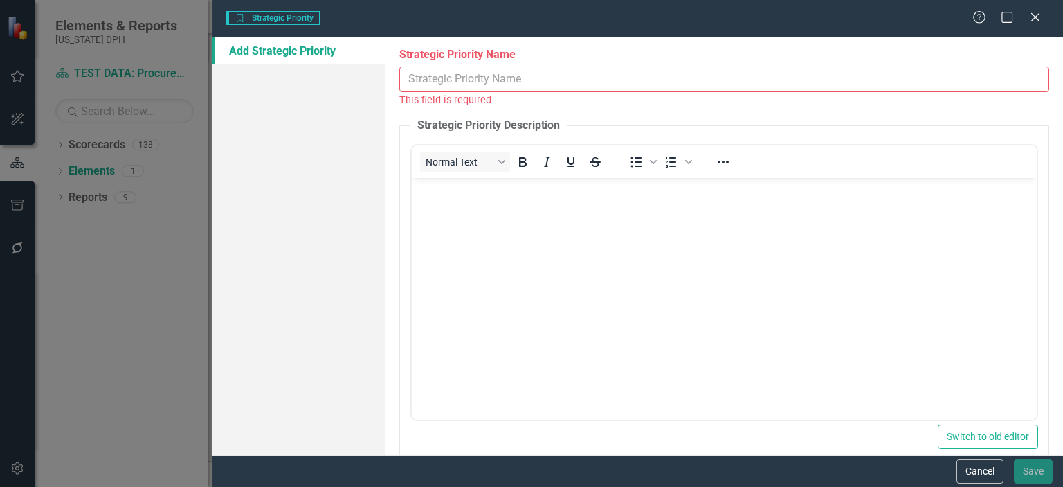
scroll to position [0, 0]
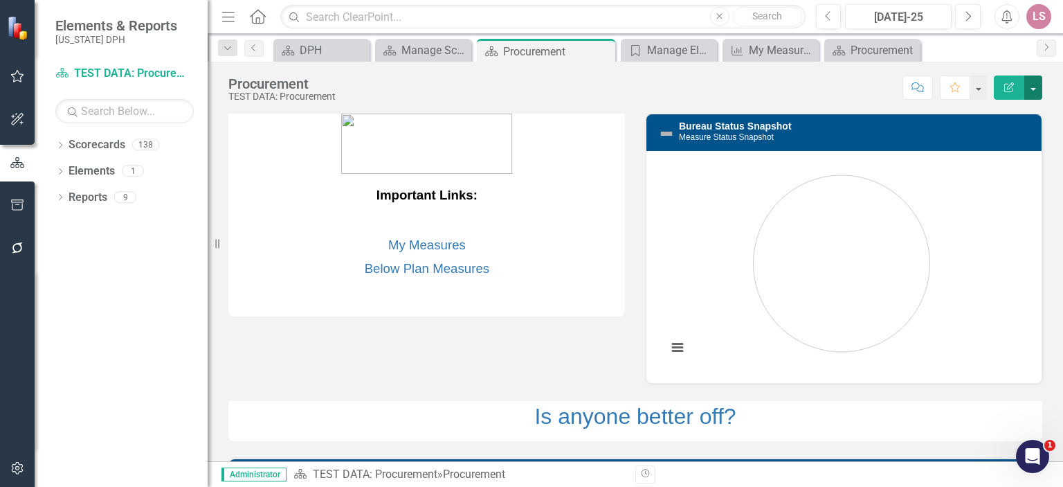
click at [1034, 89] on button "button" at bounding box center [1033, 87] width 18 height 24
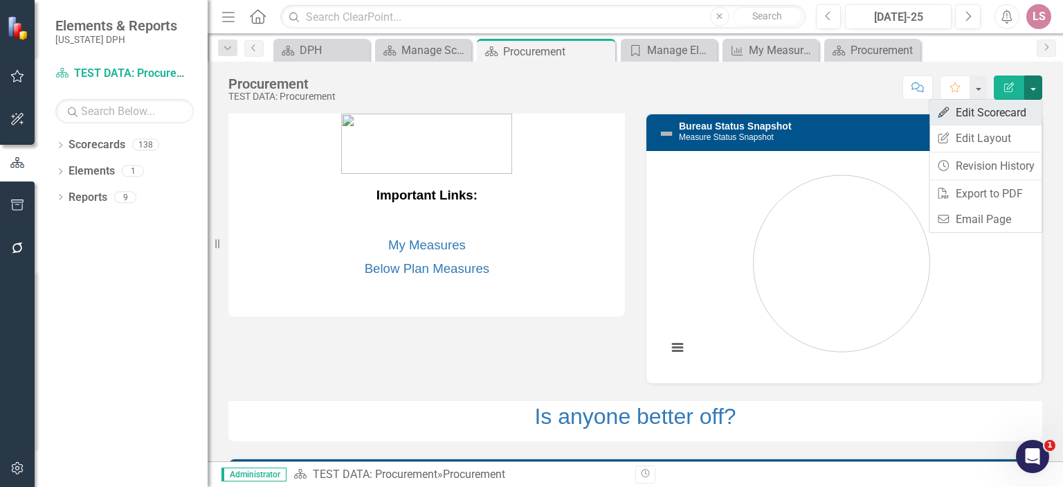
click at [1018, 113] on link "Edit Edit Scorecard" at bounding box center [986, 113] width 112 height 26
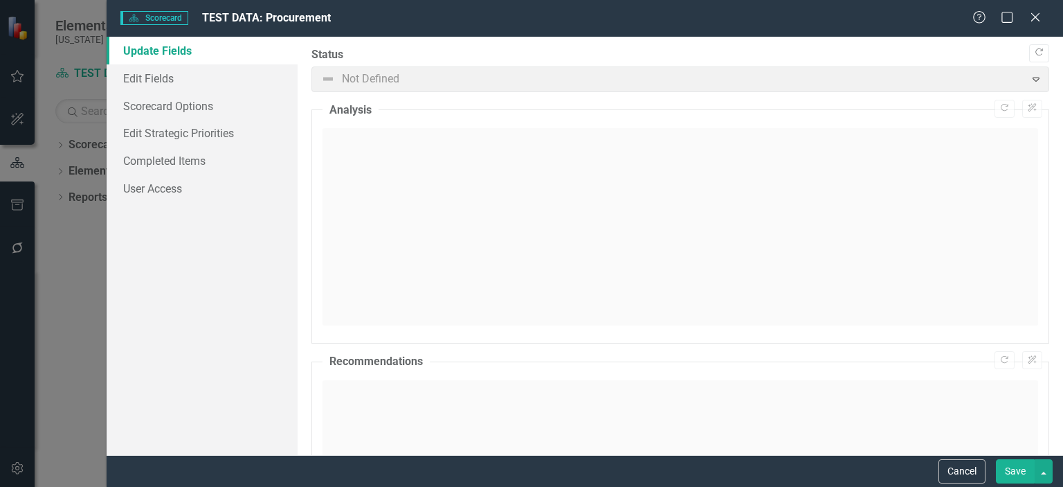
click at [1026, 78] on span "Not Defined Expand" at bounding box center [680, 79] width 738 height 26
click at [464, 78] on span "Not Defined Expand" at bounding box center [680, 79] width 738 height 26
click at [158, 76] on link "Edit Fields" at bounding box center [202, 78] width 191 height 28
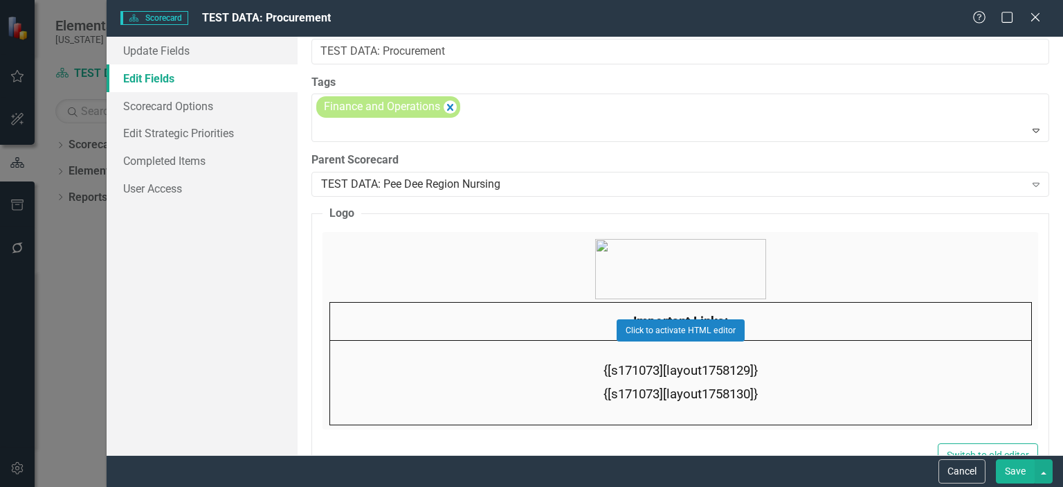
scroll to position [42, 0]
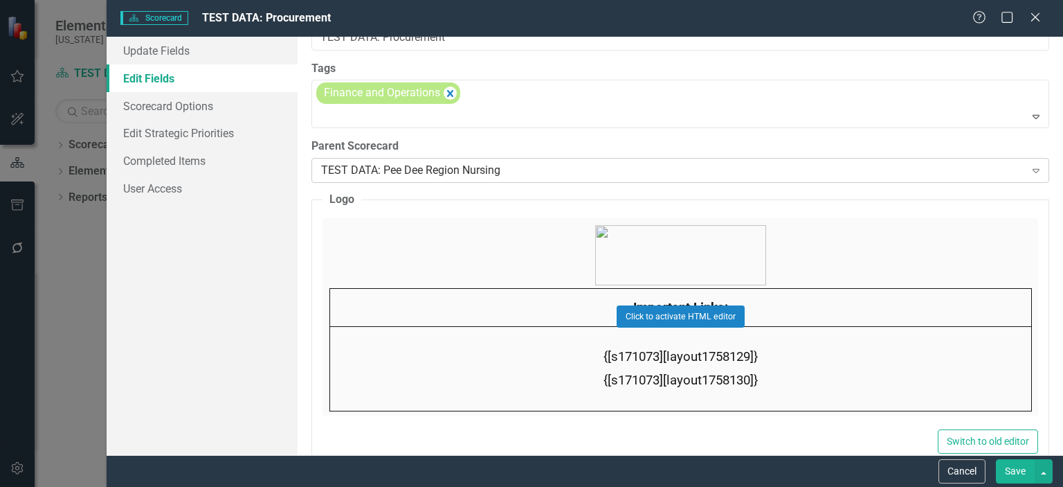
click at [1029, 168] on icon "Expand" at bounding box center [1036, 170] width 14 height 11
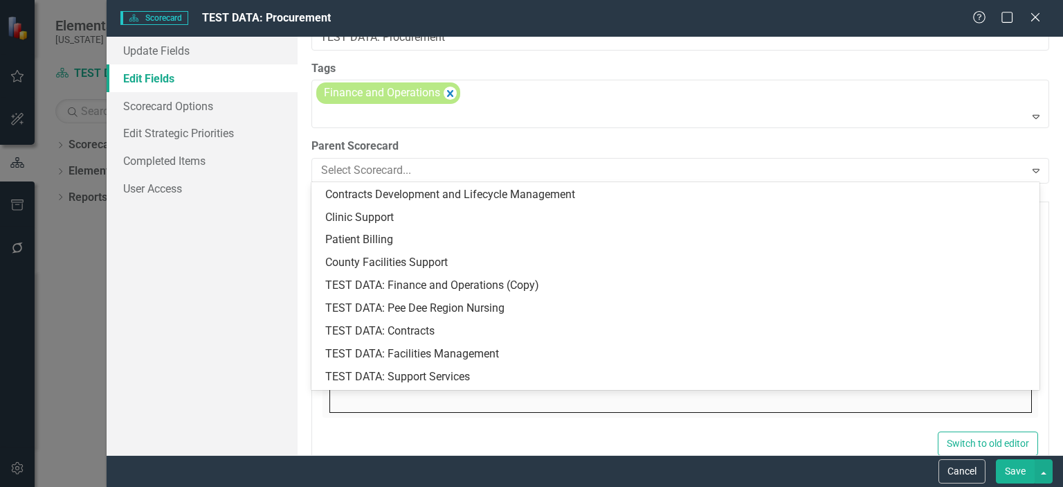
scroll to position [1470, 0]
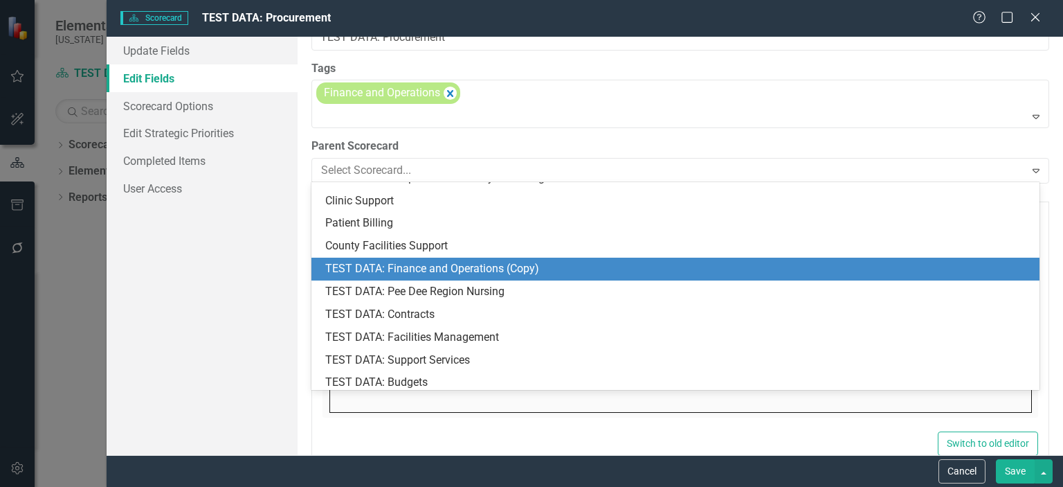
click at [431, 271] on div "TEST DATA: Finance and Operations (Copy)" at bounding box center [678, 269] width 706 height 16
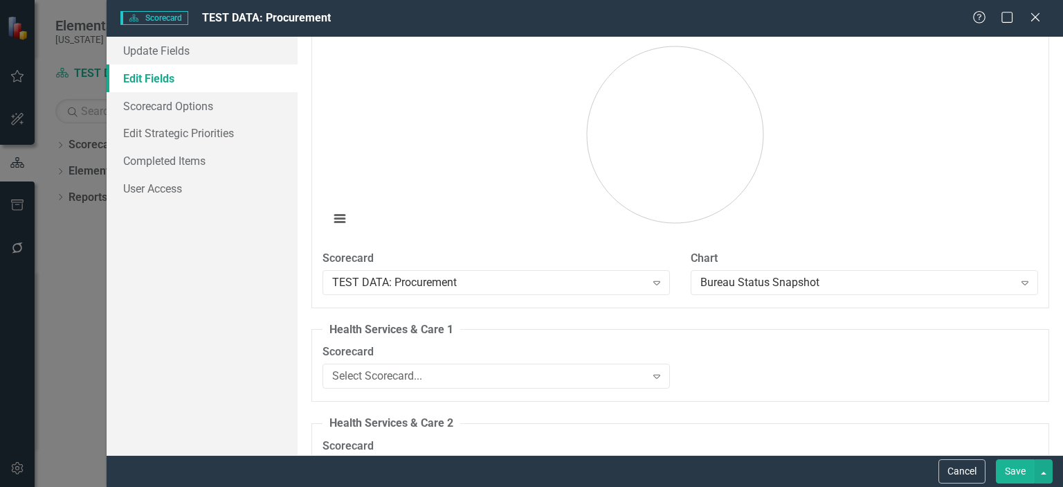
scroll to position [1287, 0]
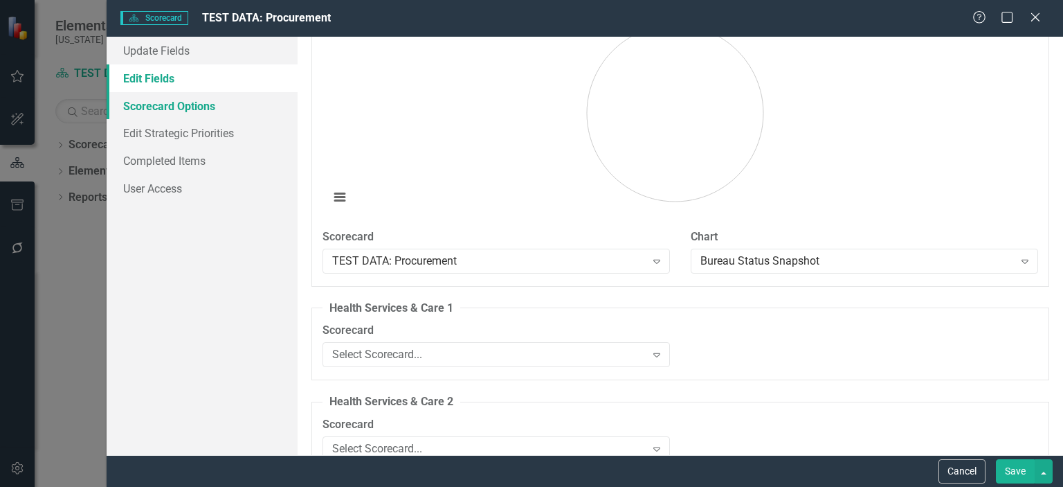
click at [166, 103] on link "Scorecard Options" at bounding box center [202, 106] width 191 height 28
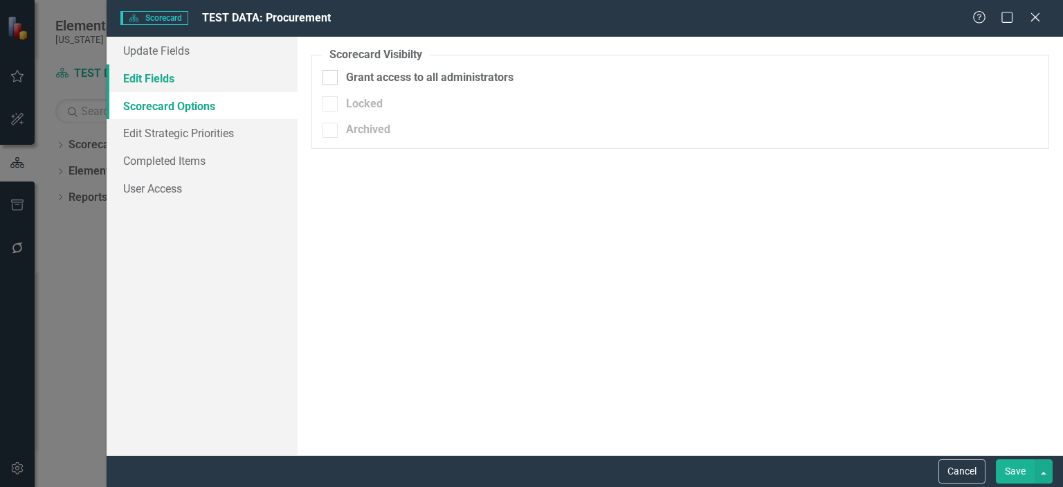
click at [138, 77] on link "Edit Fields" at bounding box center [202, 78] width 191 height 28
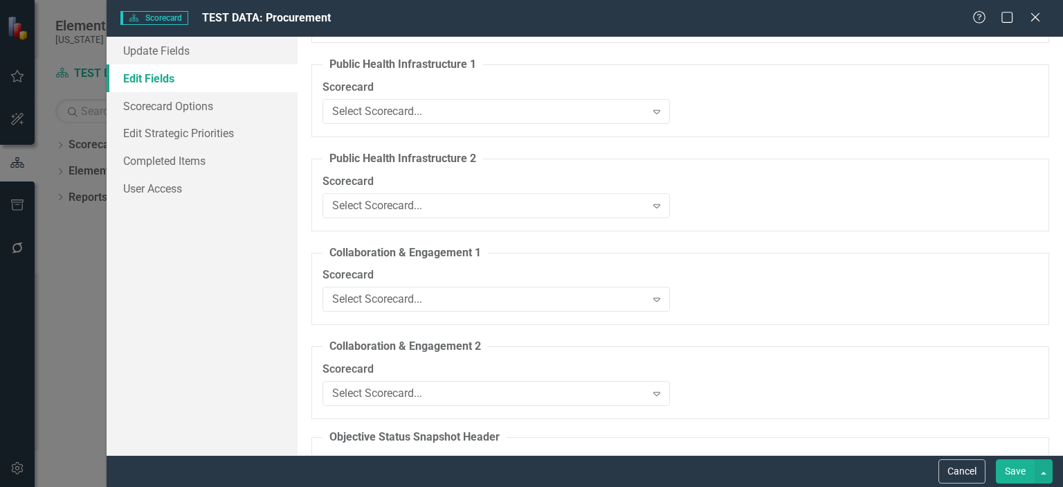
scroll to position [1913, 0]
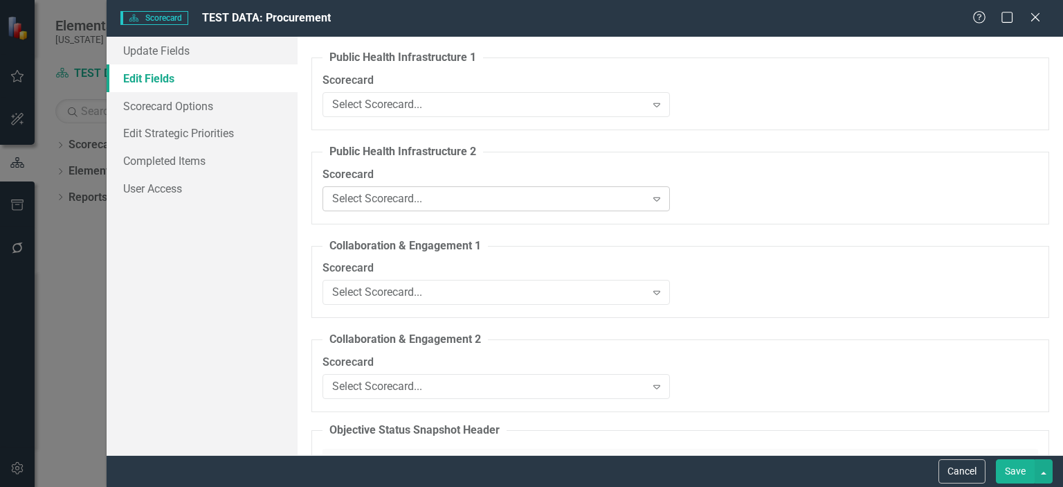
click at [653, 197] on icon at bounding box center [656, 199] width 7 height 4
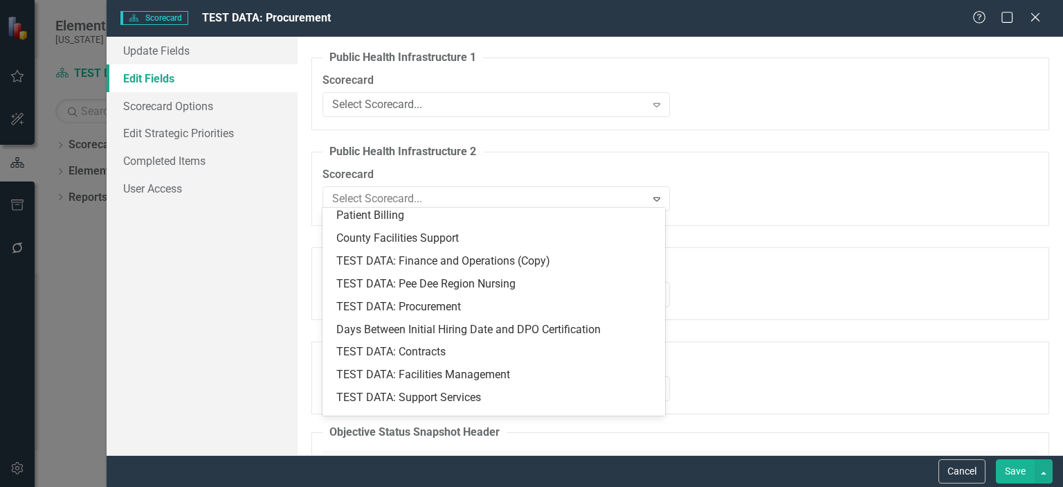
scroll to position [1448, 0]
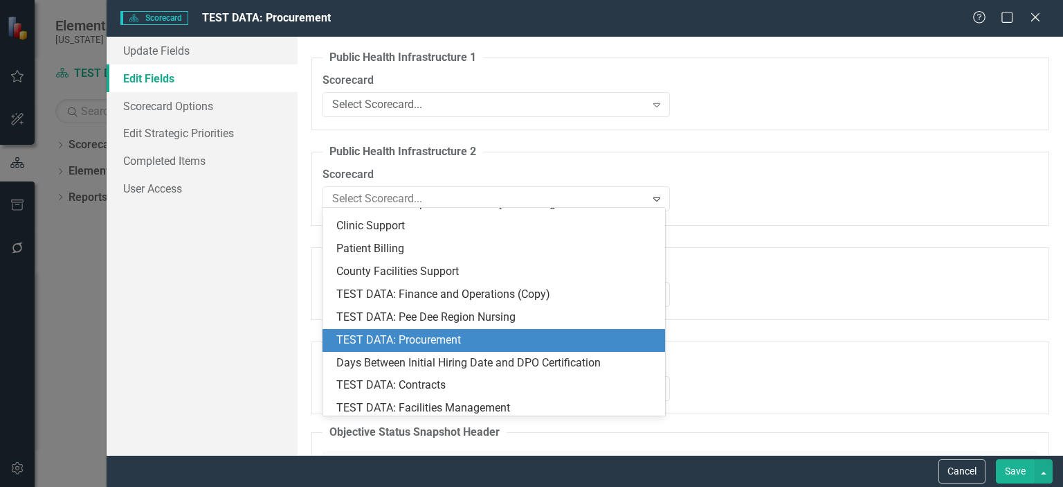
click at [418, 334] on div "TEST DATA: Procurement" at bounding box center [496, 340] width 320 height 16
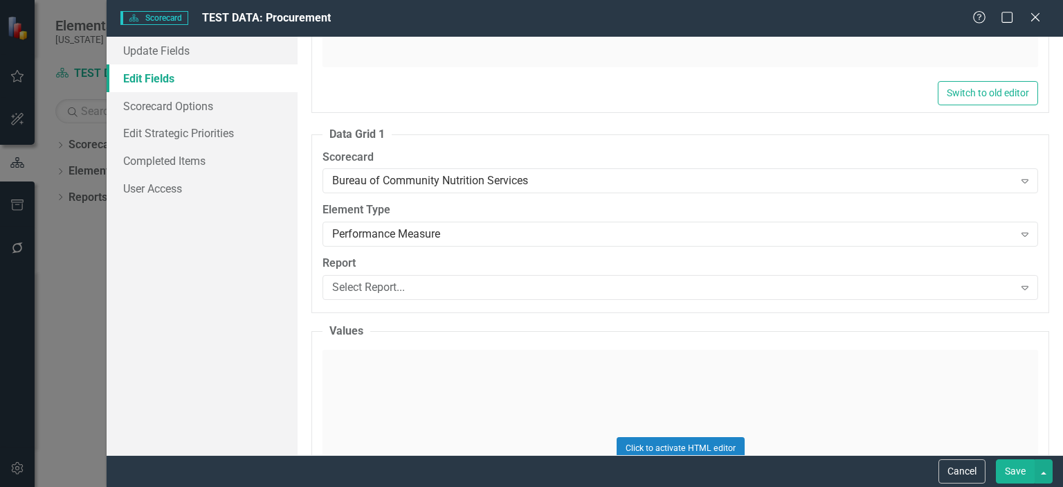
scroll to position [2779, 0]
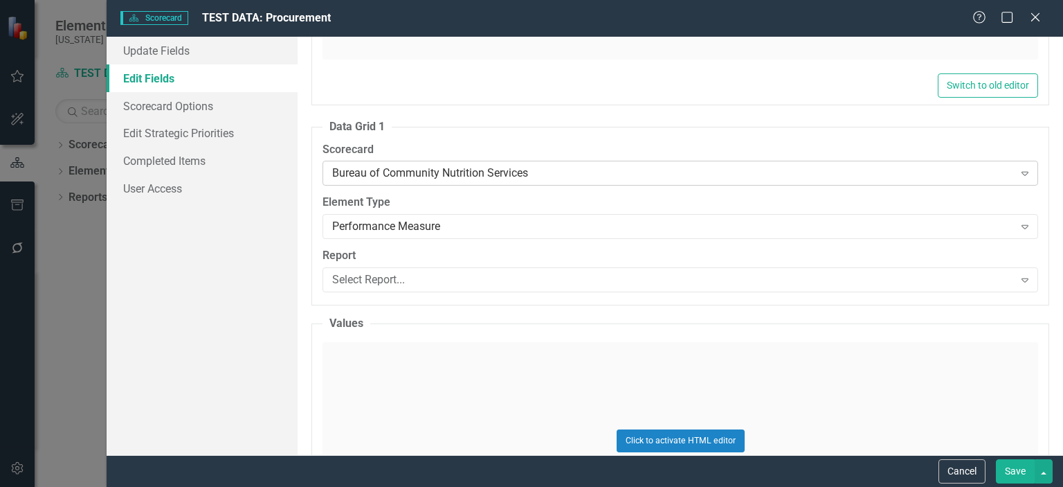
click at [1018, 168] on icon "Expand" at bounding box center [1025, 173] width 14 height 11
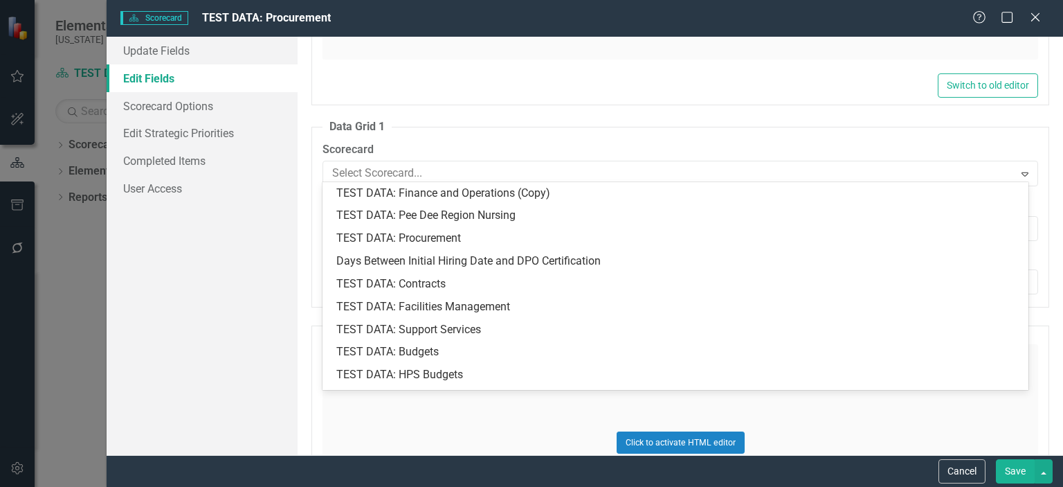
scroll to position [1514, 0]
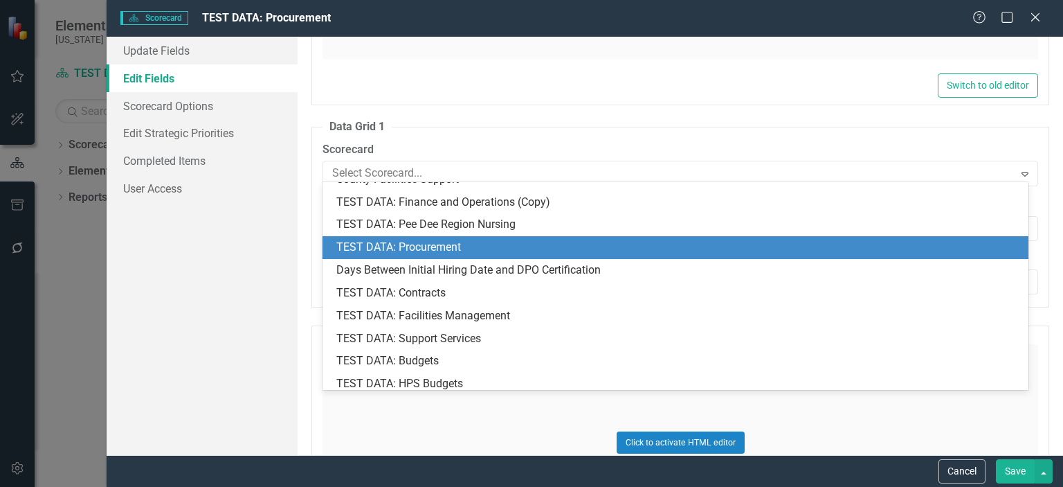
click at [649, 241] on div "TEST DATA: Procurement" at bounding box center [678, 247] width 684 height 16
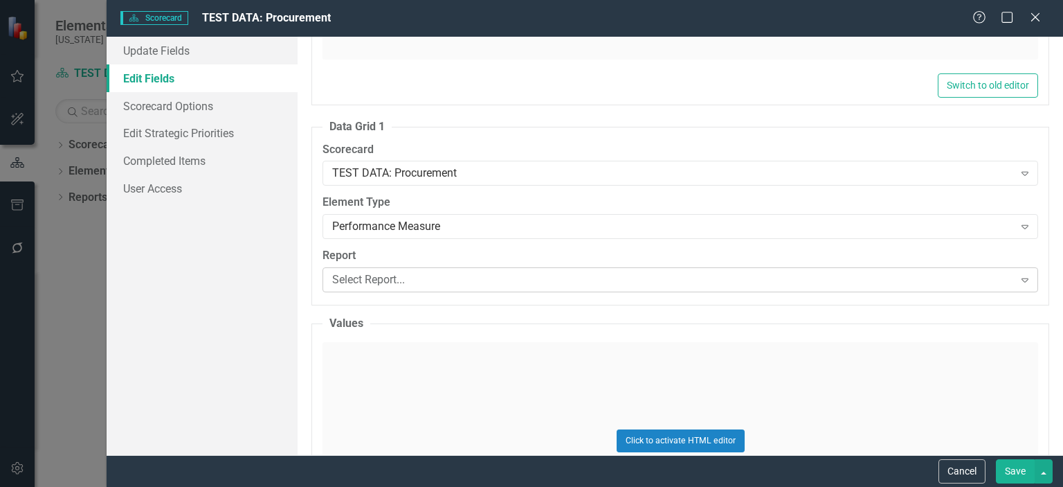
click at [1022, 278] on icon at bounding box center [1025, 280] width 7 height 4
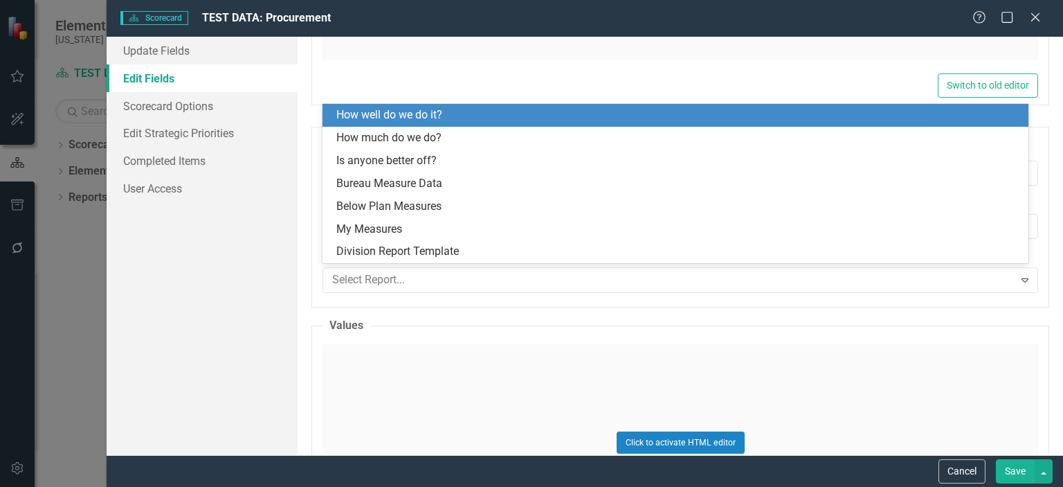
click at [709, 109] on div "How well do we do it?" at bounding box center [678, 115] width 684 height 16
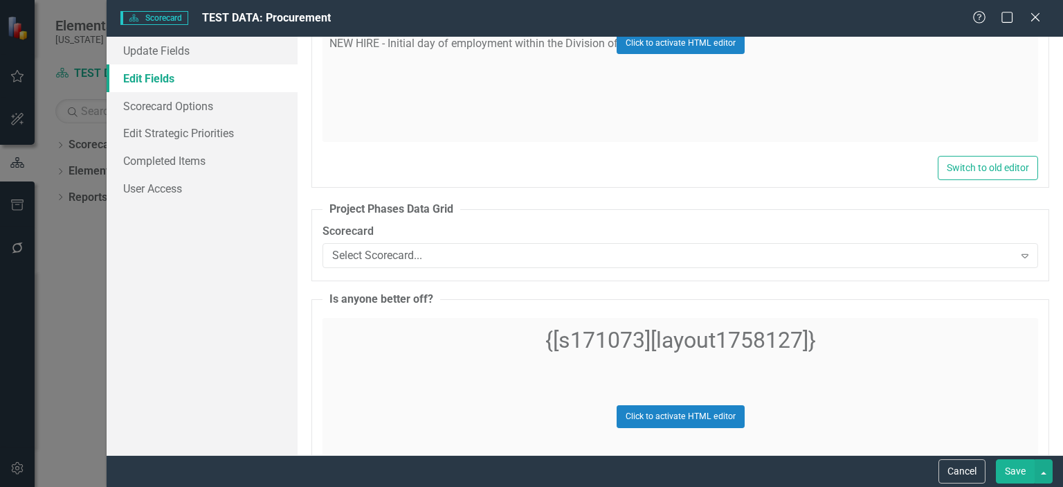
scroll to position [3757, 0]
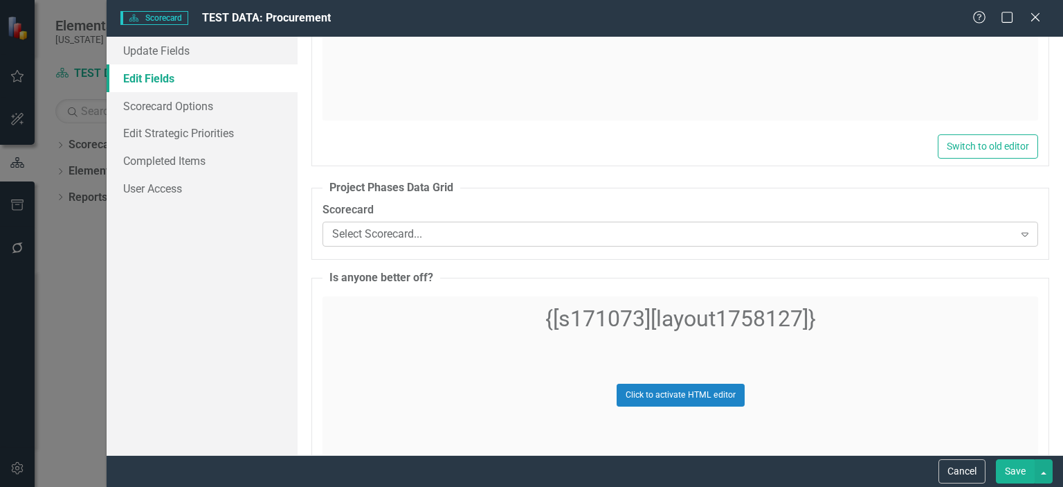
click at [1018, 230] on icon "Expand" at bounding box center [1025, 233] width 14 height 11
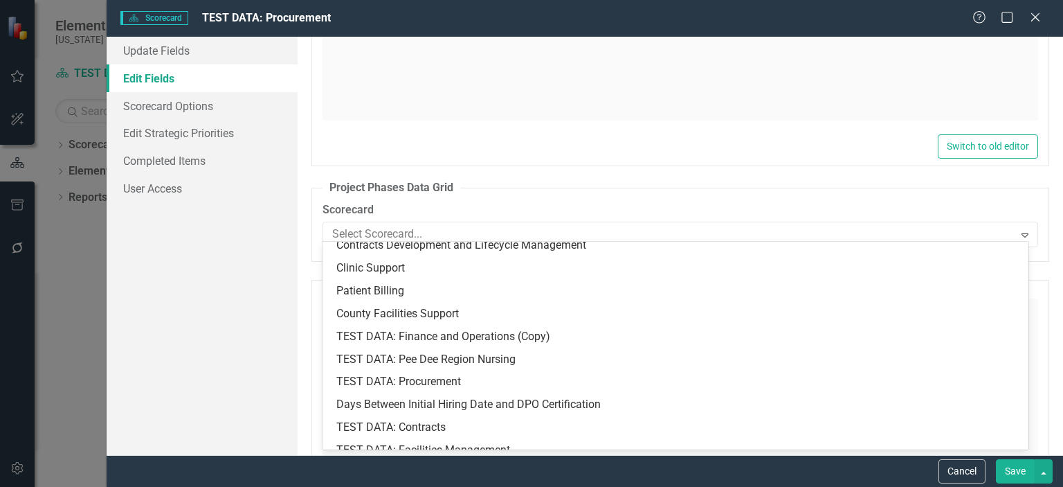
scroll to position [1498, 0]
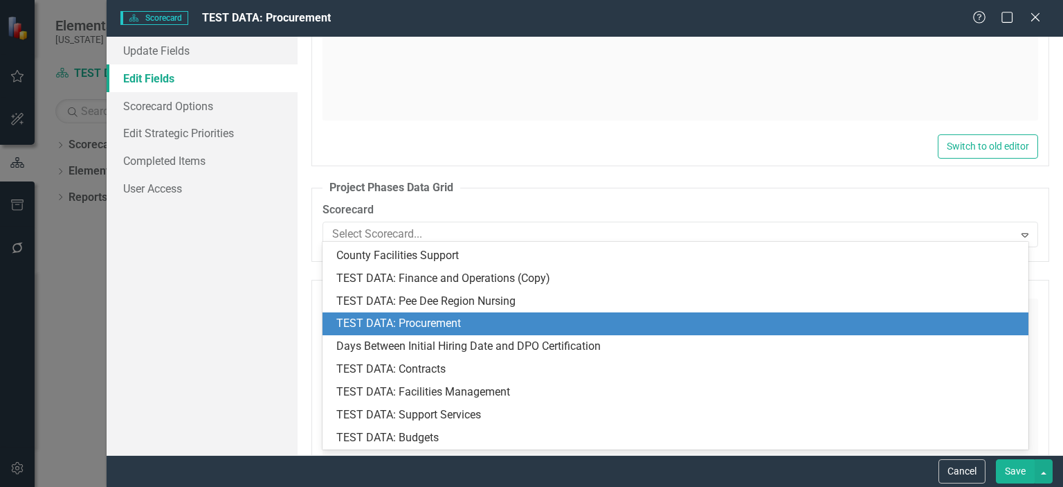
click at [543, 320] on div "TEST DATA: Procurement" at bounding box center [678, 324] width 684 height 16
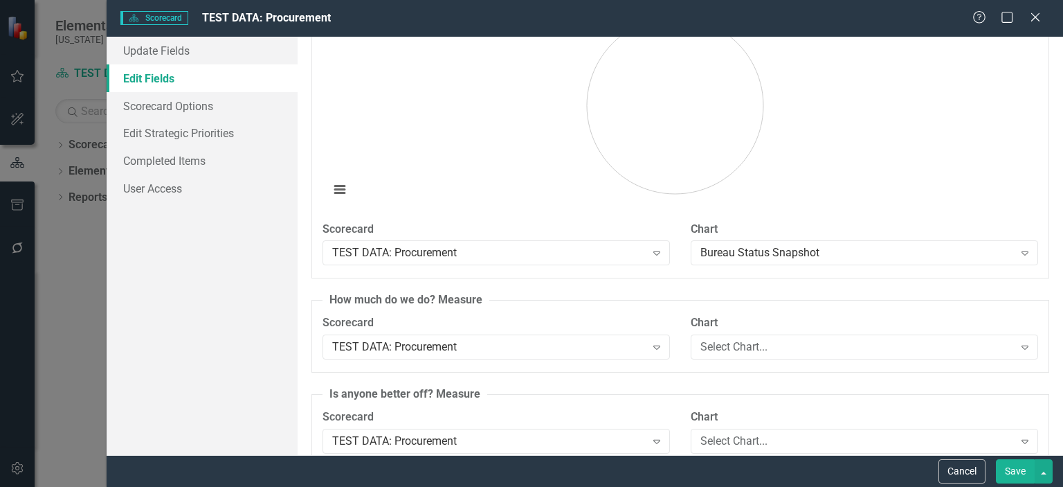
scroll to position [4956, 0]
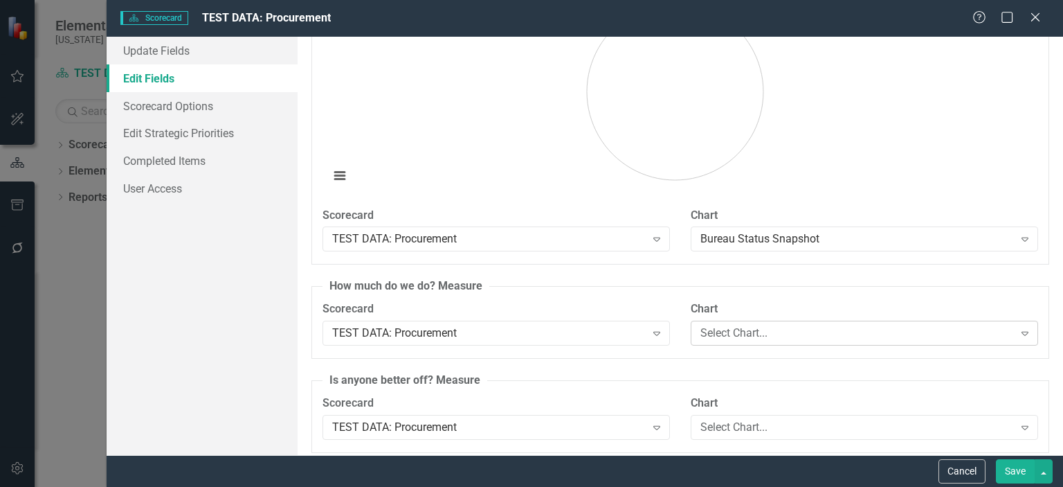
click at [1019, 327] on icon "Expand" at bounding box center [1025, 332] width 14 height 11
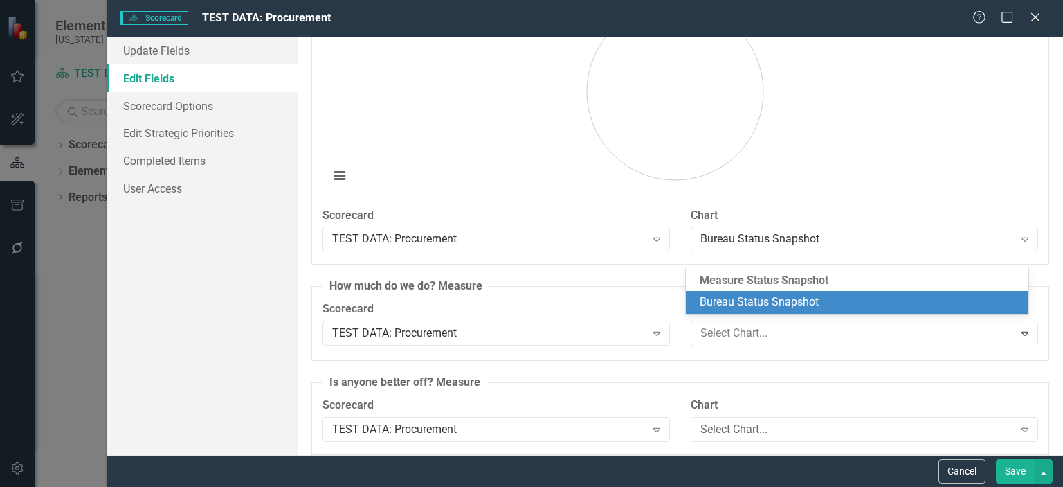
click at [755, 282] on div "Measure Status Snapshot" at bounding box center [857, 281] width 343 height 20
click at [754, 281] on div "Measure Status Snapshot" at bounding box center [857, 281] width 343 height 20
click at [701, 274] on div "Measure Status Snapshot" at bounding box center [857, 281] width 343 height 20
click at [961, 310] on div "Bureau Status Snapshot" at bounding box center [857, 302] width 343 height 23
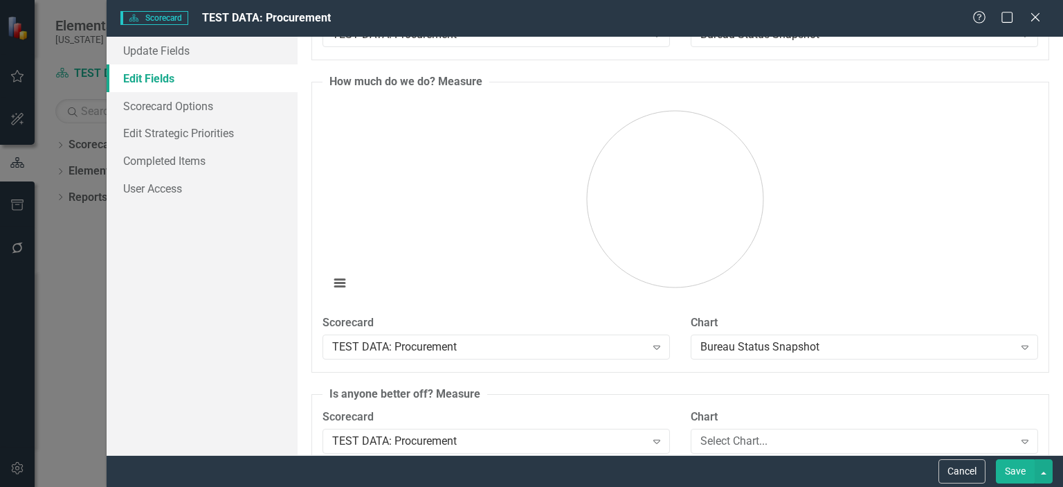
scroll to position [5175, 0]
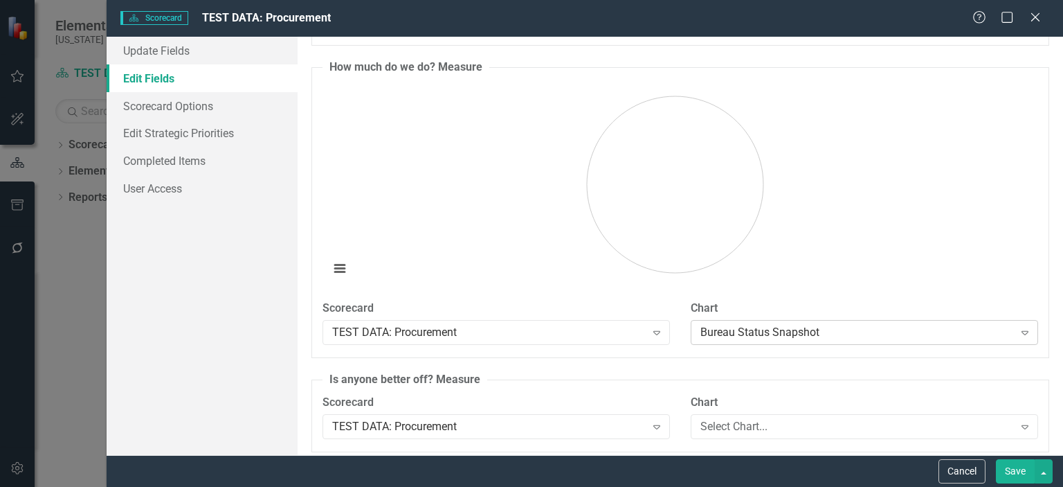
click at [1021, 327] on icon "Expand" at bounding box center [1025, 332] width 14 height 11
click at [505, 310] on div "Scorecard TEST DATA: Procurement Expand" at bounding box center [496, 321] width 347 height 43
click at [1018, 327] on icon "Expand" at bounding box center [1025, 332] width 14 height 11
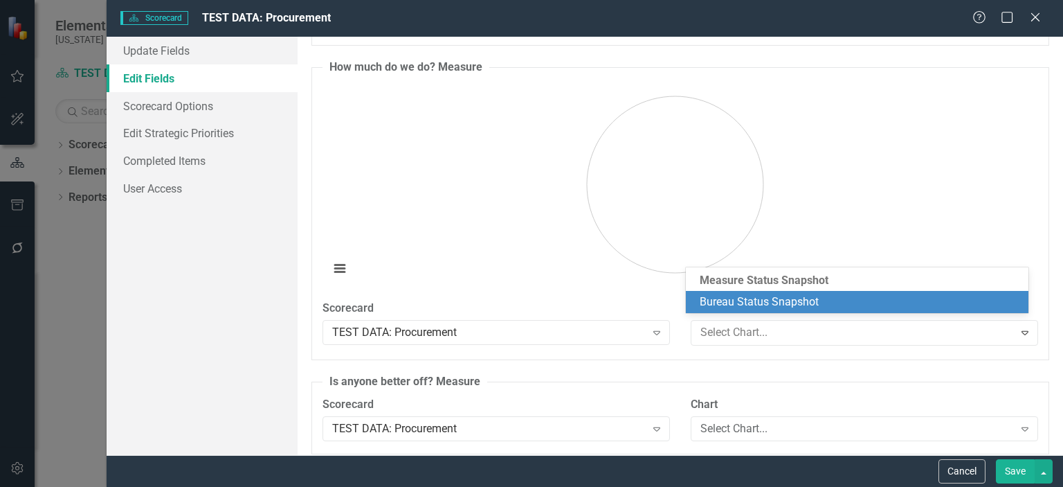
drag, startPoint x: 860, startPoint y: 272, endPoint x: 912, endPoint y: 289, distance: 54.5
click at [860, 273] on div "Measure Status Snapshot" at bounding box center [857, 281] width 343 height 20
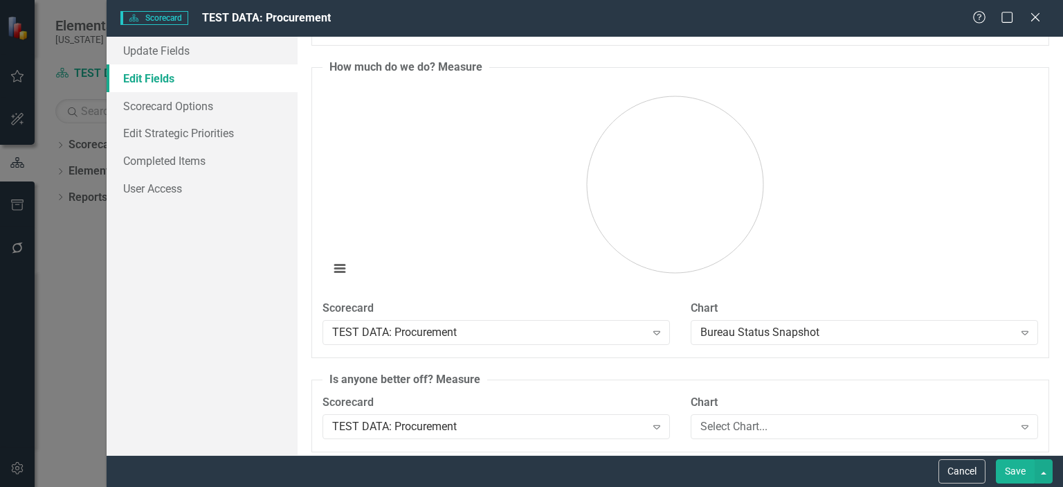
click at [1009, 467] on button "Save" at bounding box center [1015, 471] width 39 height 24
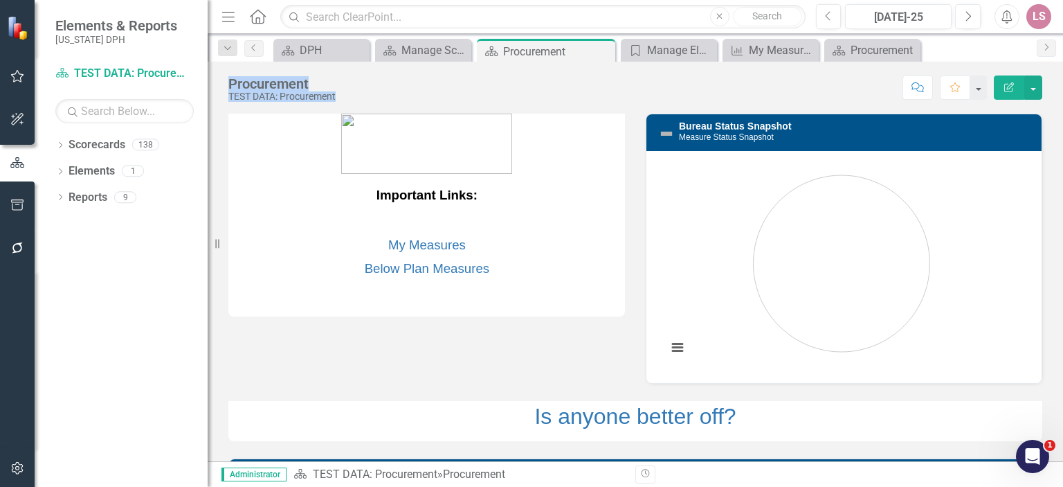
drag, startPoint x: 912, startPoint y: 47, endPoint x: 568, endPoint y: 64, distance: 345.1
click at [568, 64] on div "Menu Home Search Close Search Previous [DATE]-25 Next Alerts LS User Edit Profi…" at bounding box center [636, 243] width 856 height 487
click at [87, 199] on link "Reports" at bounding box center [88, 198] width 39 height 16
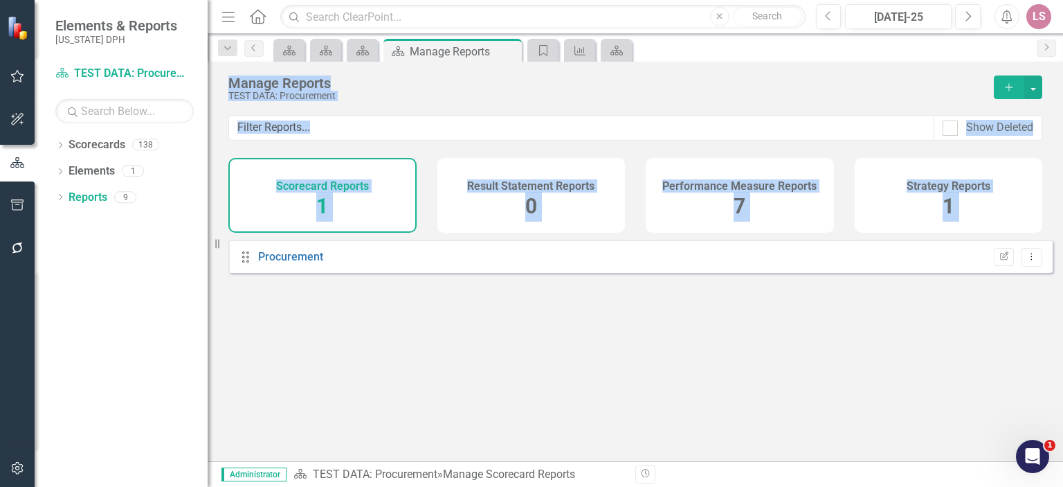
click at [803, 376] on div "Drag Procurement Edit Report Dropdown Menu" at bounding box center [636, 344] width 856 height 211
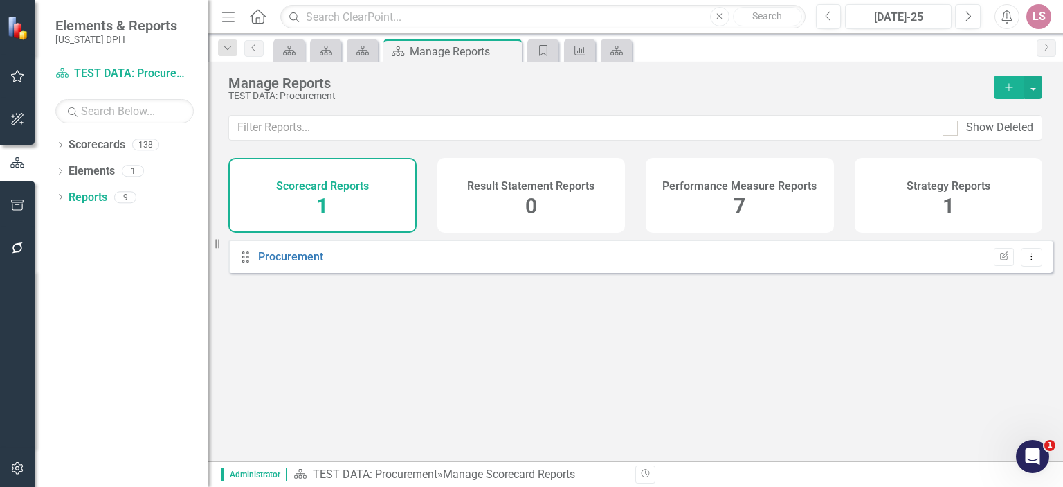
click at [745, 194] on span "7" at bounding box center [740, 206] width 12 height 24
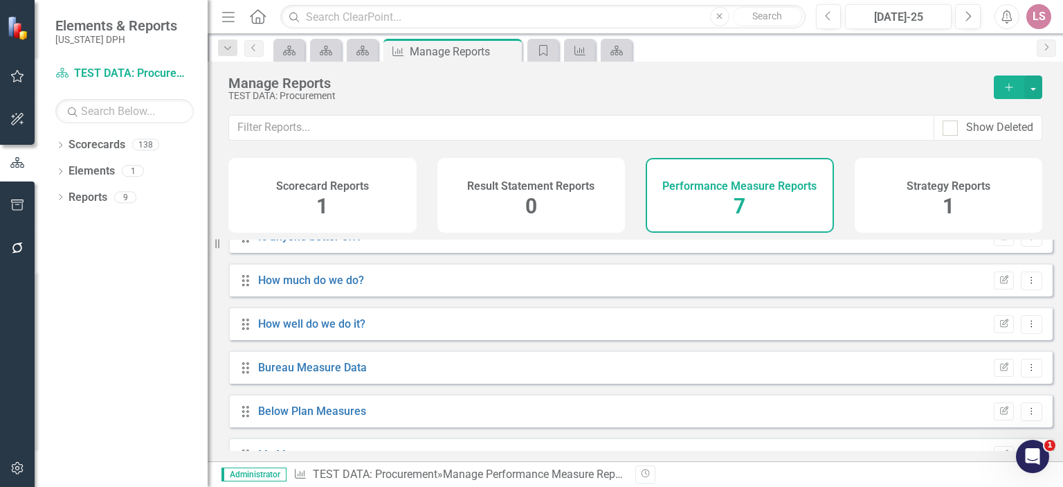
scroll to position [22, 0]
click at [302, 328] on link "How well do we do it?" at bounding box center [311, 321] width 107 height 13
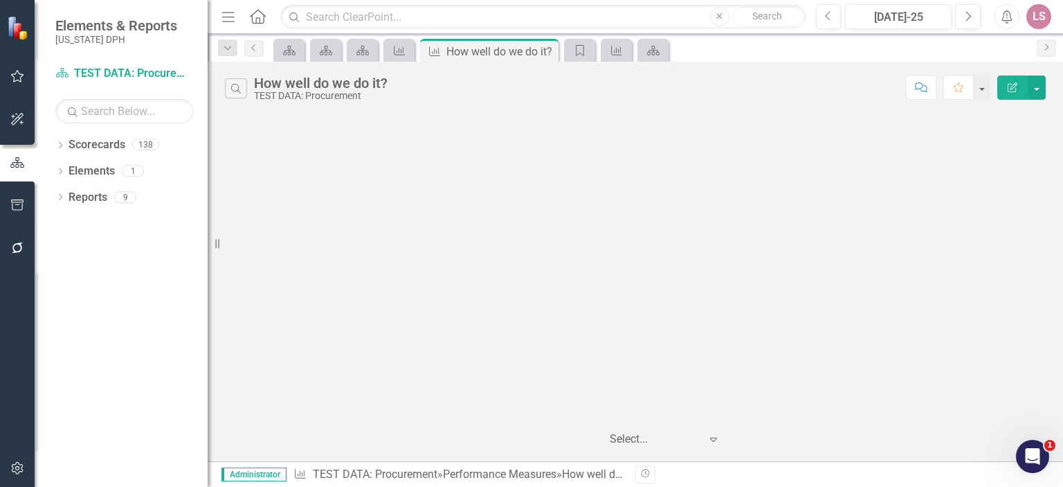
click at [616, 439] on div at bounding box center [655, 439] width 90 height 19
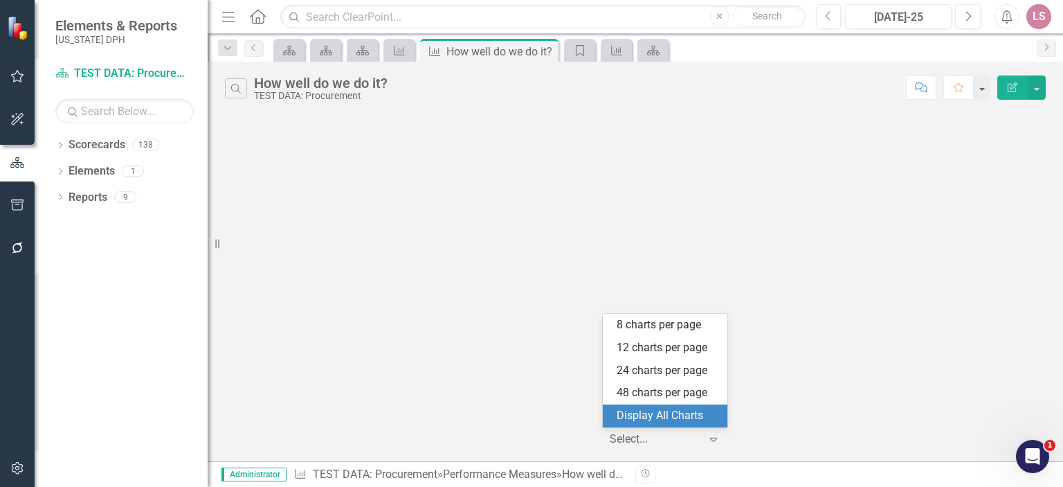
click at [646, 415] on div "Display All Charts" at bounding box center [668, 416] width 102 height 16
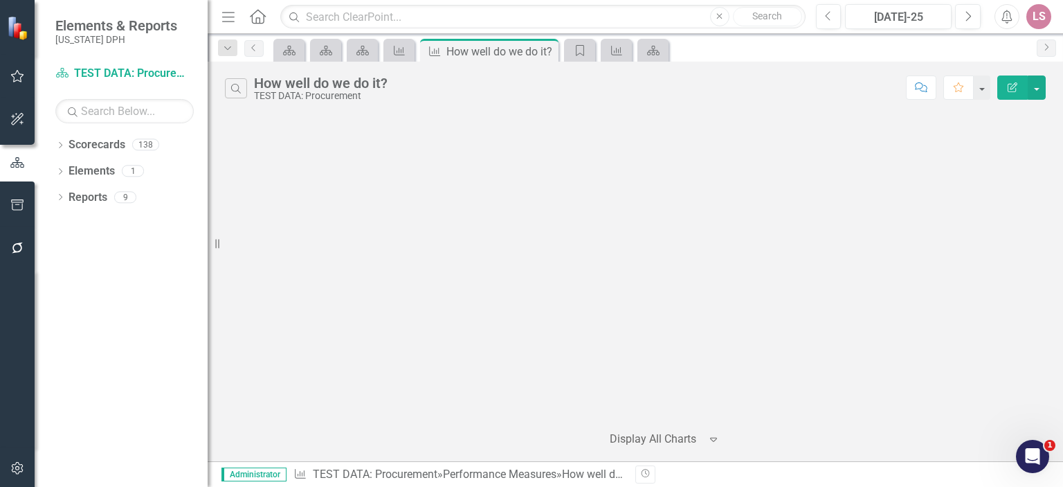
click at [1038, 15] on div "LS" at bounding box center [1038, 16] width 25 height 25
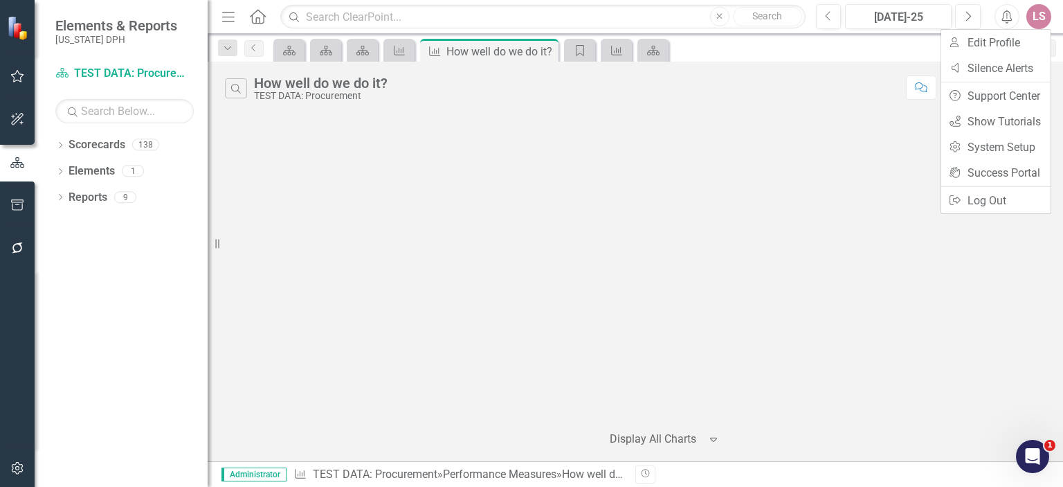
click at [637, 169] on div at bounding box center [636, 266] width 856 height 302
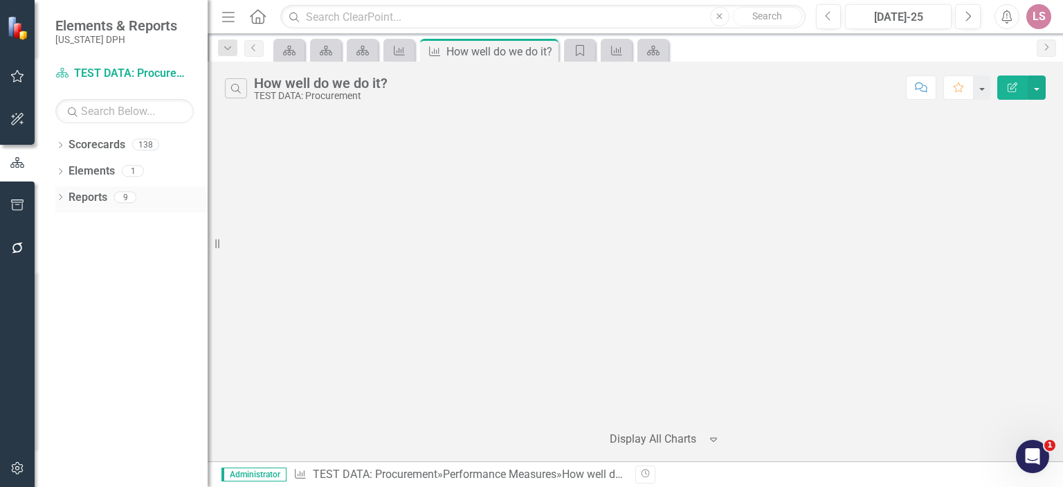
click at [86, 198] on link "Reports" at bounding box center [88, 198] width 39 height 16
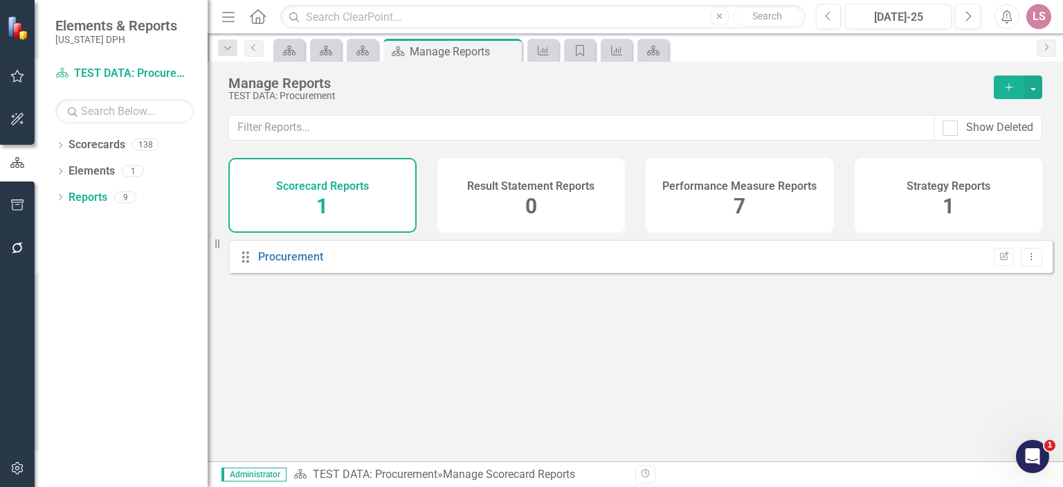
click at [727, 215] on div "Performance Measure Reports 7" at bounding box center [740, 195] width 188 height 75
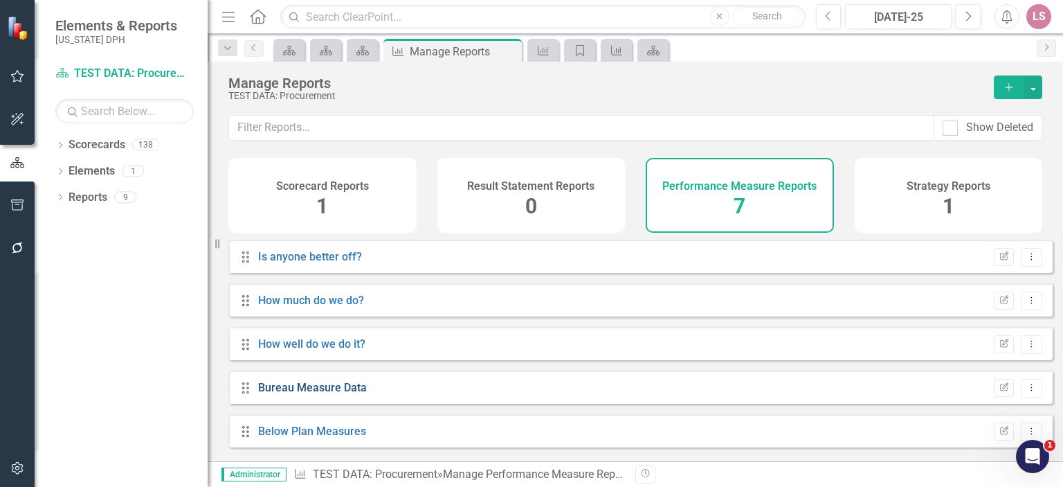
click at [275, 394] on link "Bureau Measure Data" at bounding box center [312, 387] width 109 height 13
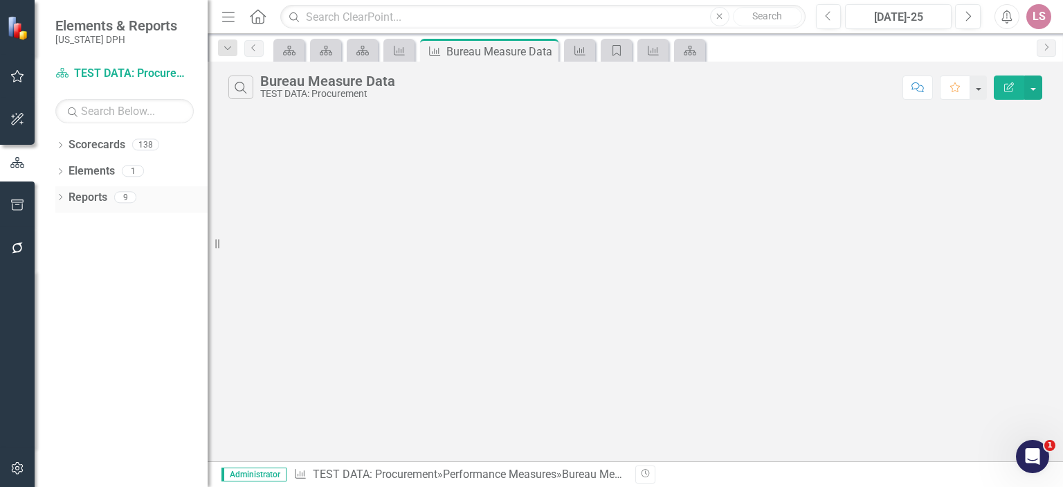
click at [75, 197] on link "Reports" at bounding box center [88, 198] width 39 height 16
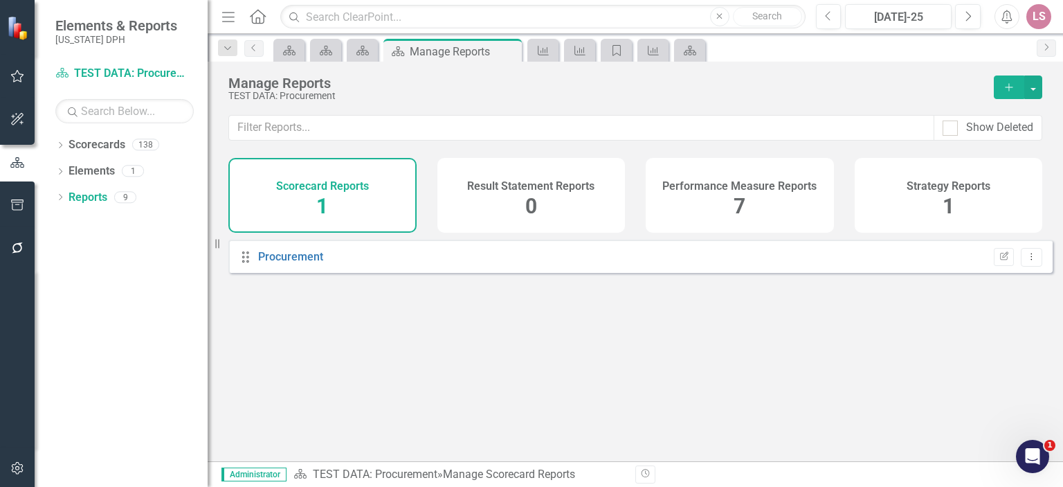
click at [679, 215] on div "Performance Measure Reports 7" at bounding box center [740, 195] width 188 height 75
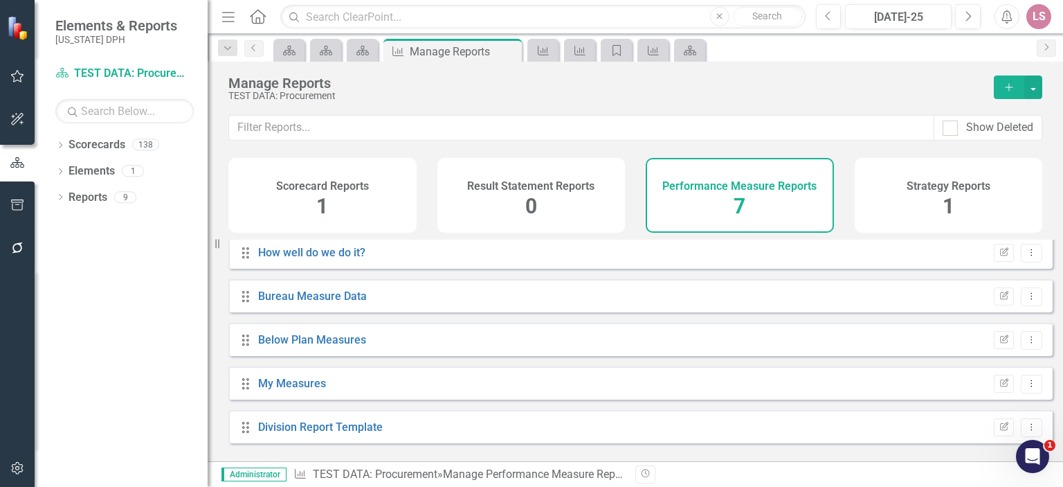
scroll to position [93, 0]
click at [280, 388] on link "My Measures" at bounding box center [292, 380] width 68 height 13
